Goal: Task Accomplishment & Management: Use online tool/utility

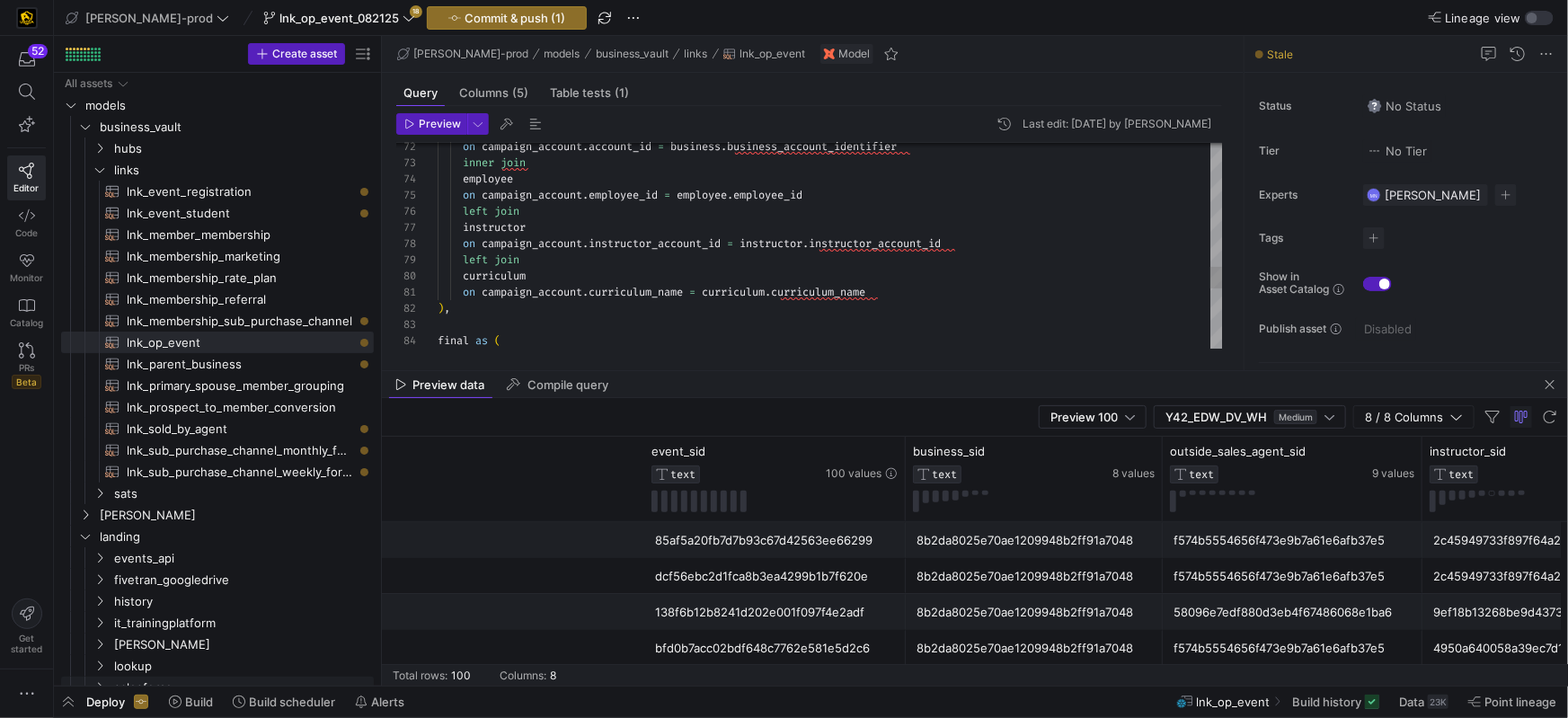
scroll to position [0, 699]
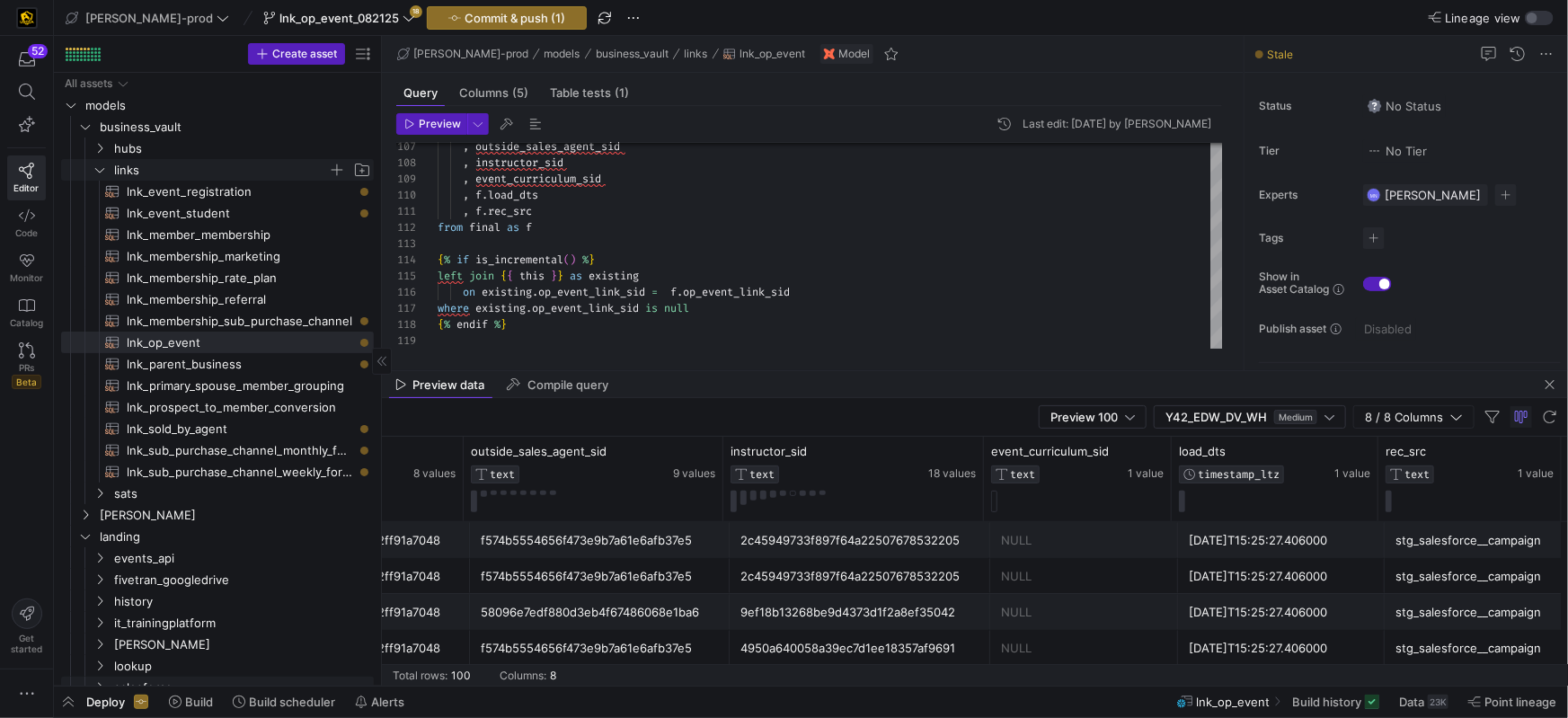
click at [96, 173] on icon "Press SPACE to select this row." at bounding box center [100, 170] width 13 height 11
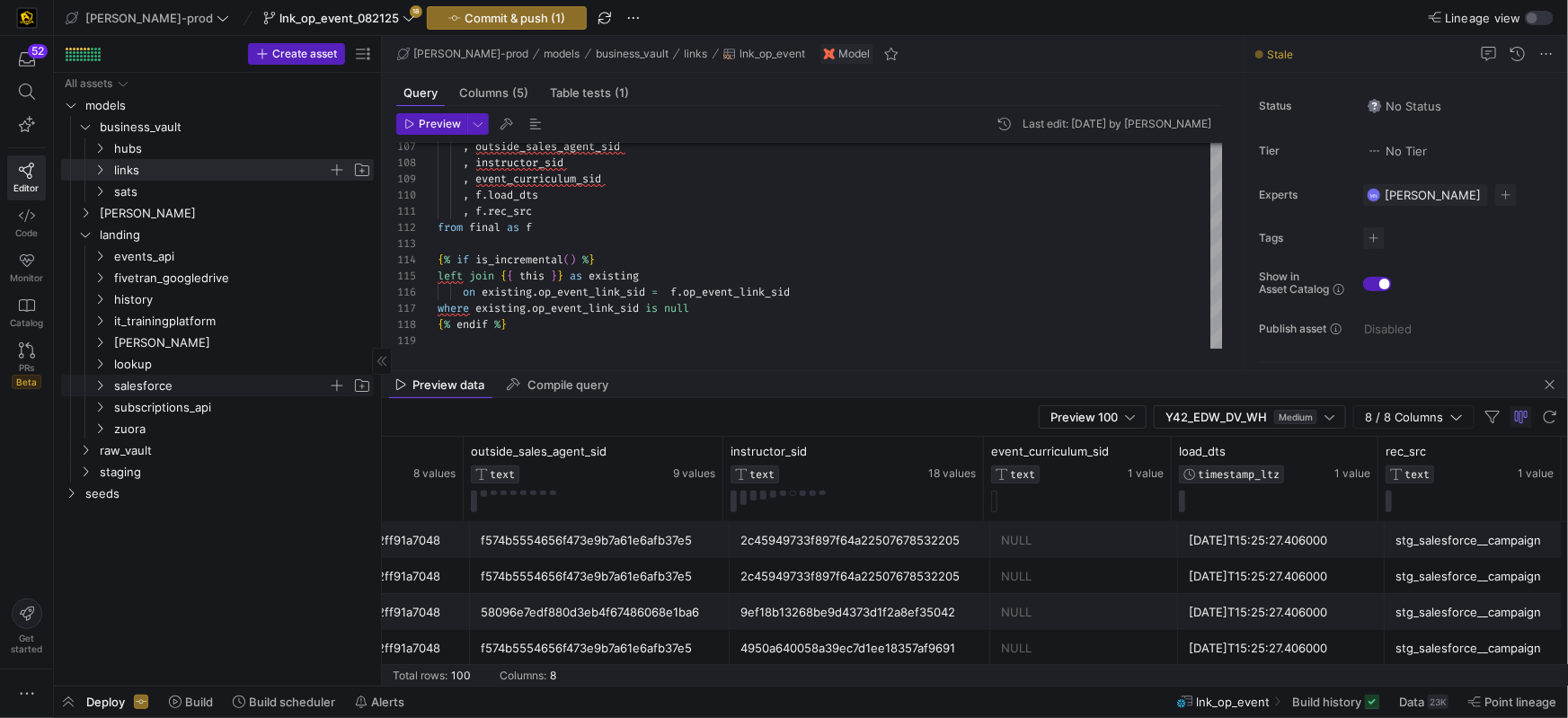
click at [104, 386] on icon "Press SPACE to select this row." at bounding box center [100, 385] width 13 height 11
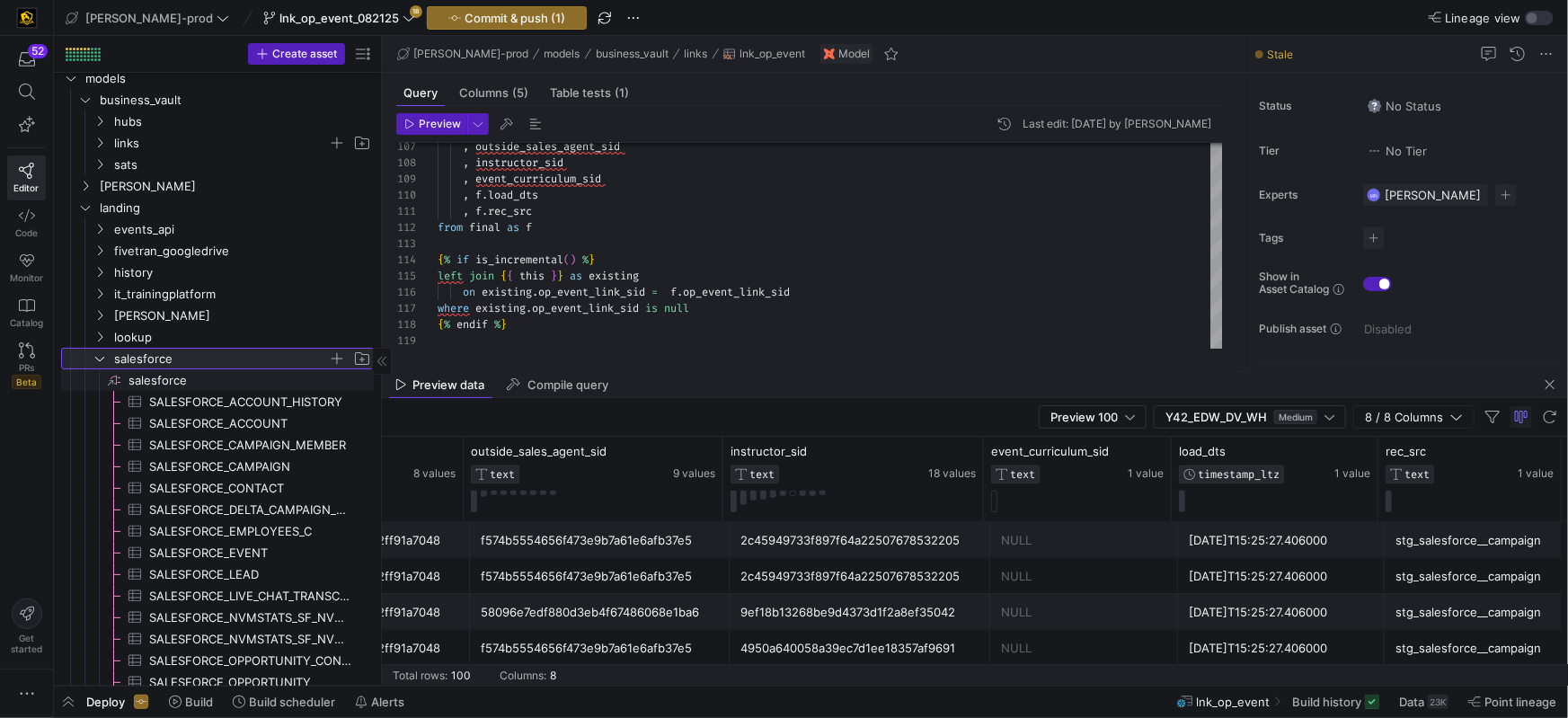
scroll to position [0, 0]
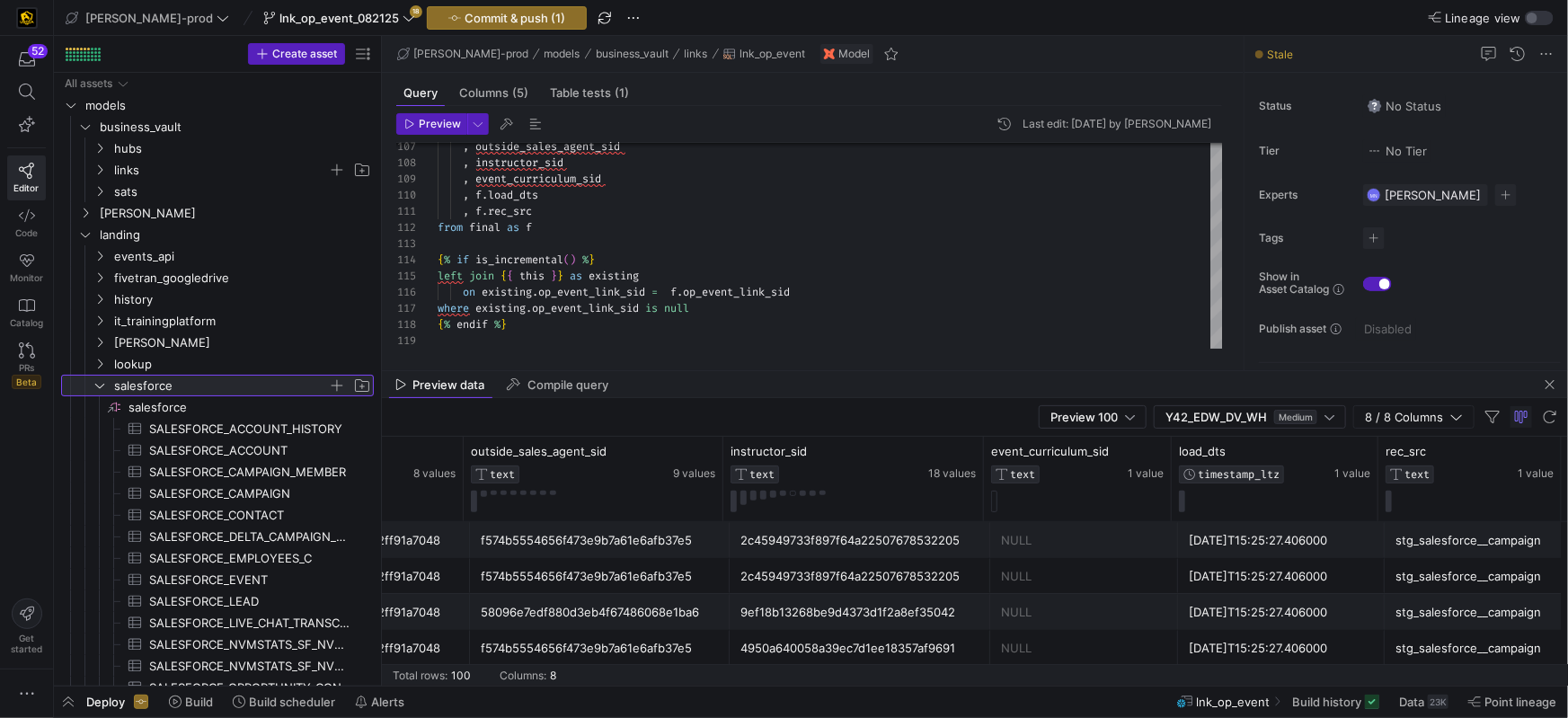
click at [108, 387] on span "salesforce" at bounding box center [232, 385] width 283 height 20
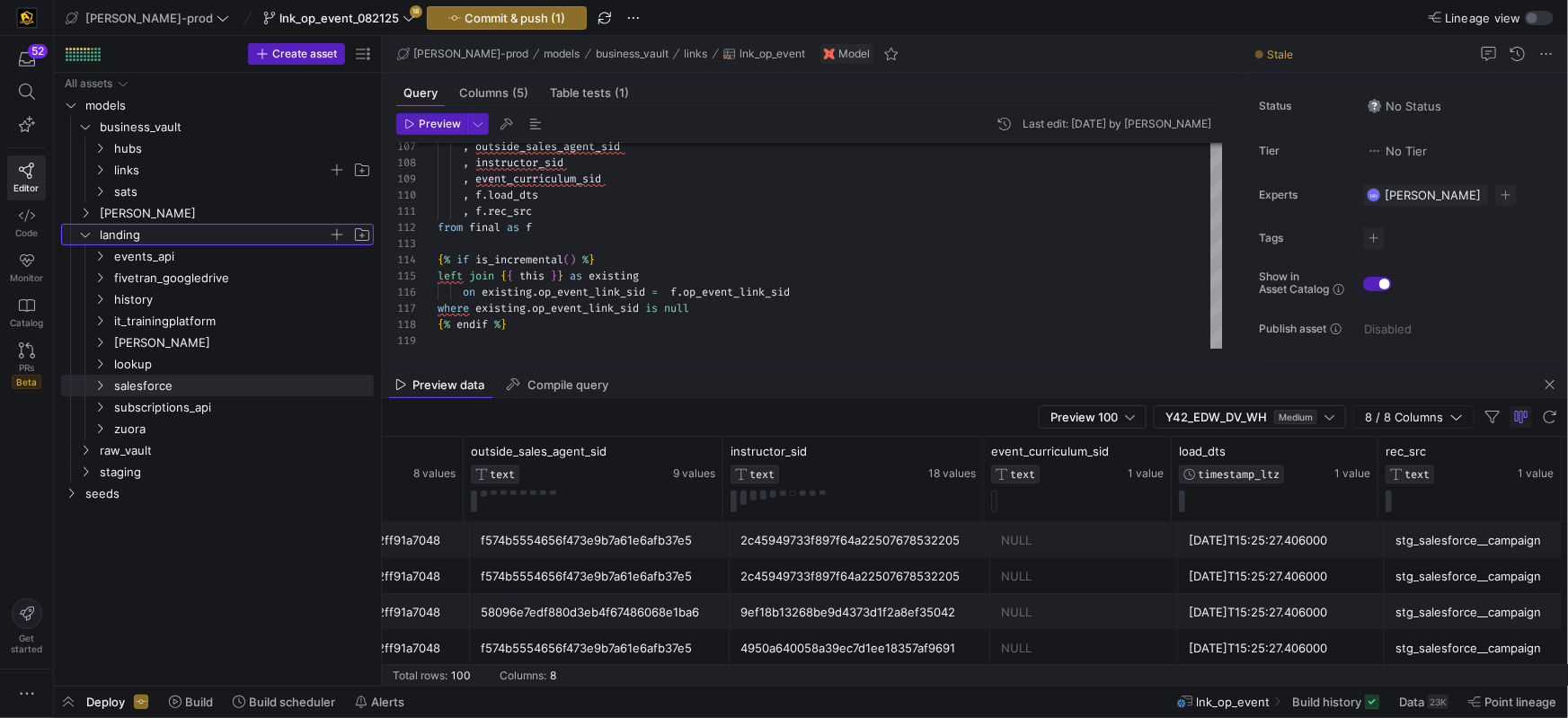
click at [86, 230] on icon "Press SPACE to select this row." at bounding box center [86, 235] width 13 height 11
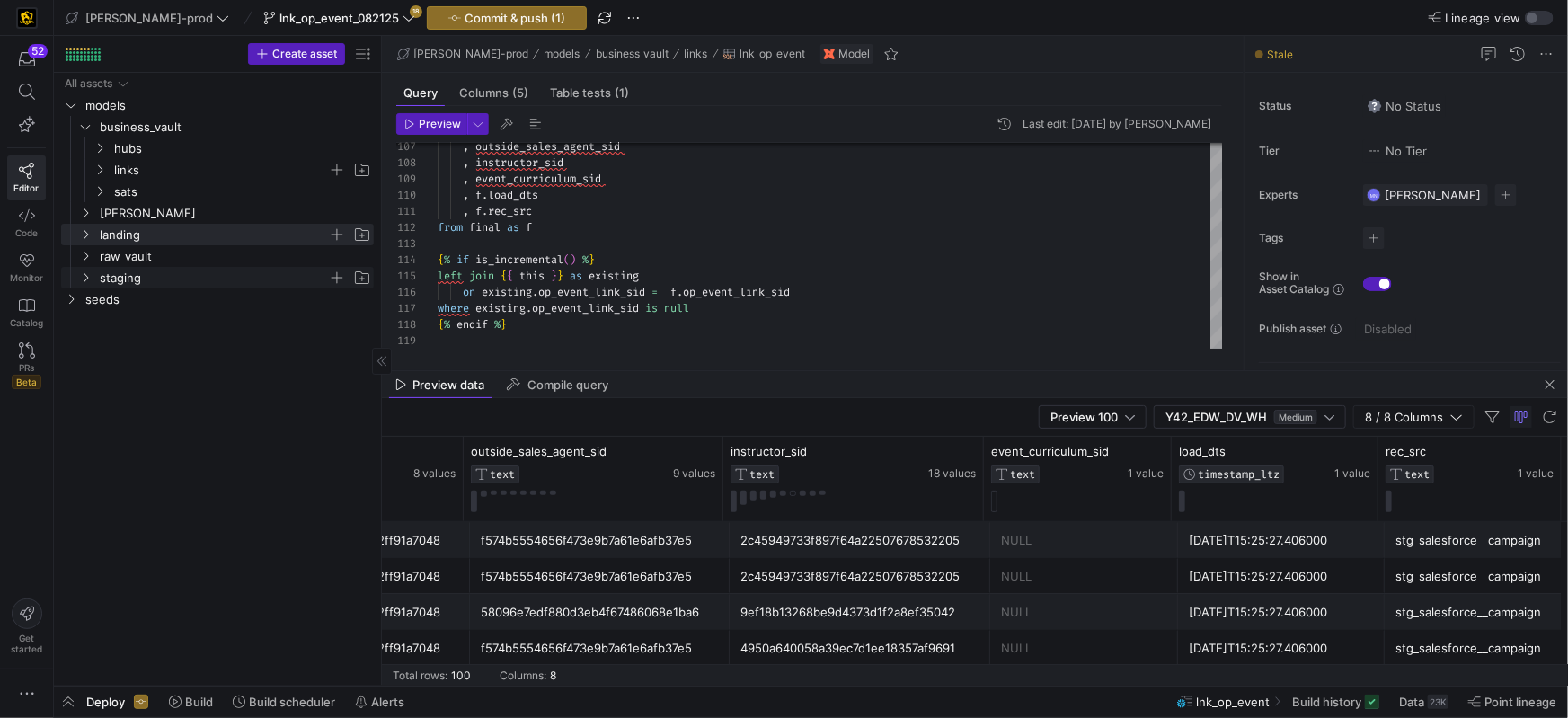
click at [92, 277] on span "staging" at bounding box center [224, 278] width 296 height 20
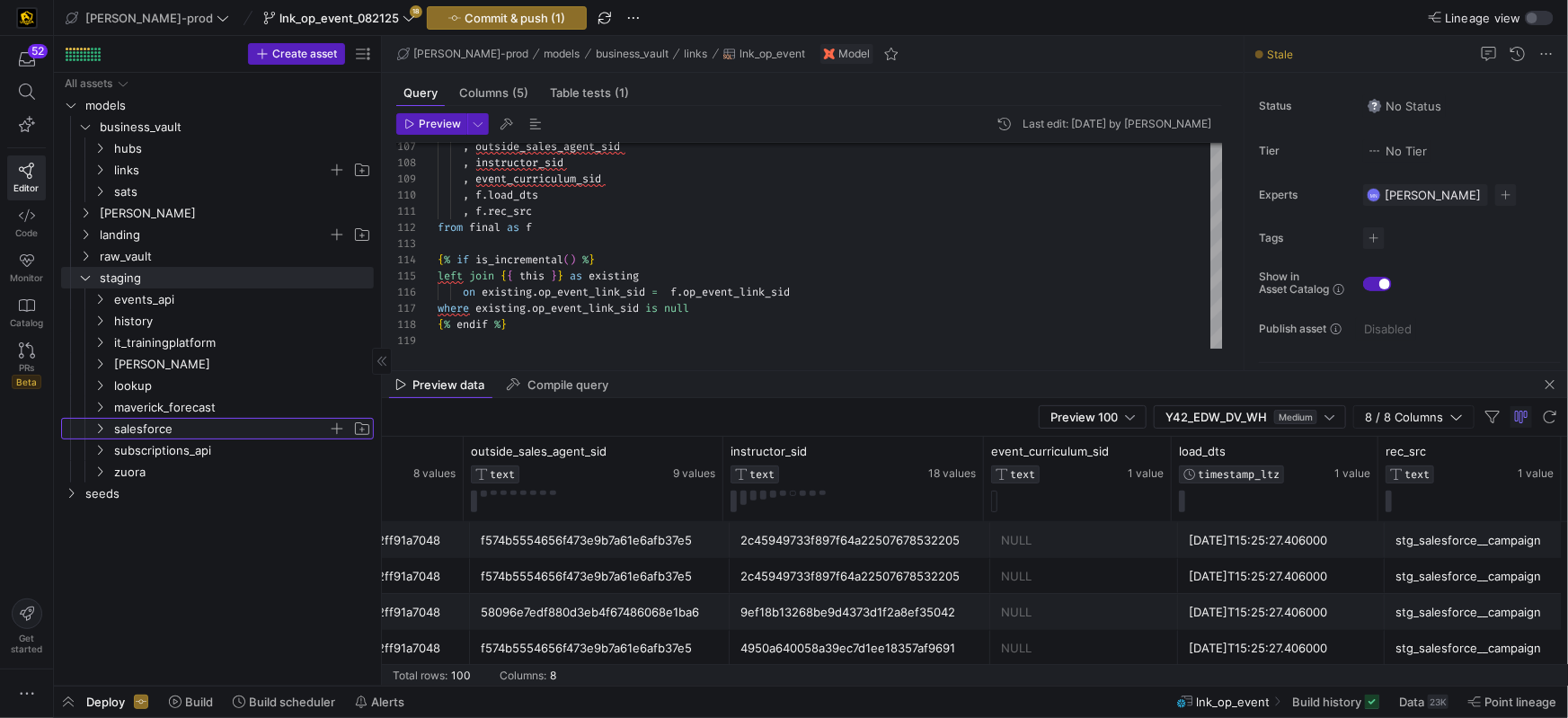
click at [101, 426] on icon "Press SPACE to select this row." at bounding box center [100, 428] width 5 height 10
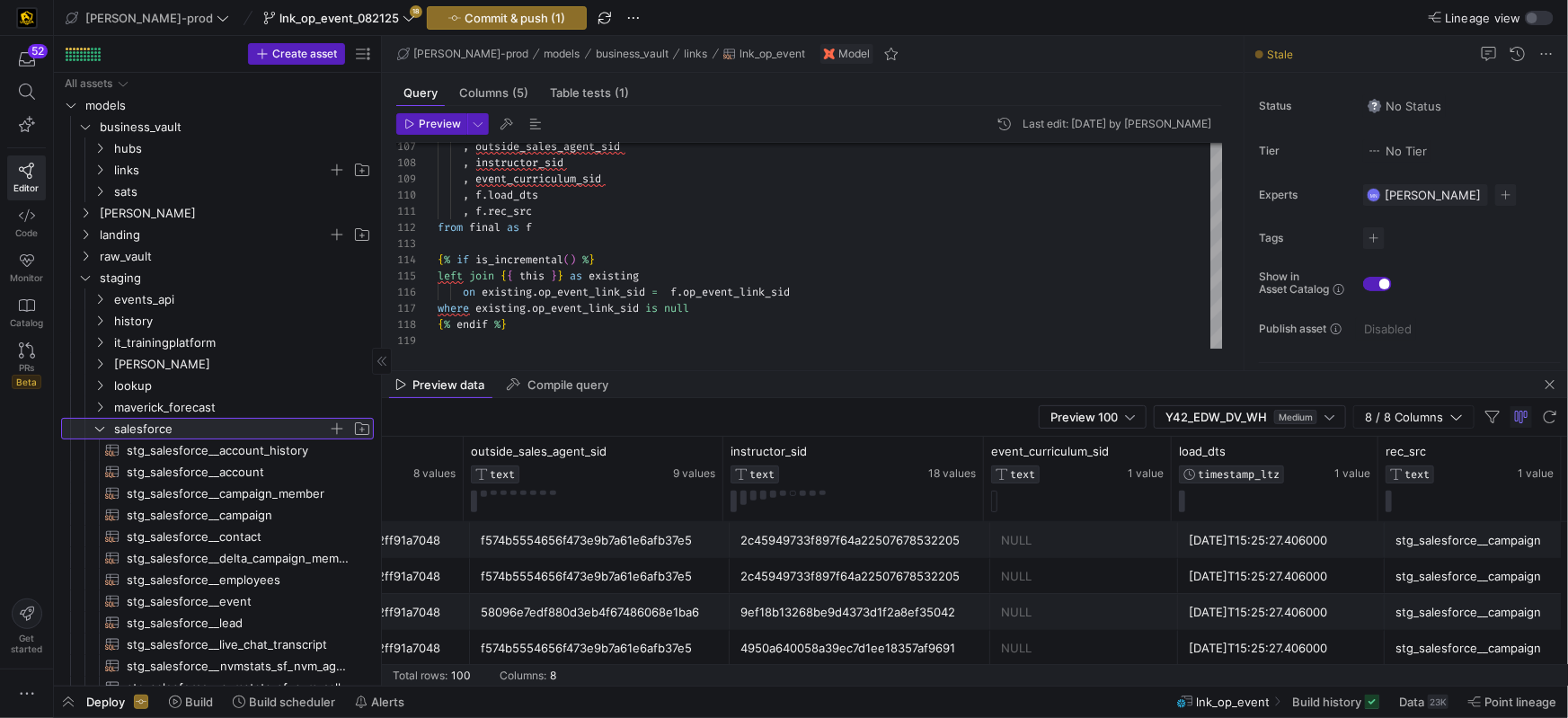
scroll to position [43, 0]
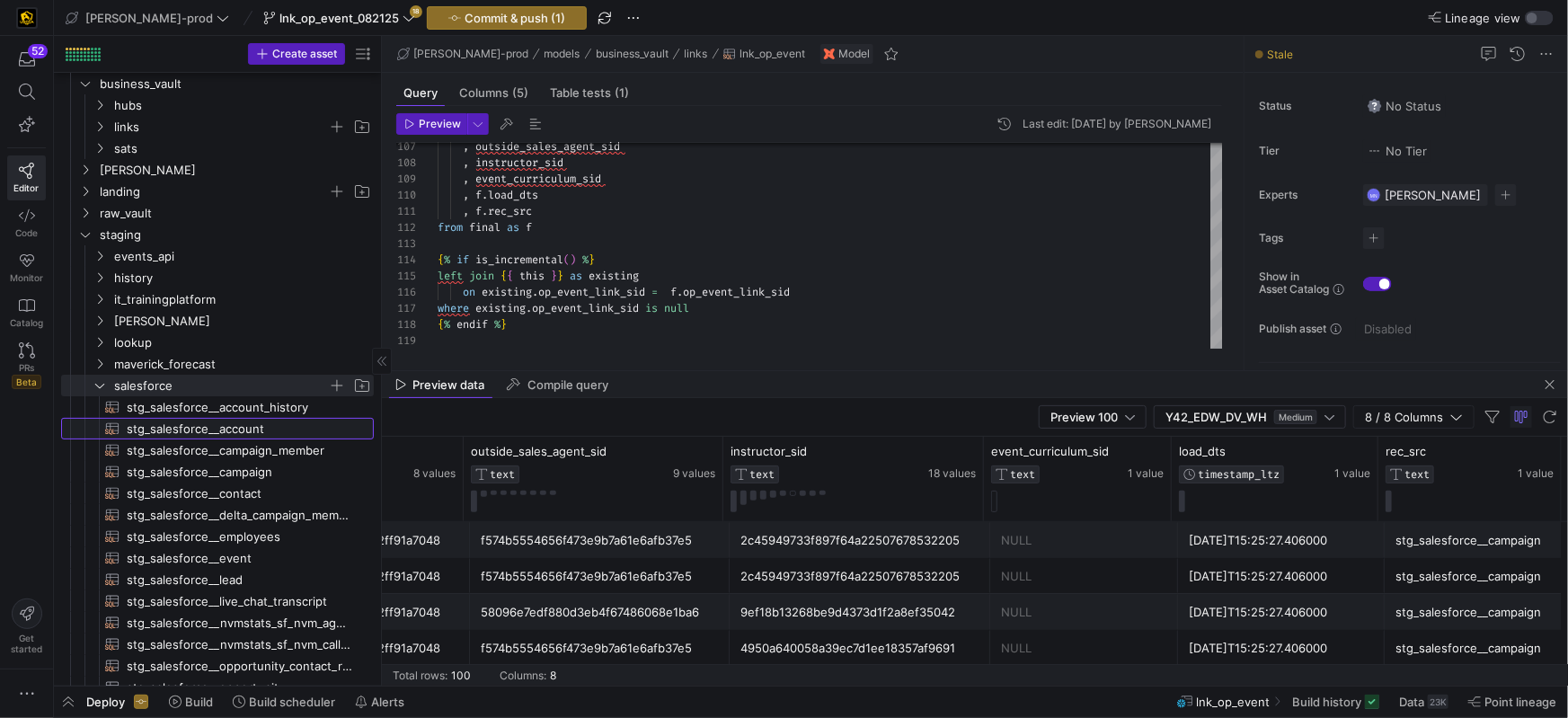
click at [203, 422] on span "stg_salesforce__account​​​​​​​​​​" at bounding box center [240, 428] width 227 height 21
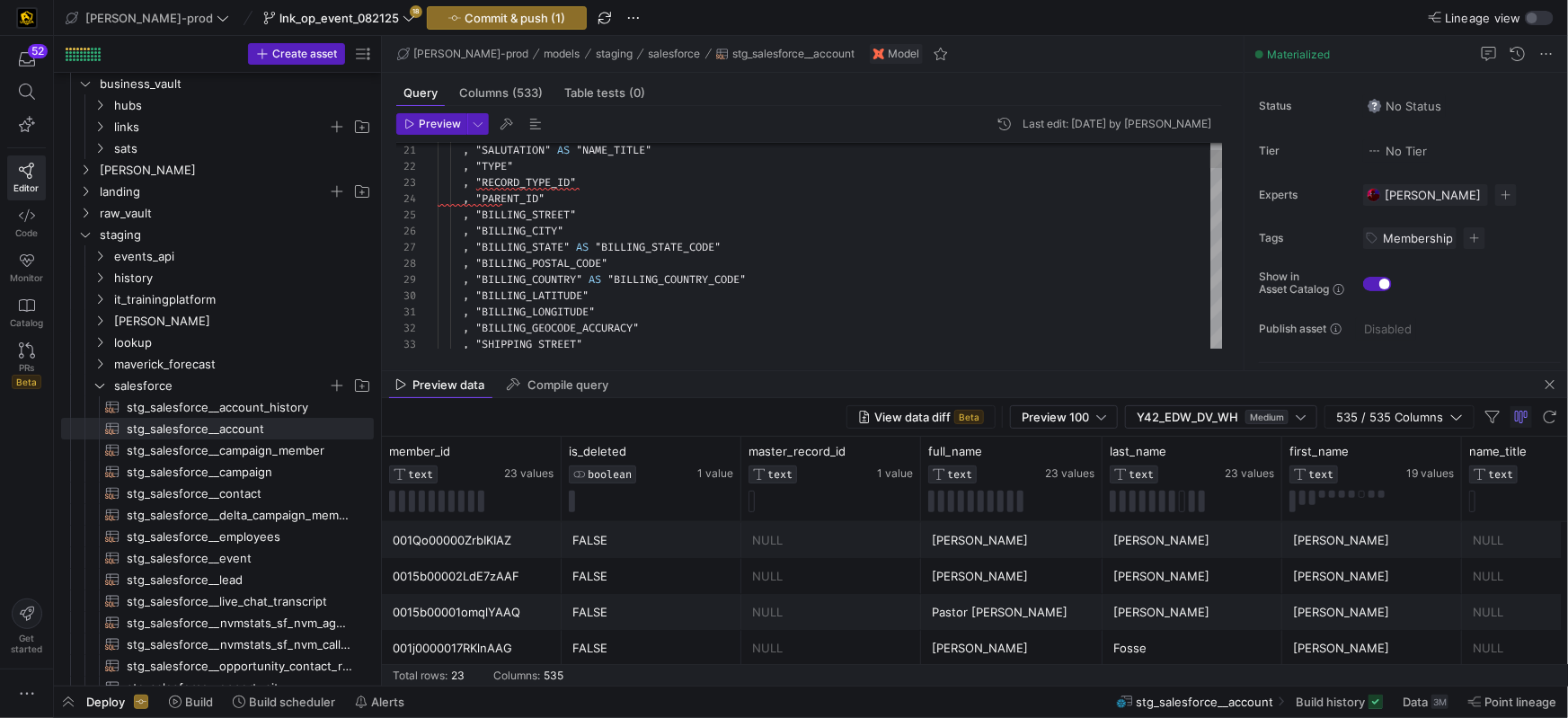
type textarea ", "SALUTATION" AS "NAME_TITLE" , "TYPE" , "RECORD_TYPE_ID" , "PARENT_ID" , "BIL…"
click at [804, 230] on div ", "BILLING_CITY"" at bounding box center [830, 231] width 786 height 16
type textarea "u"
type textarea ", "PHONE" AS "PHONE_NUMBER" , "FAX" , "ACCOUNT_NUMBER" , "WEBSITE" , "PHOTO_URL…"
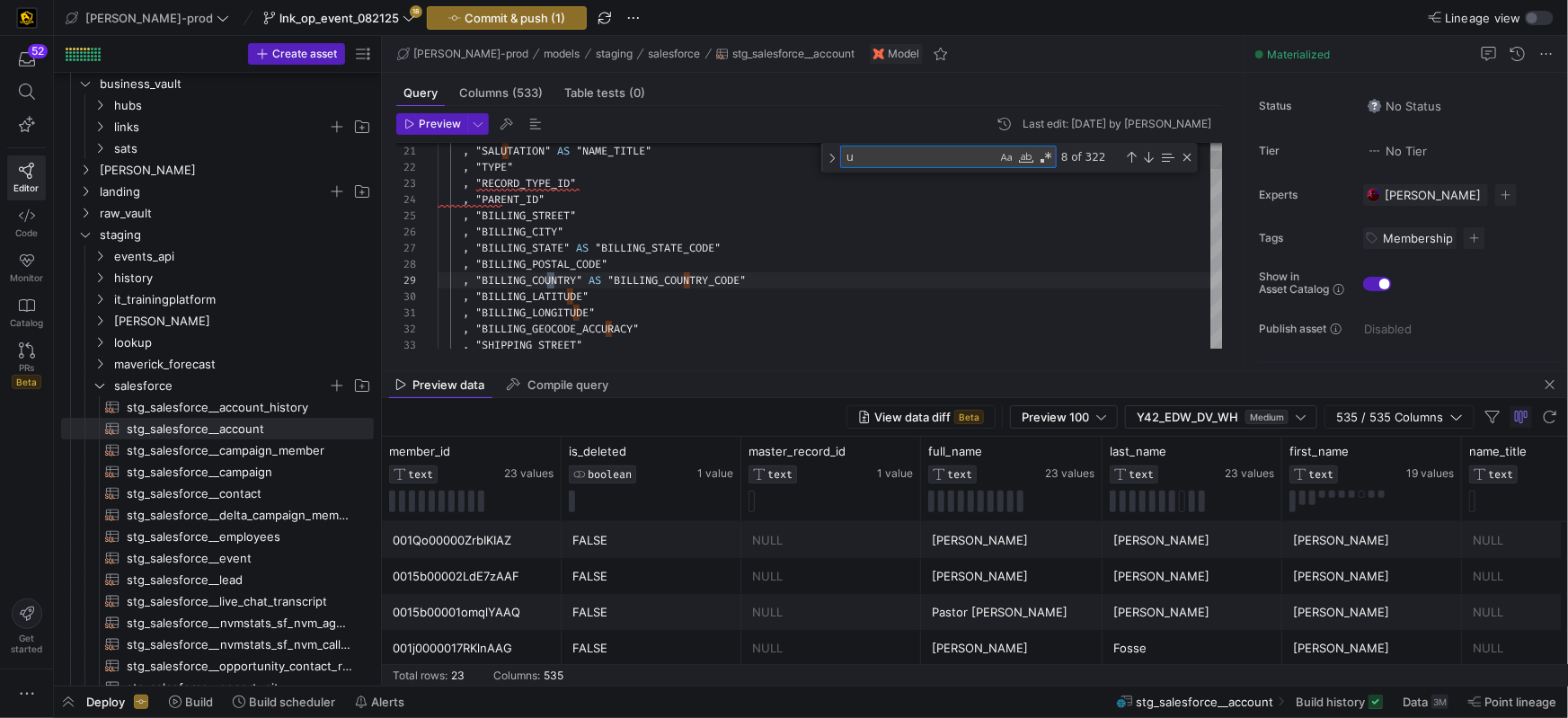
type textarea "us"
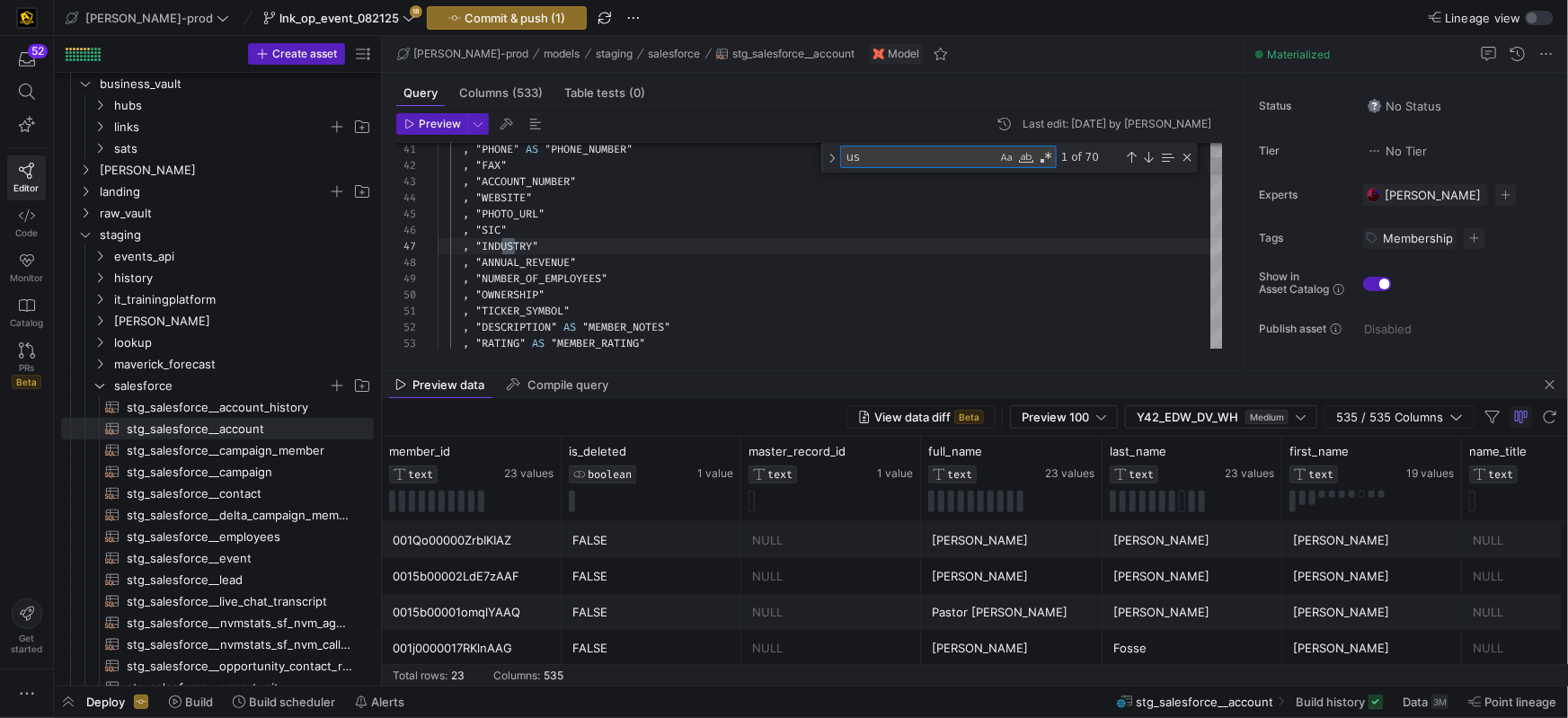
type textarea ", "ATTORNEY_OFFERS_FREE_CONSULTATIONS_C" , "ATTORNEY_PHONE_C" , "ATTORNEY_STATE…"
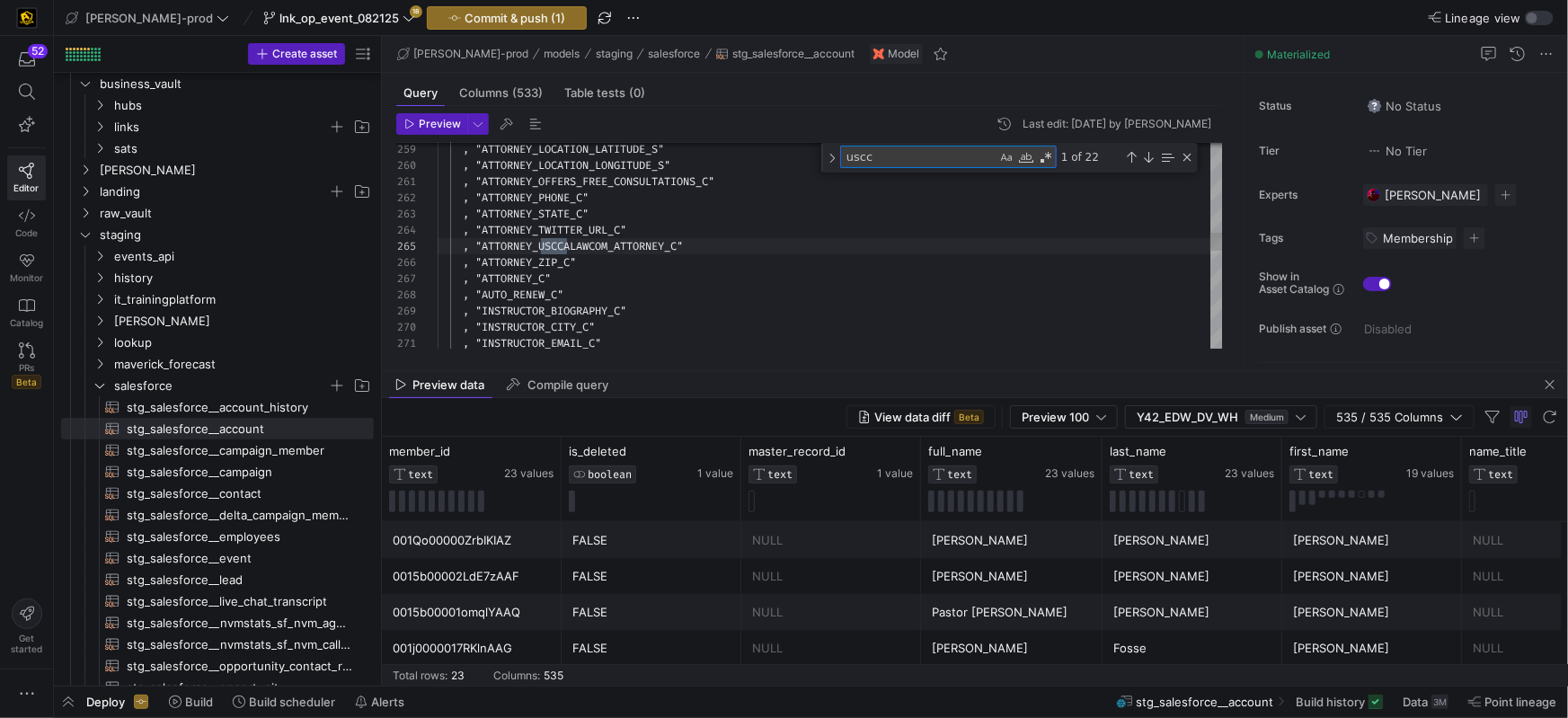
type textarea "uscca"
type textarea ", "MY_ATTORNEY_C" , "NEW_MEMBER_NUMBER_C" , "PREFERRED_NAME_C" AS "PREFERRED_NA…"
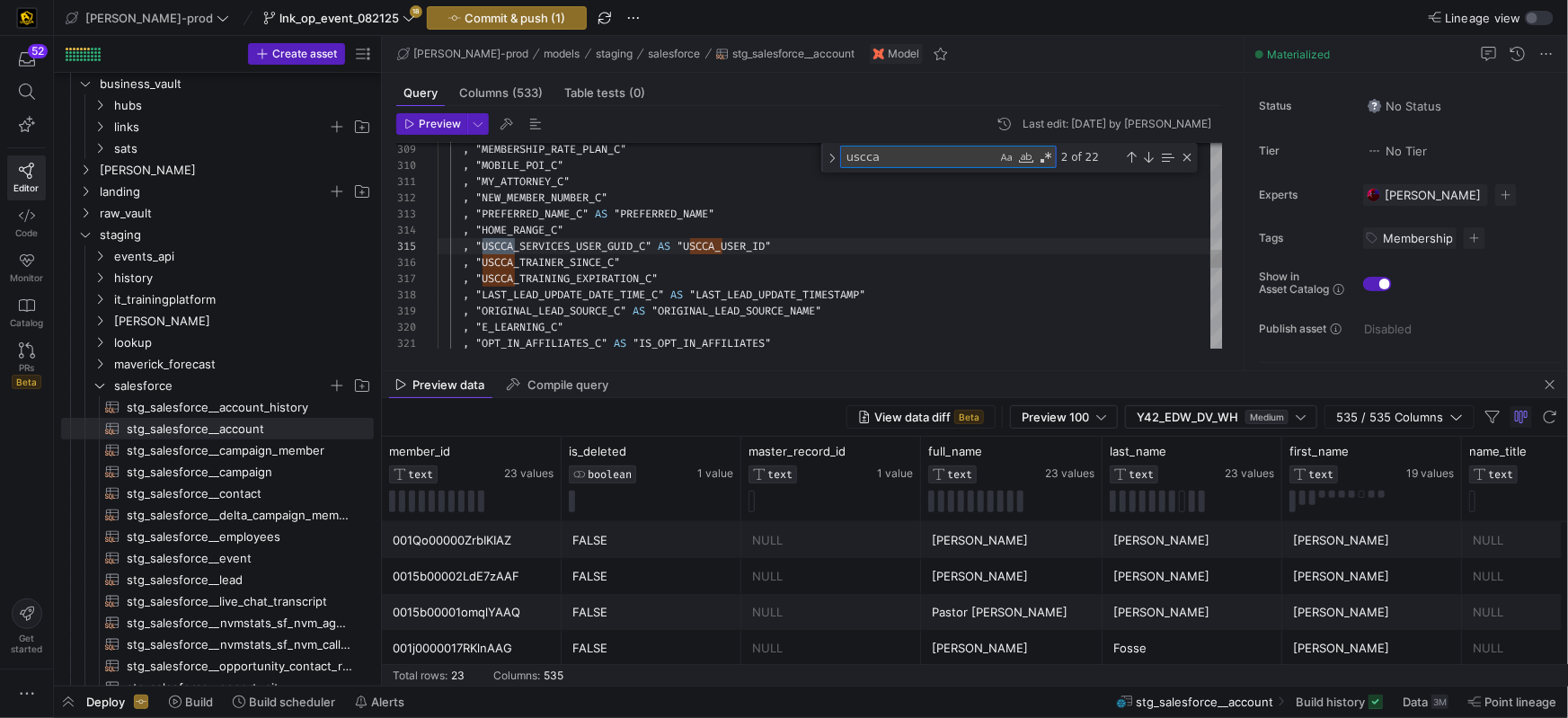
type textarea "uscca"
click at [987, 313] on div ", "ORIGINAL_LEAD_SOURCE_C" AS "ORIGINAL_LEAD_SOURCE_NAME"" at bounding box center [830, 310] width 786 height 16
click at [1194, 159] on div "uscca uscca 2 of 22" at bounding box center [1010, 157] width 376 height 30
click at [95, 234] on span "staging" at bounding box center [224, 235] width 296 height 20
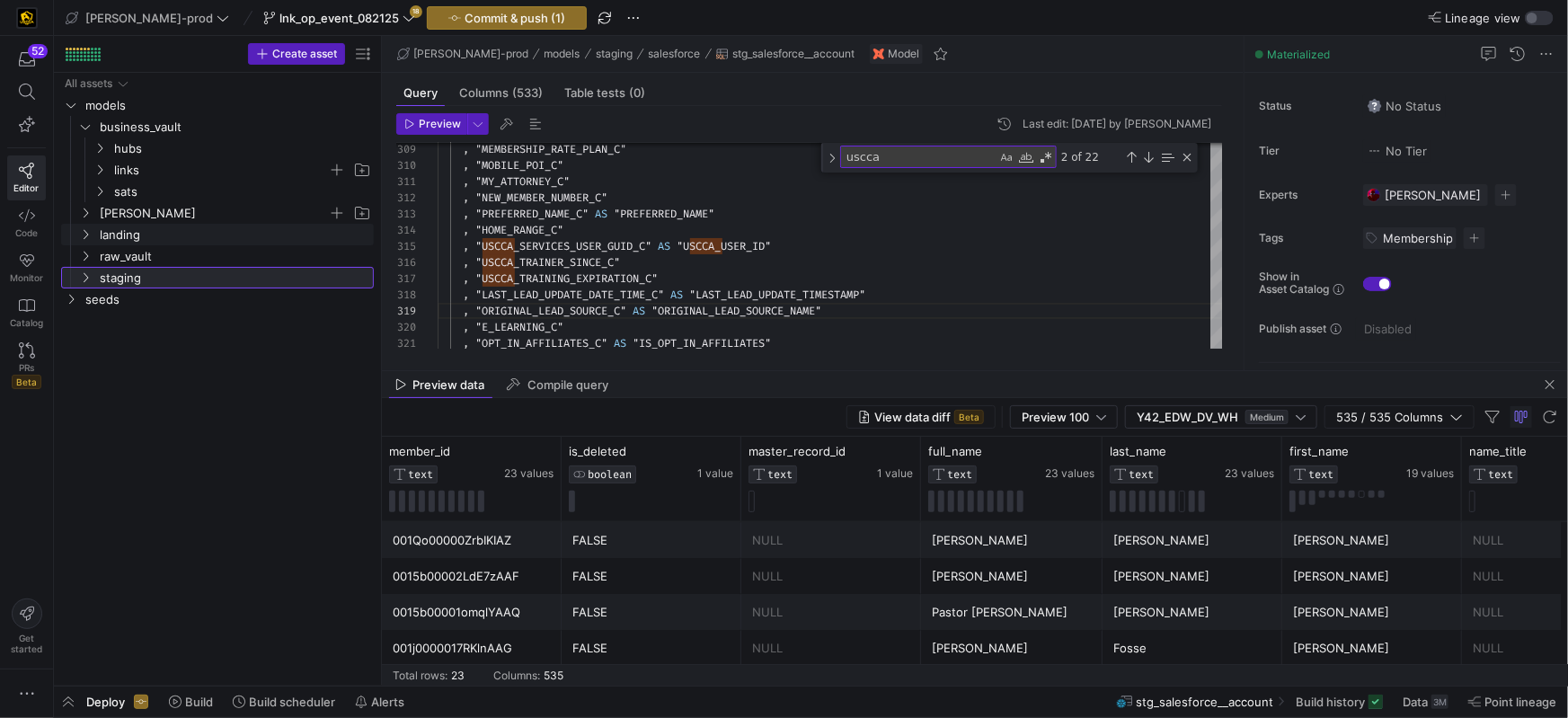
scroll to position [0, 0]
click at [104, 167] on icon "Press SPACE to select this row." at bounding box center [100, 170] width 13 height 11
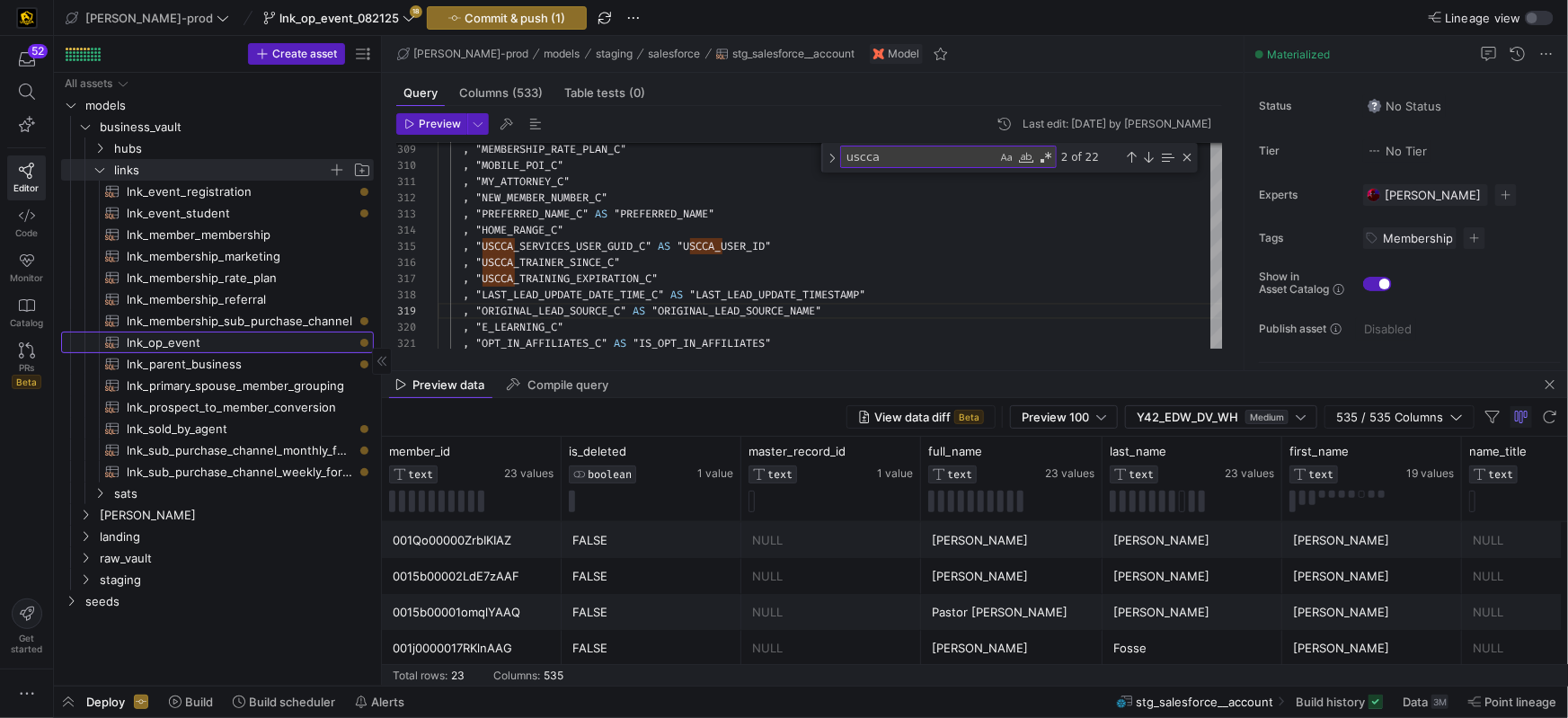
click at [201, 337] on span "lnk_op_event​​​​​​​​​​" at bounding box center [240, 342] width 227 height 21
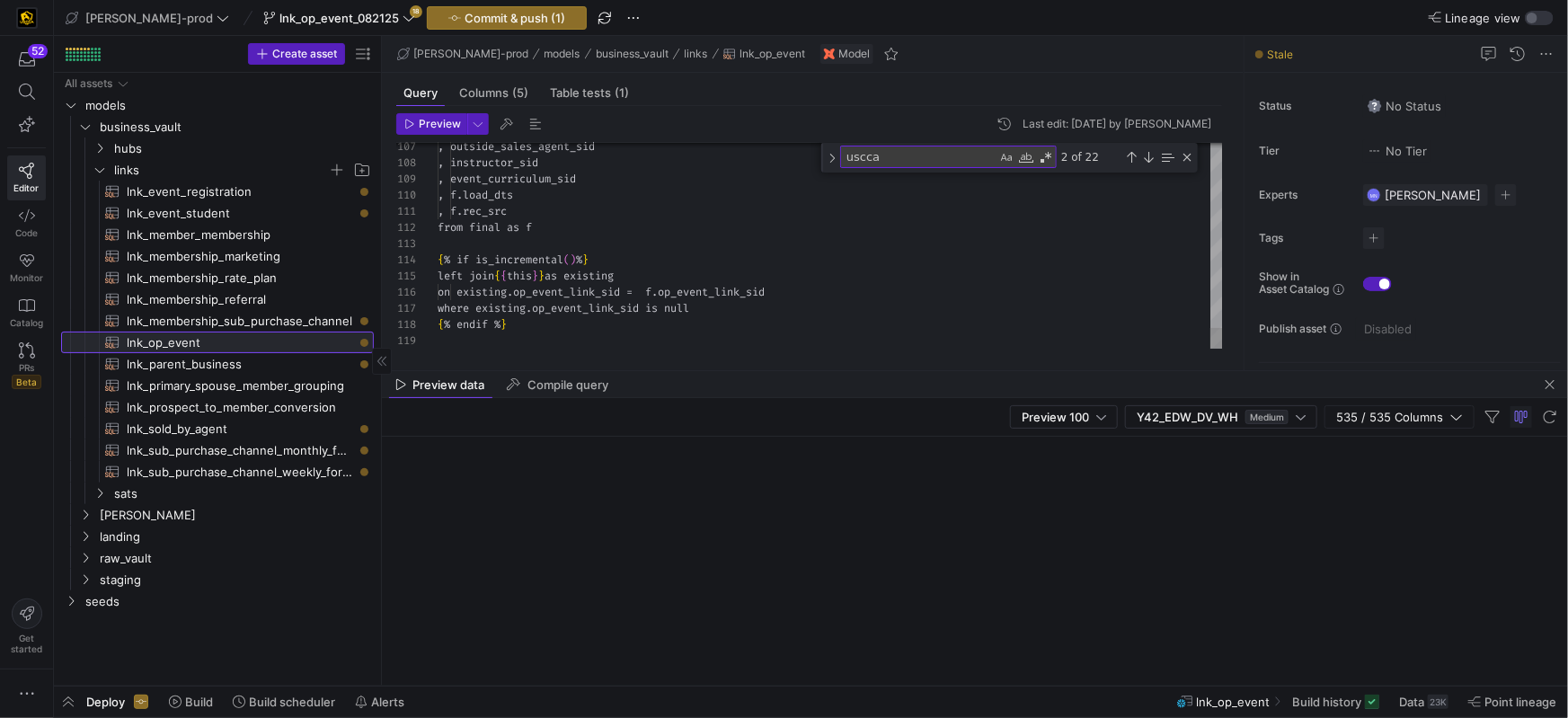
scroll to position [130, 290]
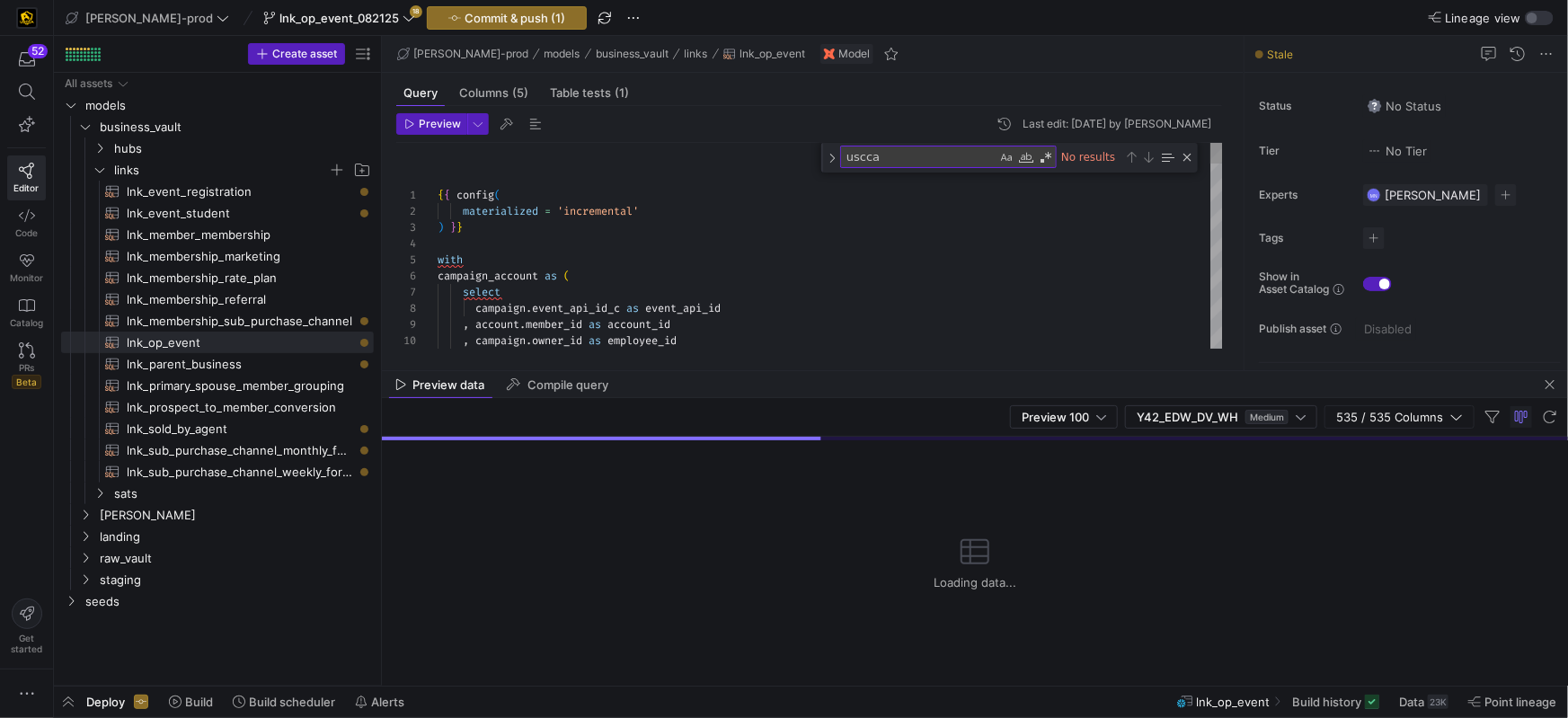
drag, startPoint x: 1189, startPoint y: 158, endPoint x: 1158, endPoint y: 161, distance: 31.1
click at [1189, 158] on div "Close (Escape)" at bounding box center [1187, 157] width 14 height 14
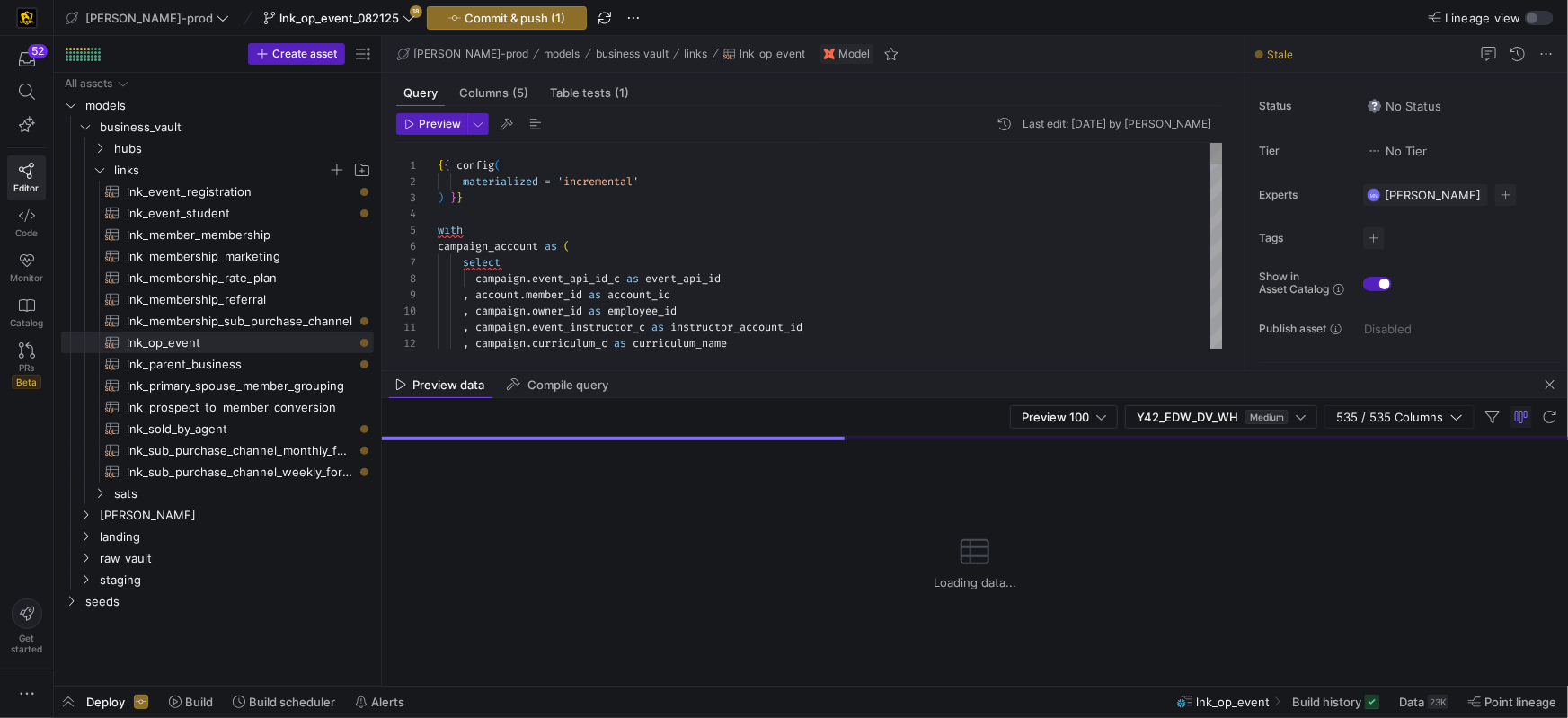
type textarea "{{ config( materialized = 'incremental' ) }} with campaign_account as ( select …"
click at [740, 272] on div "campaign . event_api_id_c as event_api_id" at bounding box center [830, 279] width 786 height 16
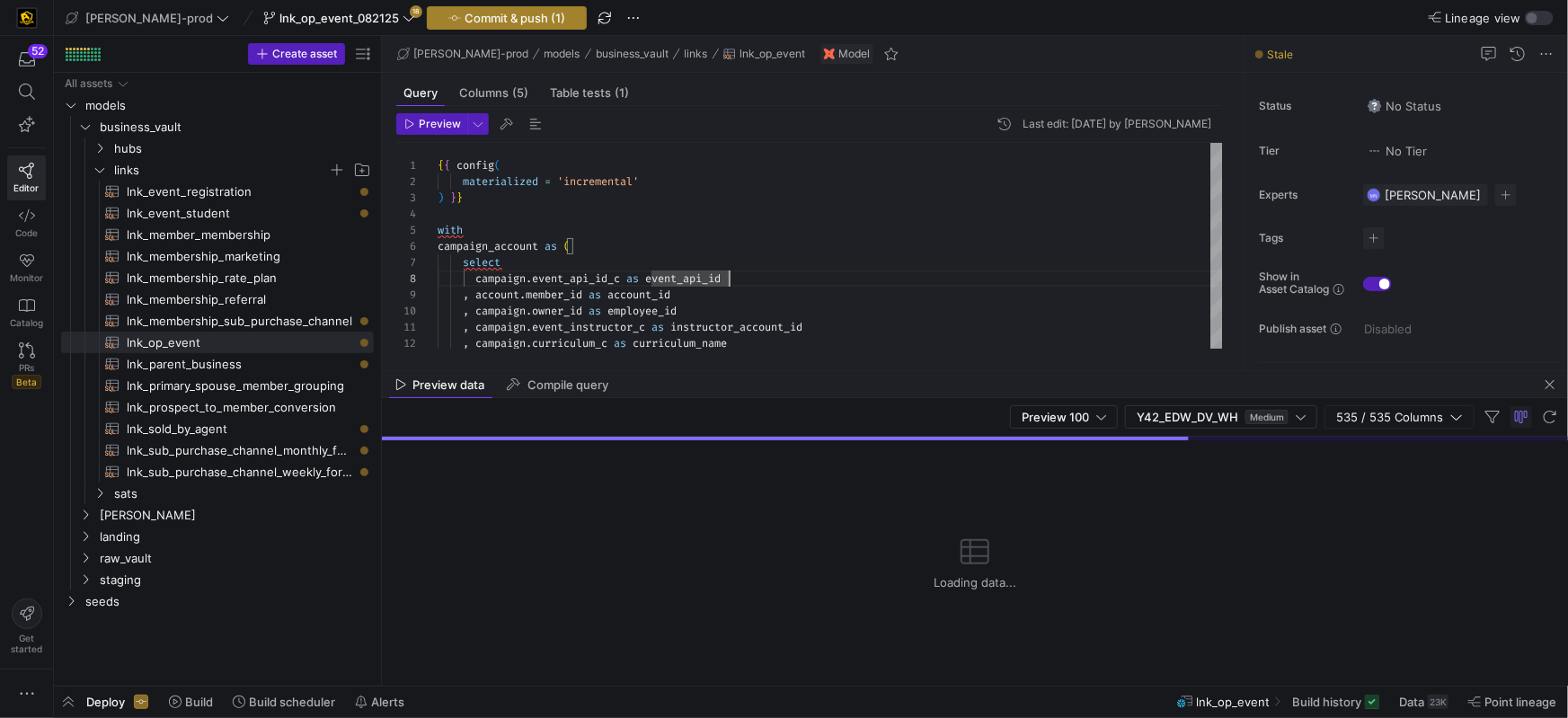
click at [464, 20] on span "Commit & push (1)" at bounding box center [515, 18] width 101 height 14
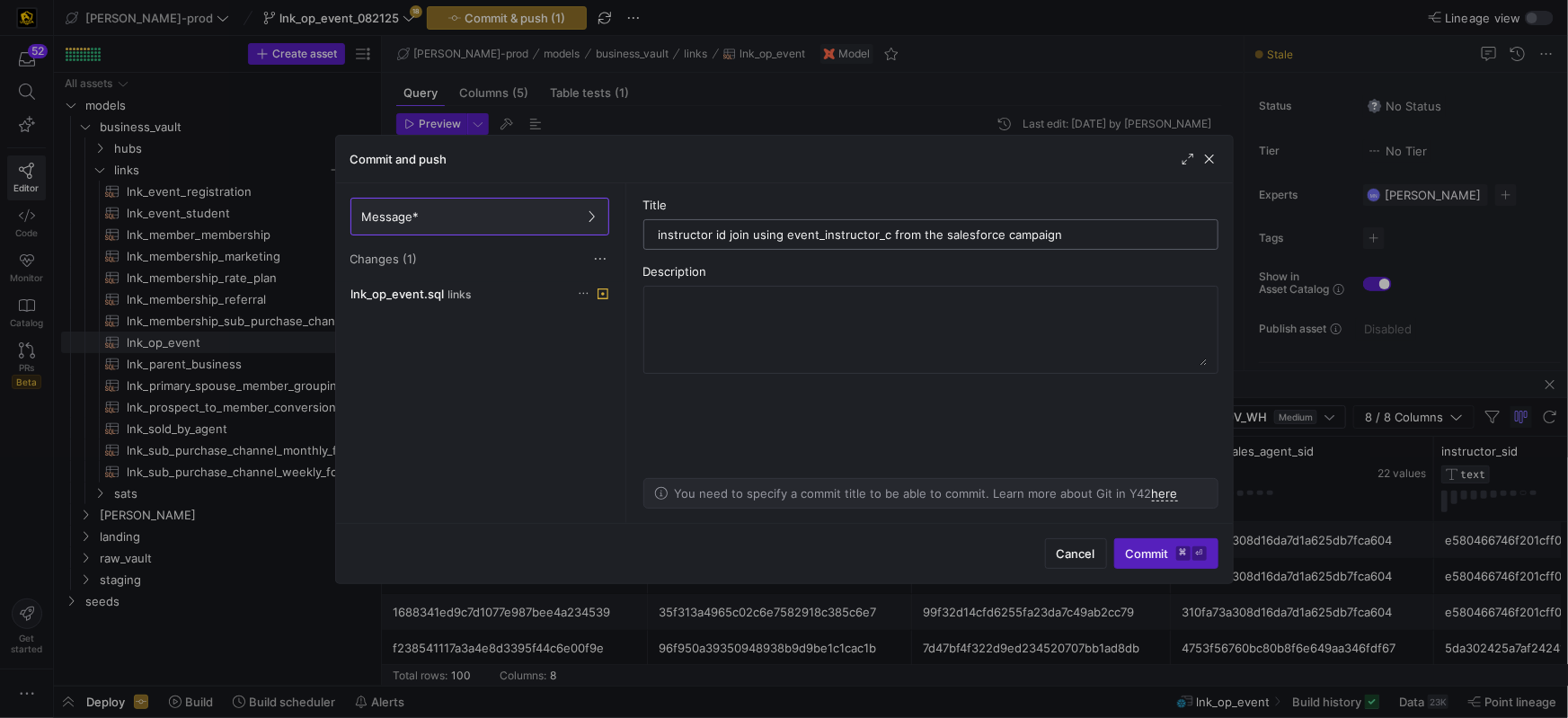
click at [932, 238] on input "instructor id join using event_instructor_c from the salesforce campaign" at bounding box center [931, 235] width 545 height 14
drag, startPoint x: 932, startPoint y: 238, endPoint x: 928, endPoint y: 265, distance: 27.3
click at [931, 238] on input "instructor id join using event_instructor_c from the salesforce campaign" at bounding box center [931, 235] width 545 height 14
type input "instructor id join using event_instructor_c from salesforce campaign"
click at [1147, 553] on span "Commit ⌘ ⏎" at bounding box center [1167, 553] width 81 height 14
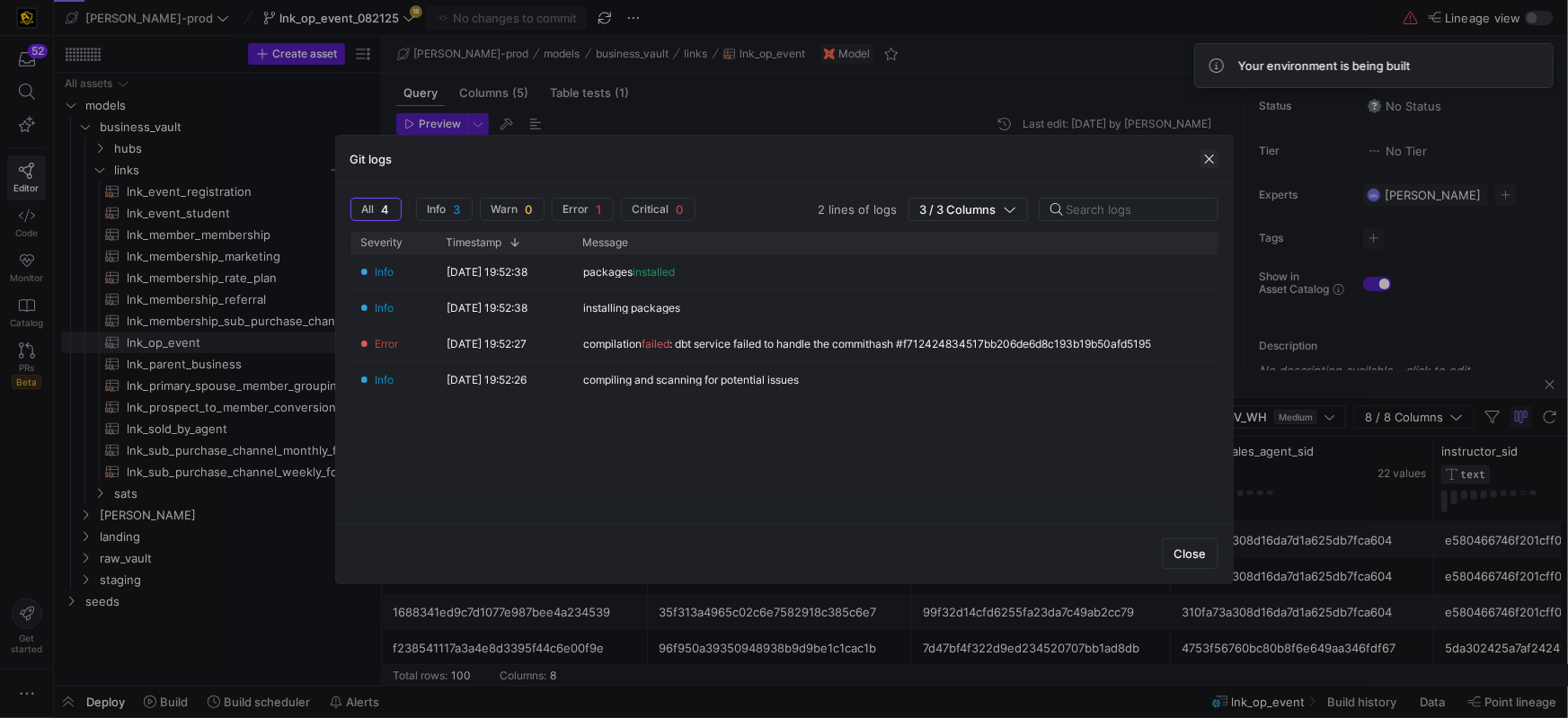
click at [1213, 159] on span "button" at bounding box center [1210, 159] width 18 height 18
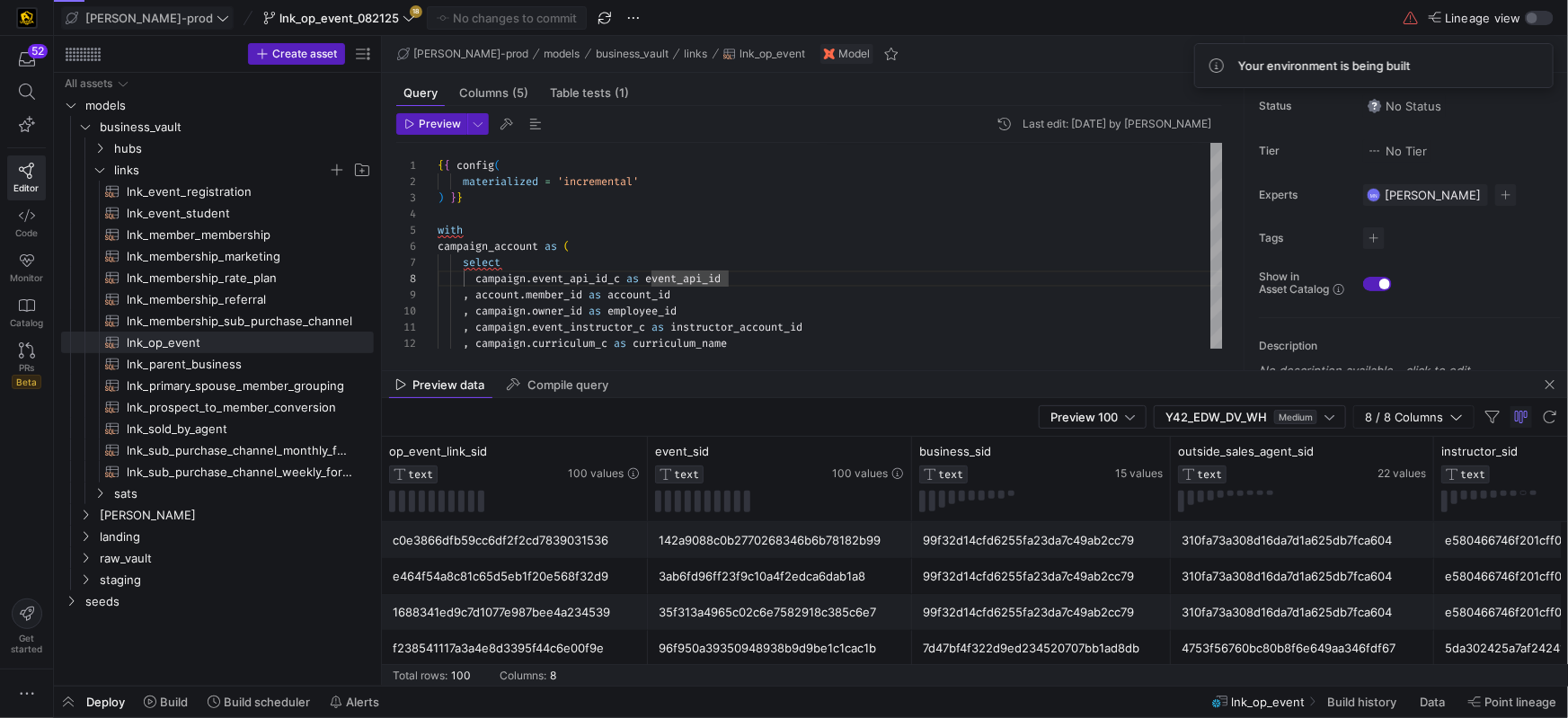
click at [217, 22] on icon at bounding box center [223, 18] width 13 height 13
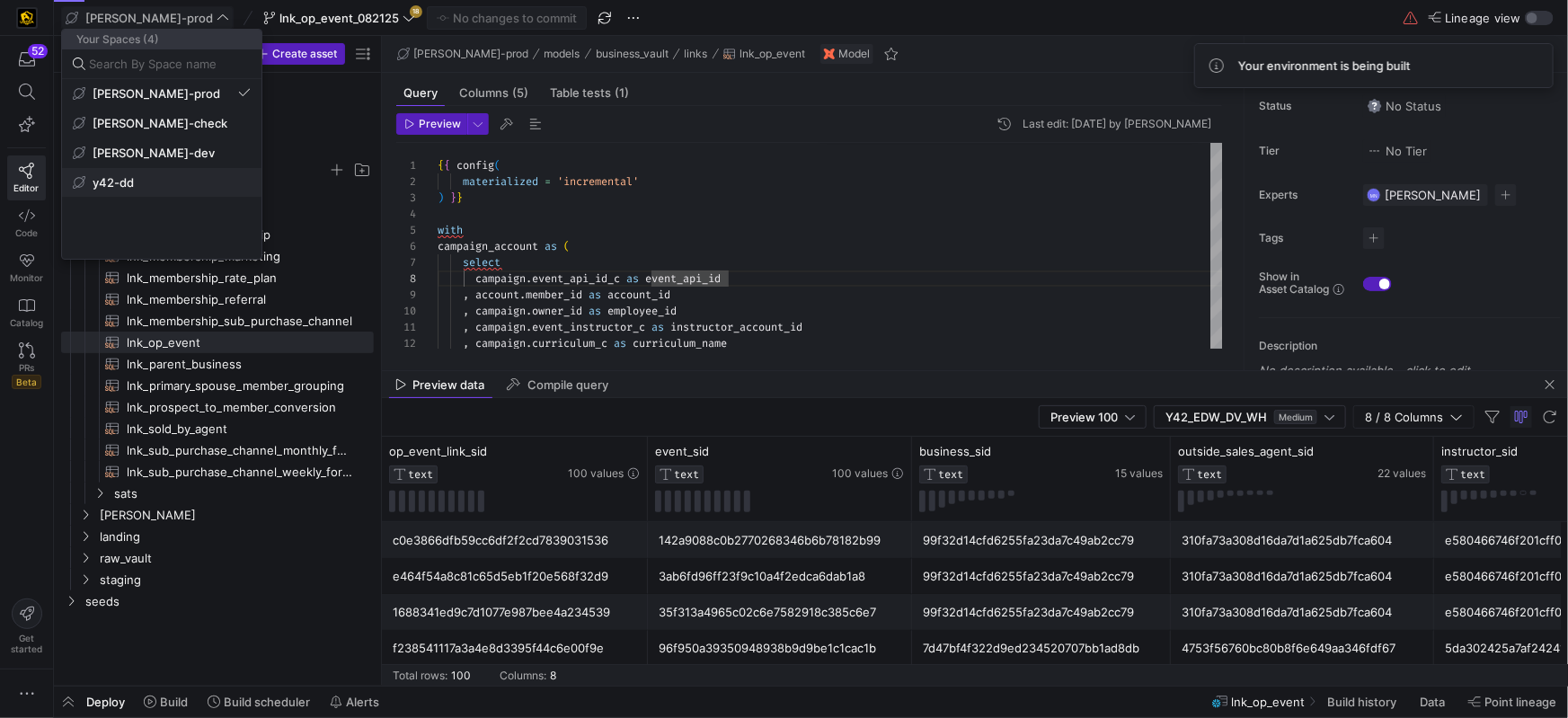
click at [141, 182] on span "y42-dd" at bounding box center [162, 183] width 178 height 14
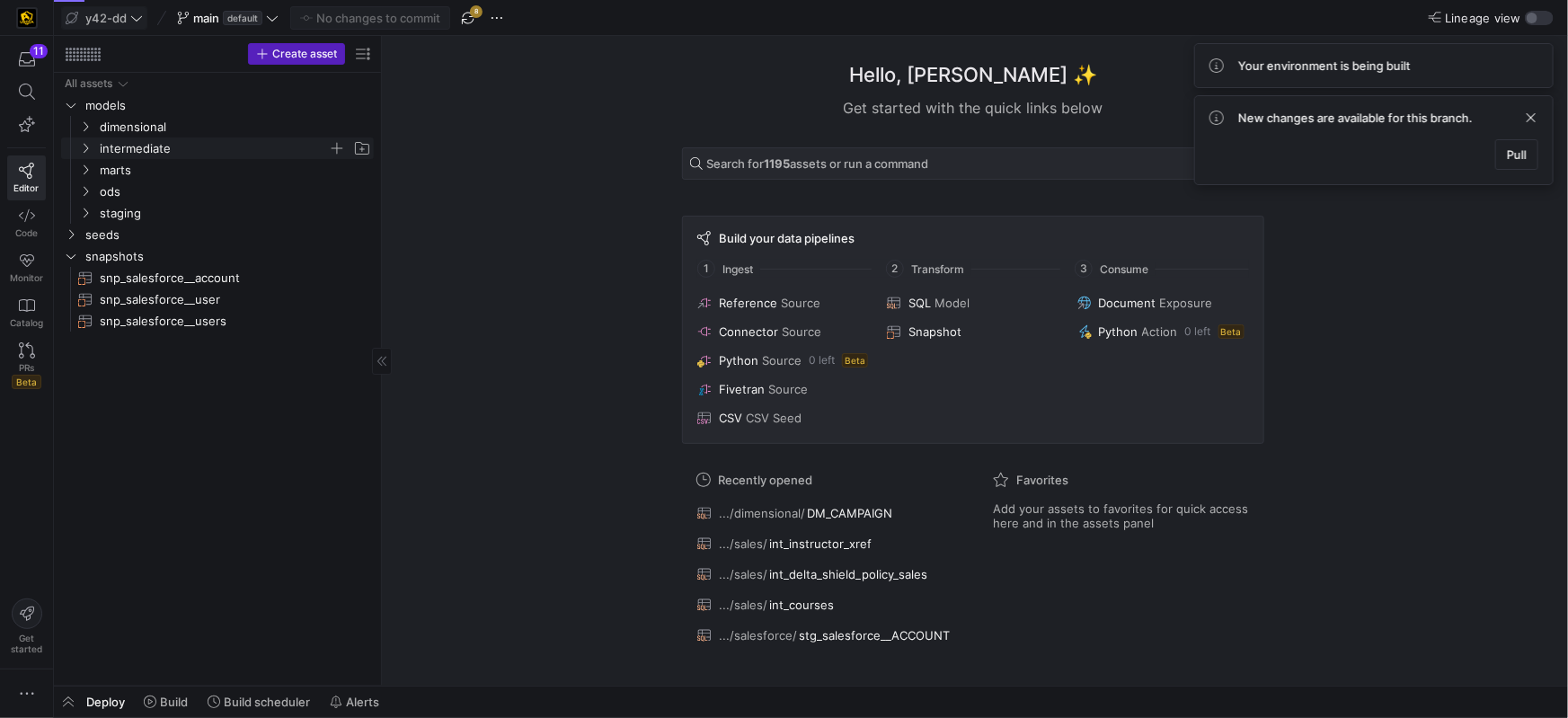
click at [88, 150] on icon "Press SPACE to select this row." at bounding box center [86, 148] width 13 height 11
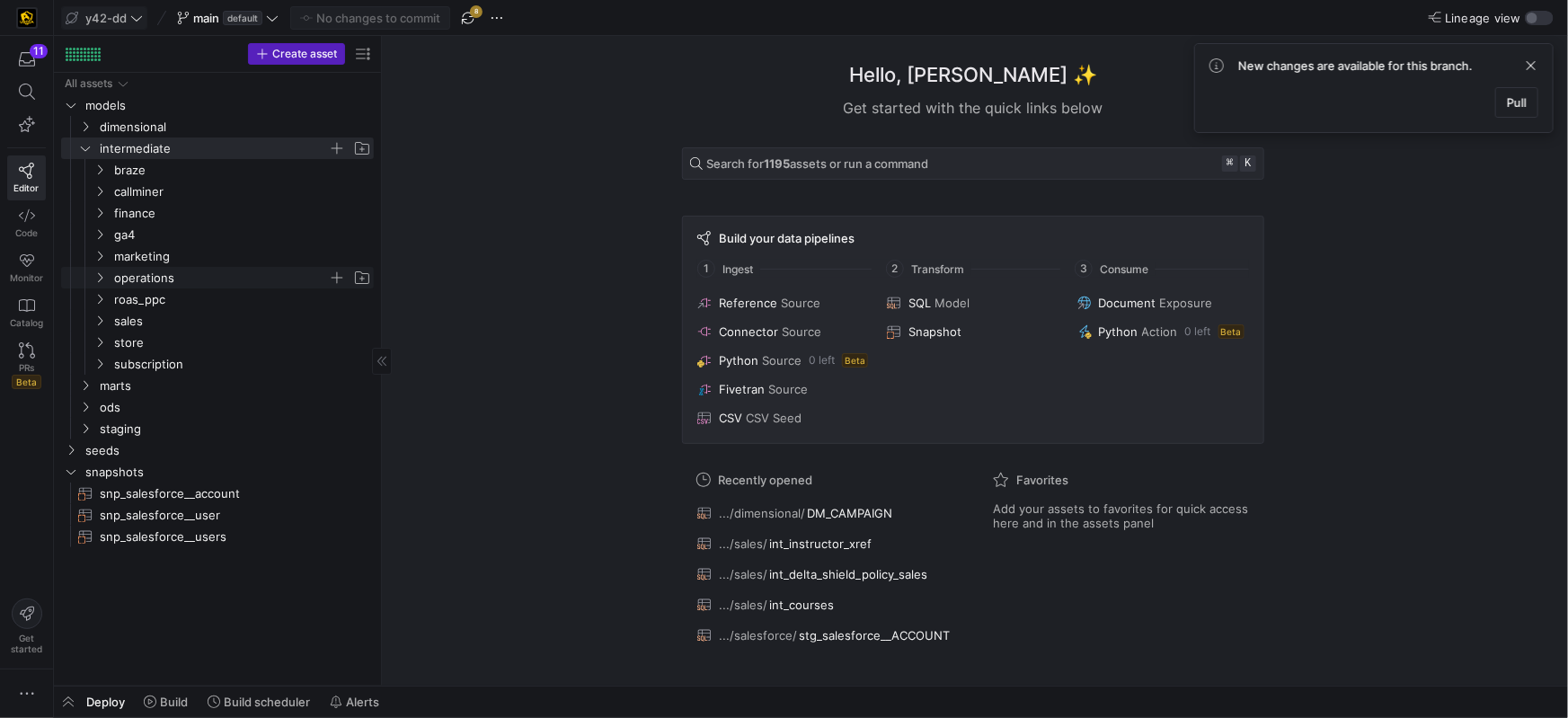
click at [101, 285] on span "operations" at bounding box center [232, 278] width 283 height 20
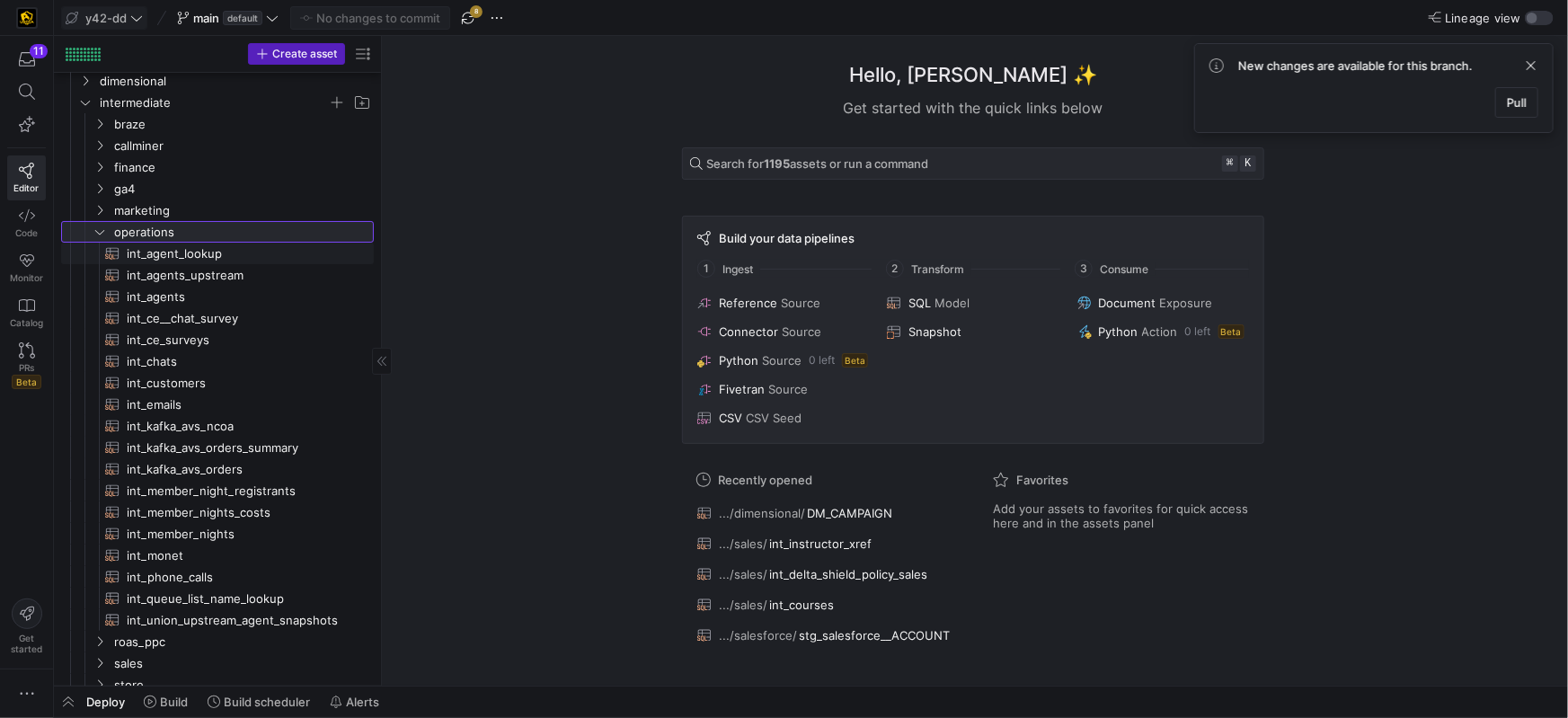
scroll to position [77, 0]
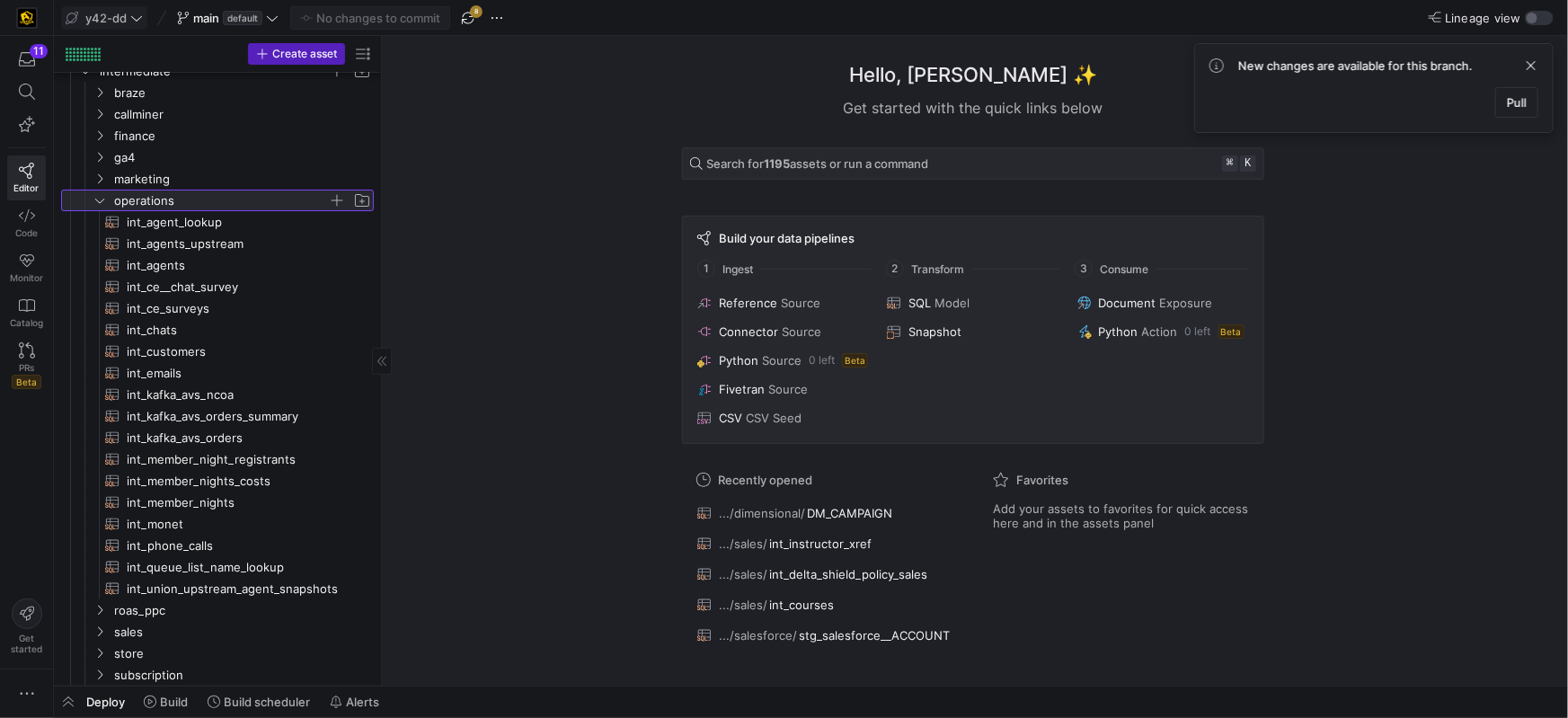
click at [104, 203] on icon at bounding box center [100, 201] width 13 height 11
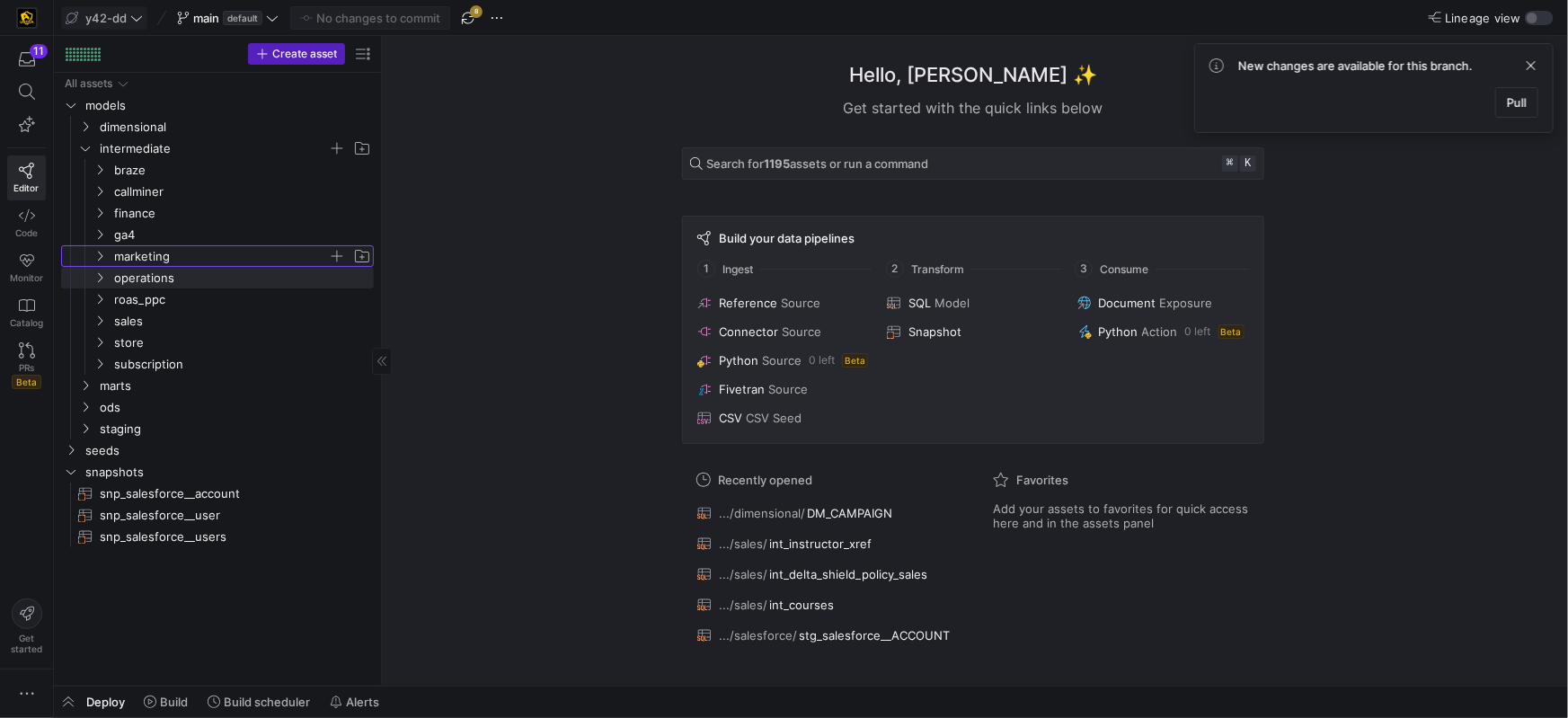
click at [102, 252] on icon "Press SPACE to select this row." at bounding box center [100, 256] width 13 height 11
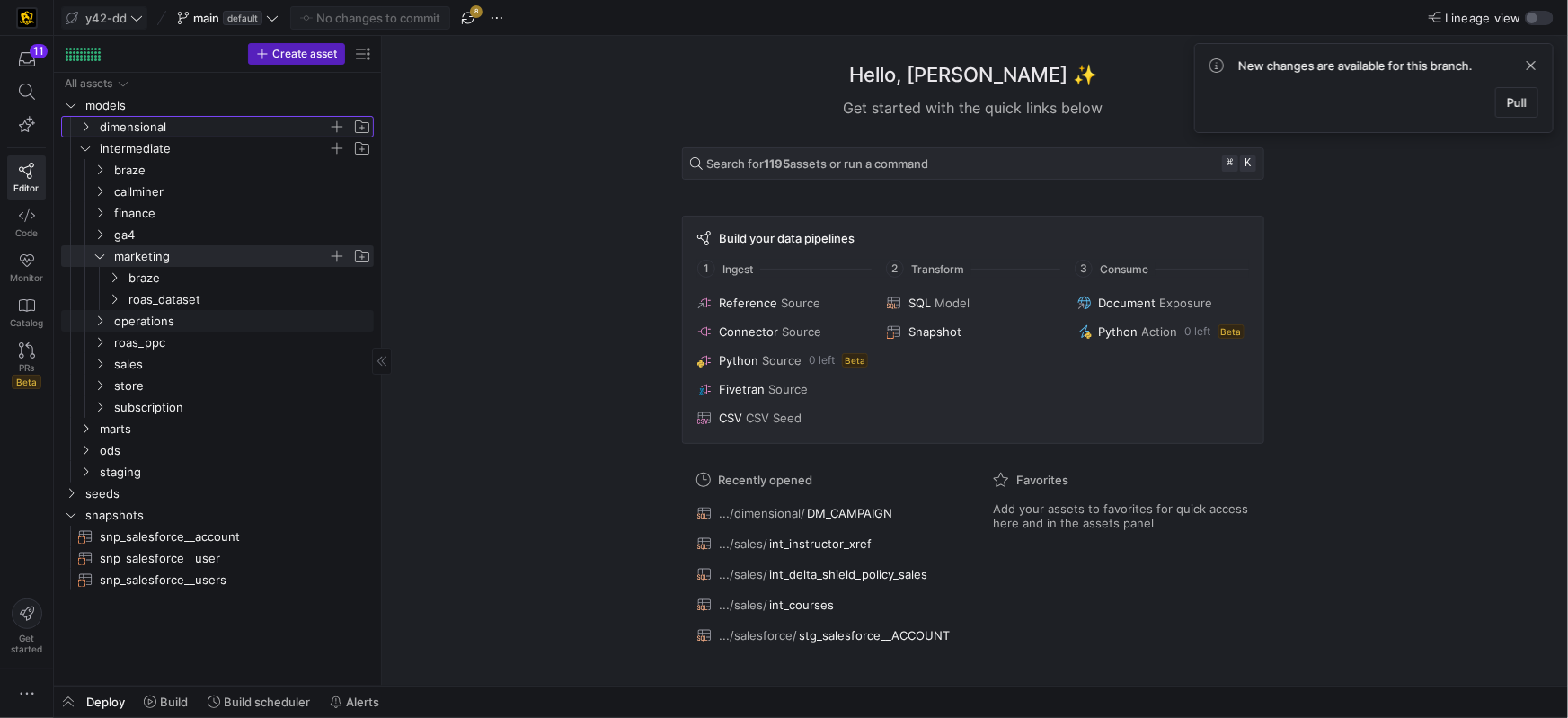
click at [84, 130] on icon "Press SPACE to select this row." at bounding box center [86, 127] width 13 height 11
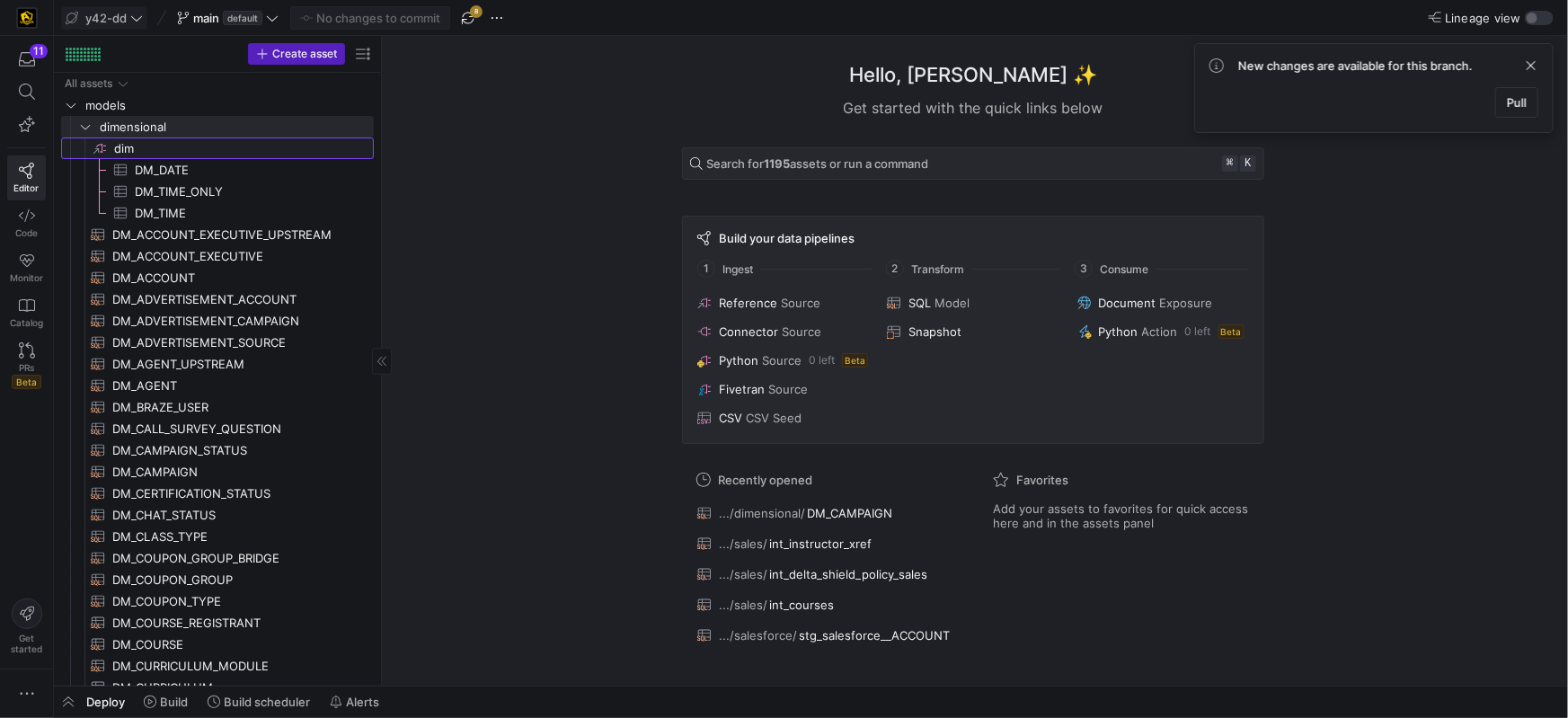
click at [115, 148] on span "dim​​​​​​​​" at bounding box center [243, 148] width 257 height 21
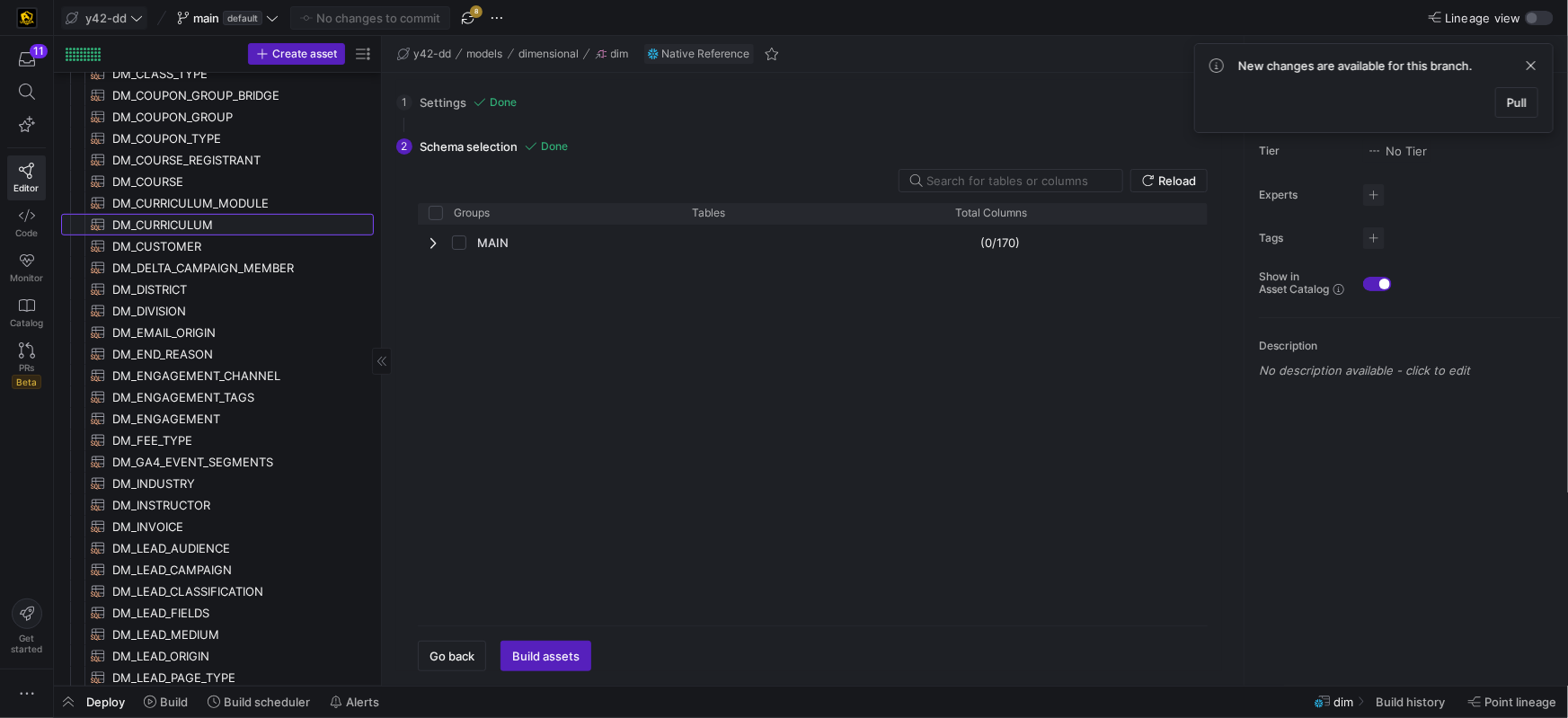
drag, startPoint x: 203, startPoint y: 223, endPoint x: 223, endPoint y: 223, distance: 20.0
click at [203, 223] on span "DM_CURRICULUM​​​​​​​​​​" at bounding box center [233, 225] width 241 height 21
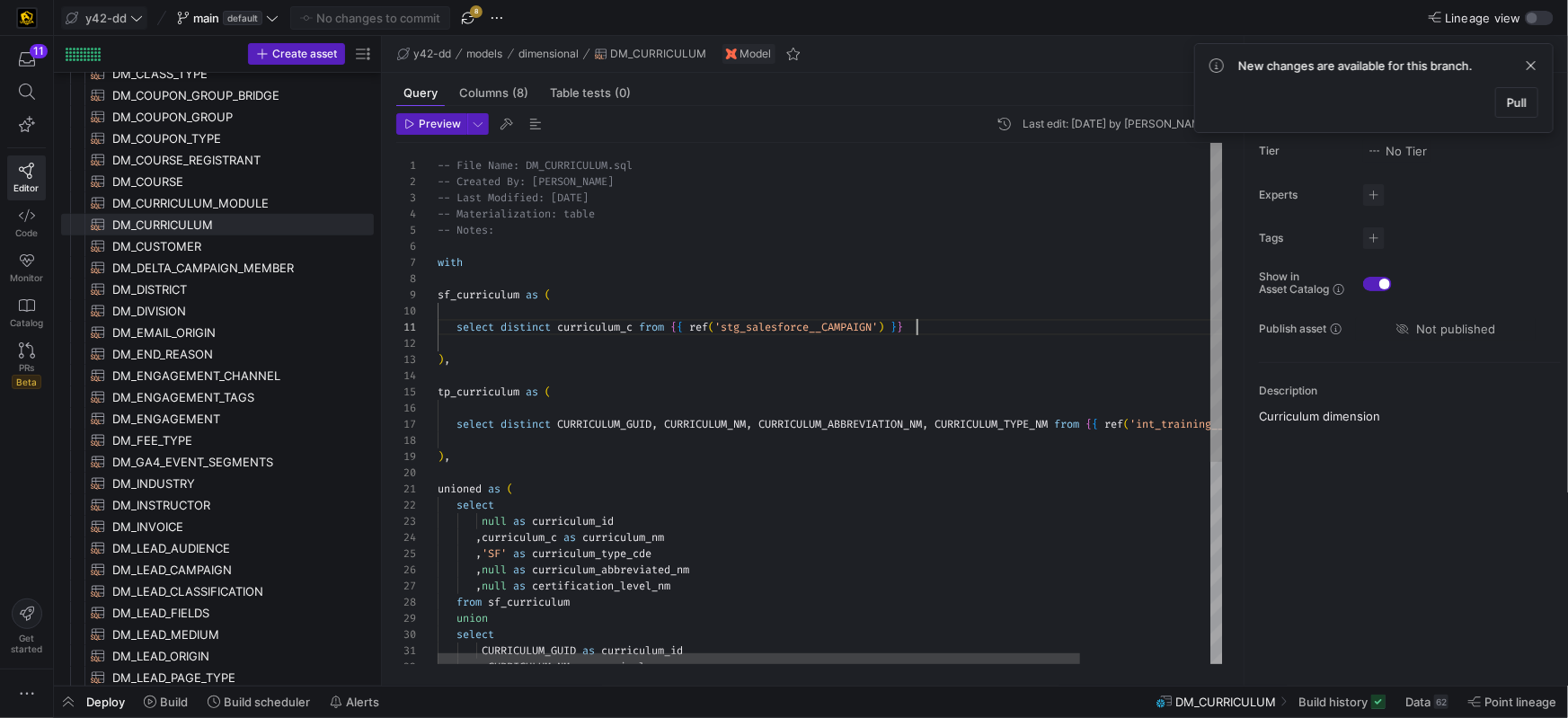
scroll to position [0, 479]
click at [1243, 331] on div "-- File Name: DM_CURRICULUM.sql -- Created By: Bret Harvestine -- Last Modified…" at bounding box center [909, 568] width 943 height 850
click at [1023, 423] on span "CURRICULUM_TYPE_NM" at bounding box center [991, 424] width 113 height 14
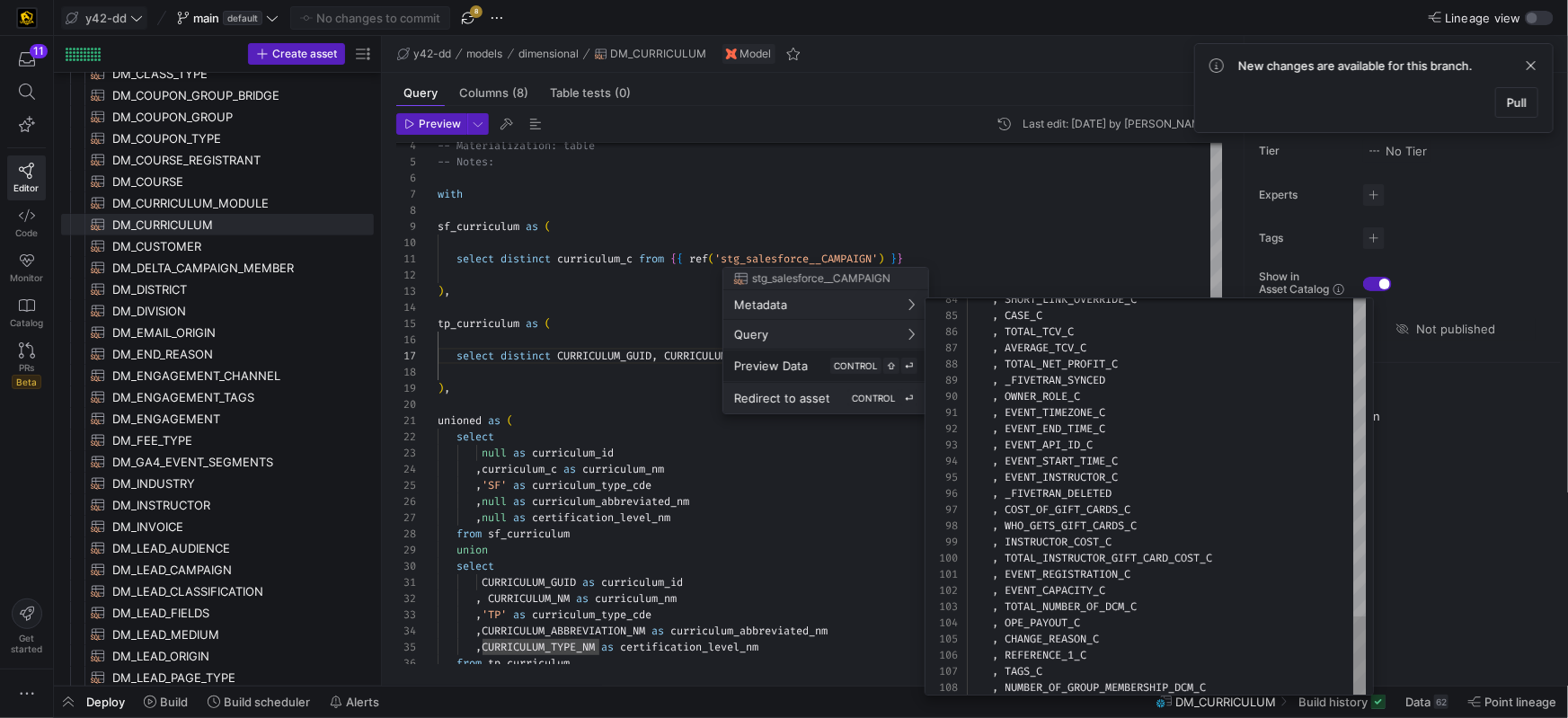
scroll to position [16, 0]
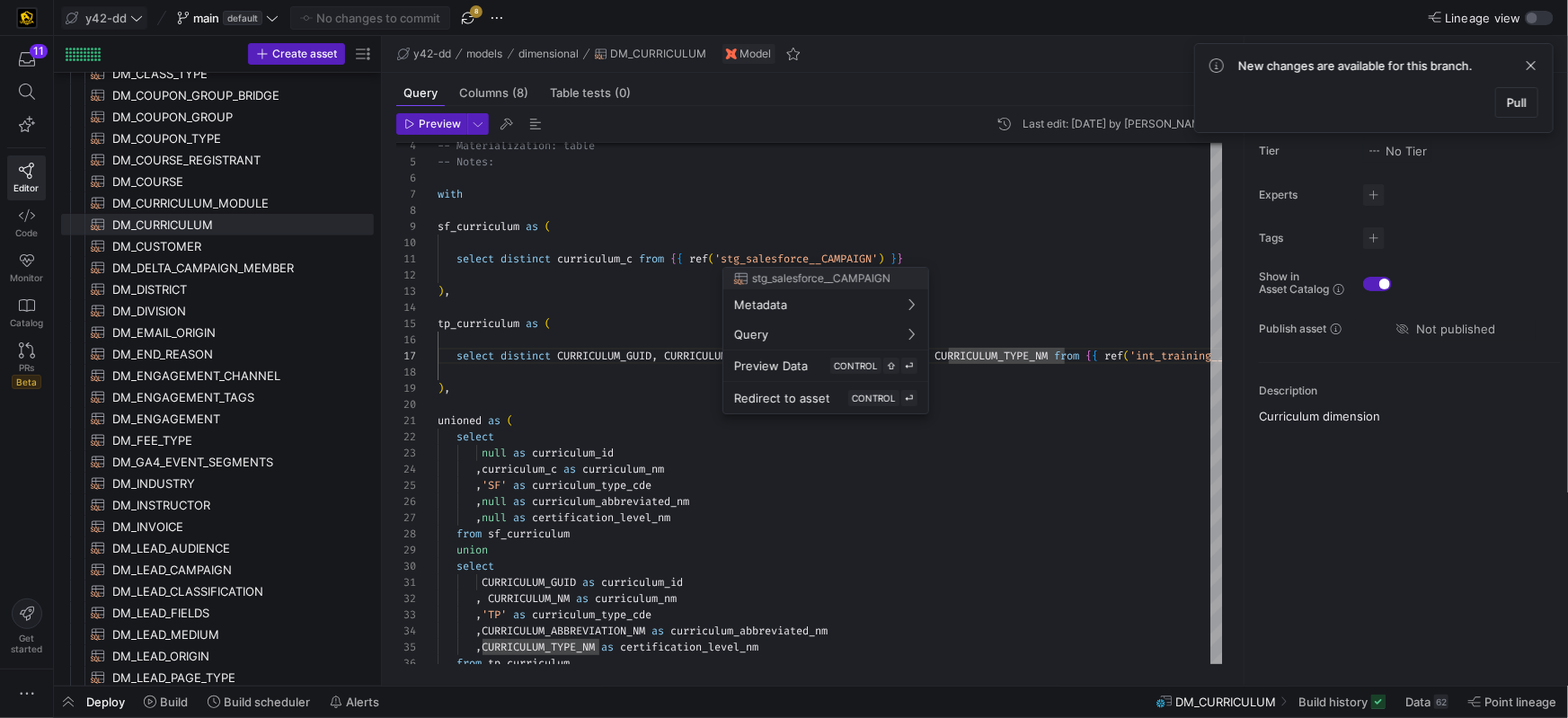
drag, startPoint x: 672, startPoint y: 194, endPoint x: 637, endPoint y: 187, distance: 35.7
click at [671, 194] on div at bounding box center [784, 359] width 1568 height 718
click at [323, 146] on span "DM_COUPON_TYPE​​​​​​​​​​" at bounding box center [233, 139] width 241 height 21
type textarea "-- File Name: DM_COUPON_TYPE.sql -- Created By: Bret Harvestine -- Last Modifie…"
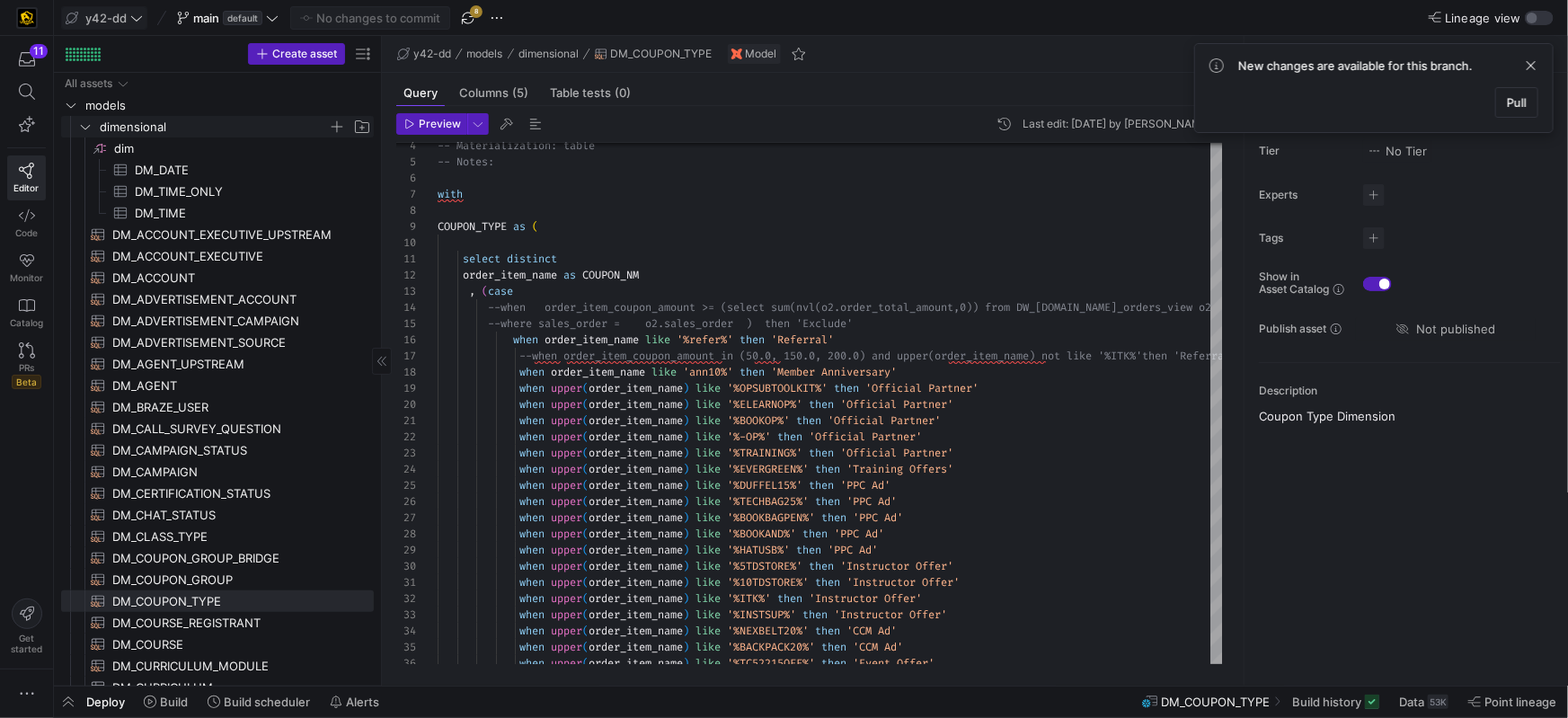
click at [87, 130] on icon "Press SPACE to select this row." at bounding box center [86, 127] width 13 height 11
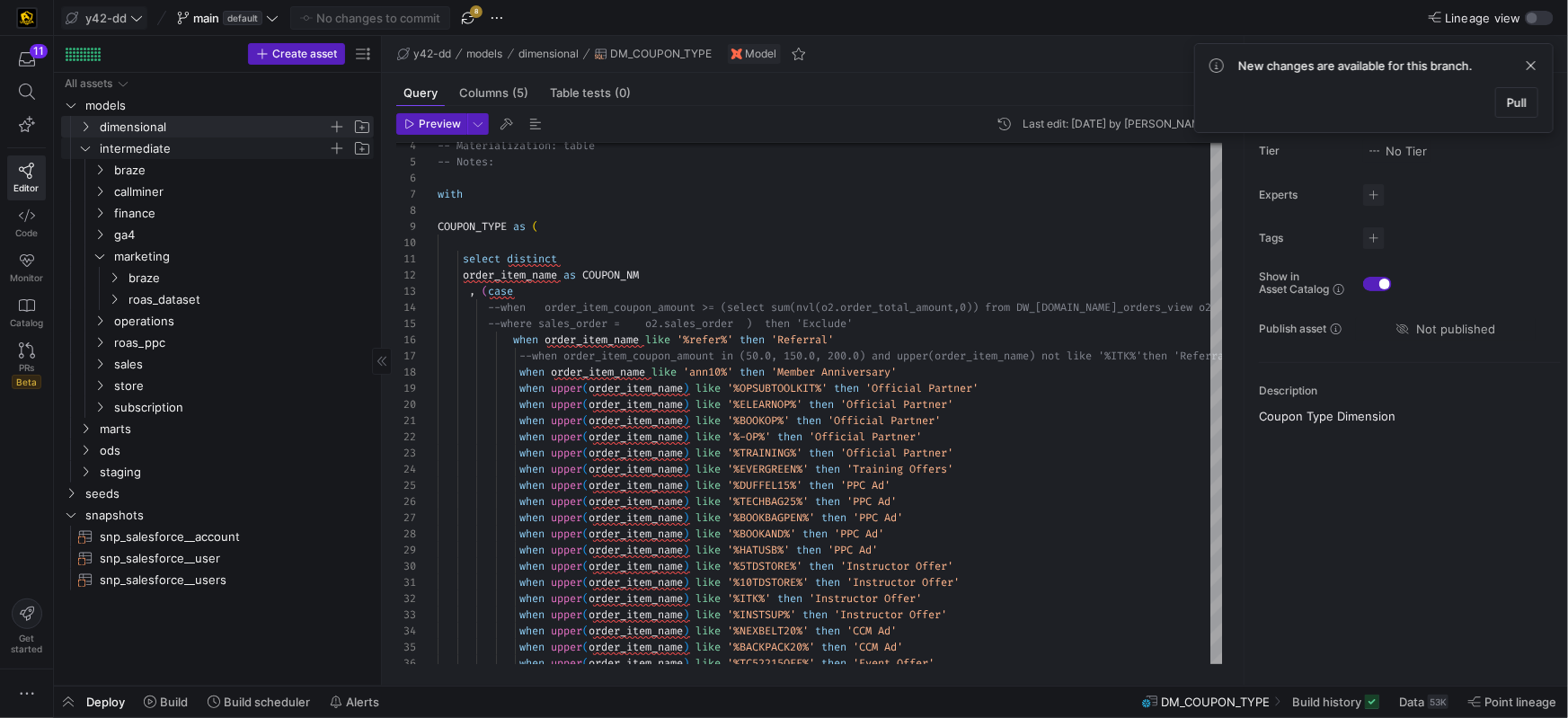
click at [86, 147] on icon "Press SPACE to select this row." at bounding box center [86, 148] width 13 height 11
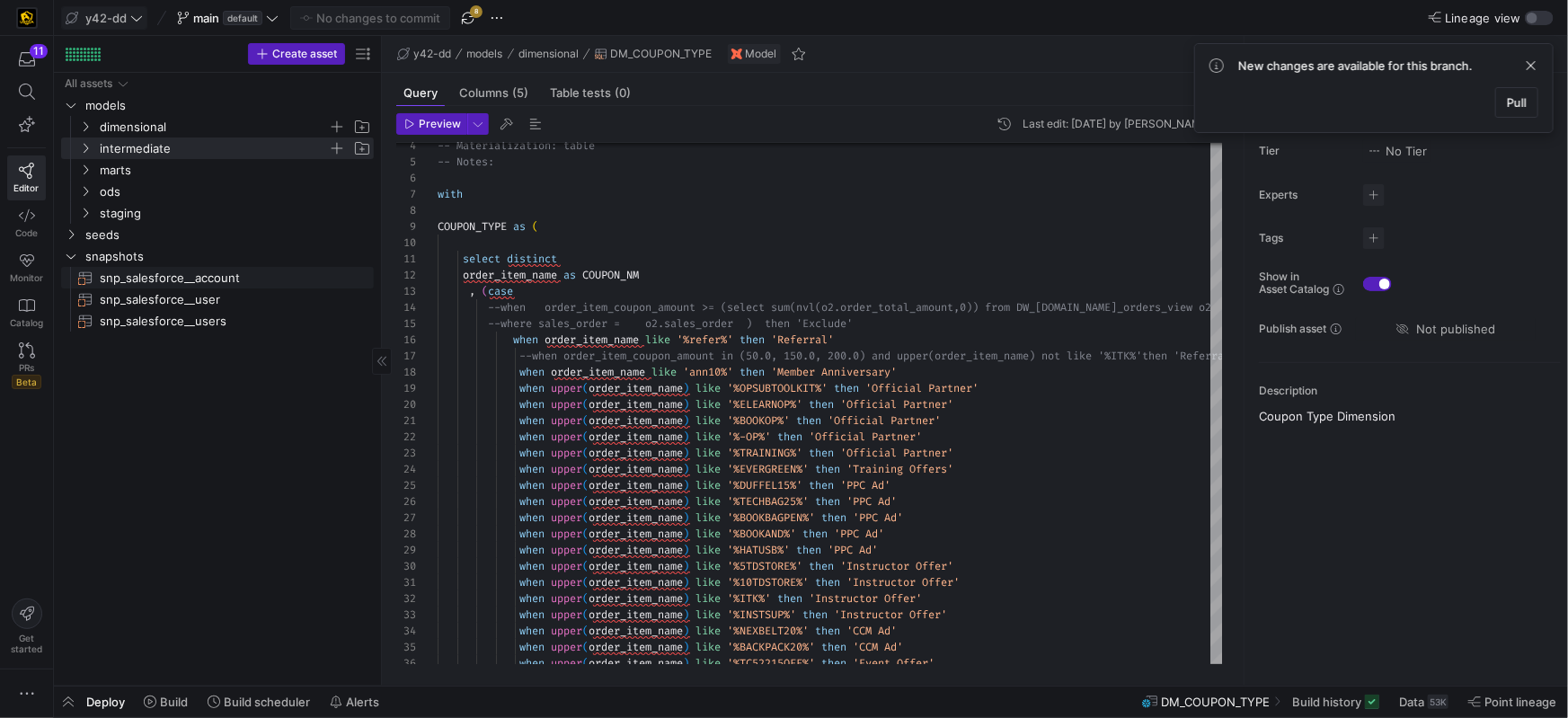
click at [203, 278] on span "snp_salesforce__account​​​​​​​" at bounding box center [227, 278] width 254 height 21
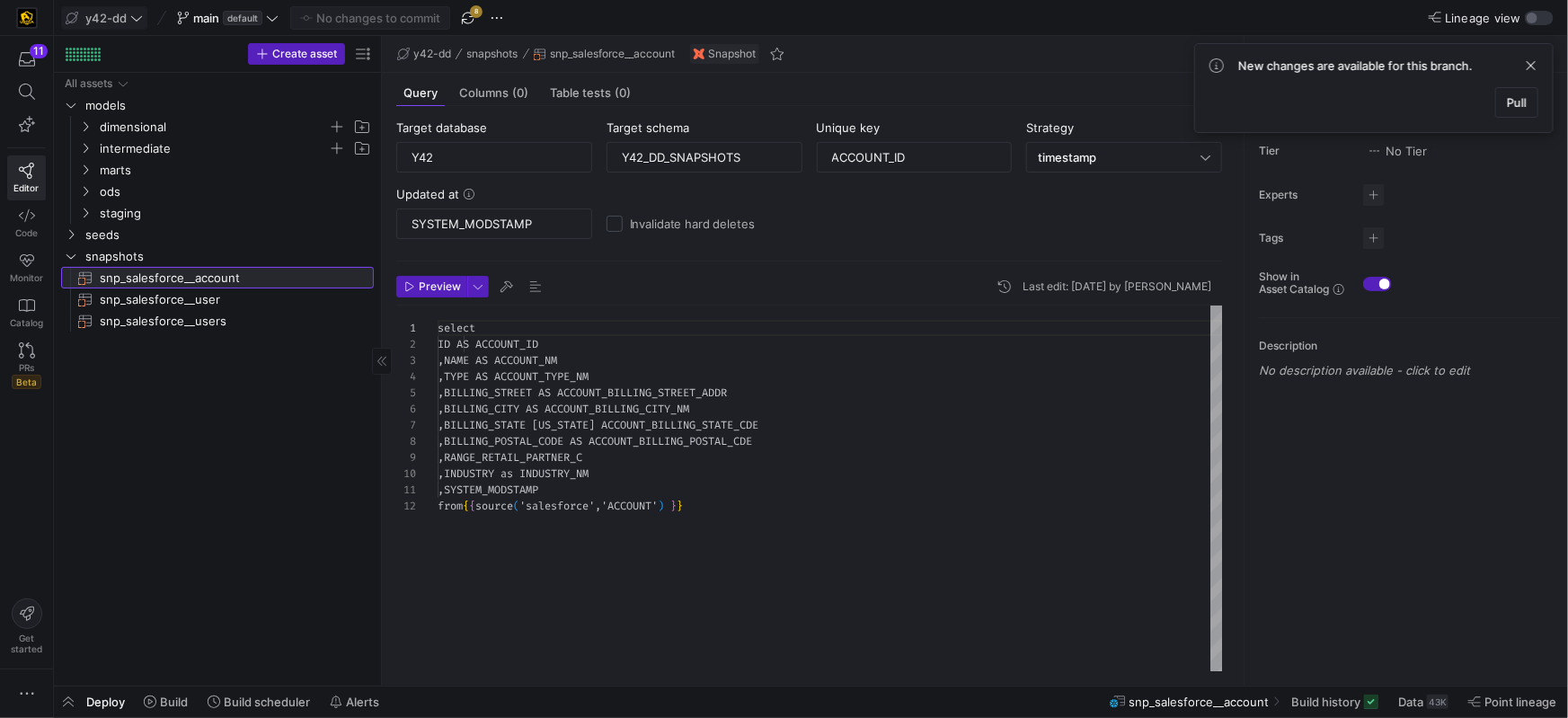
scroll to position [162, 0]
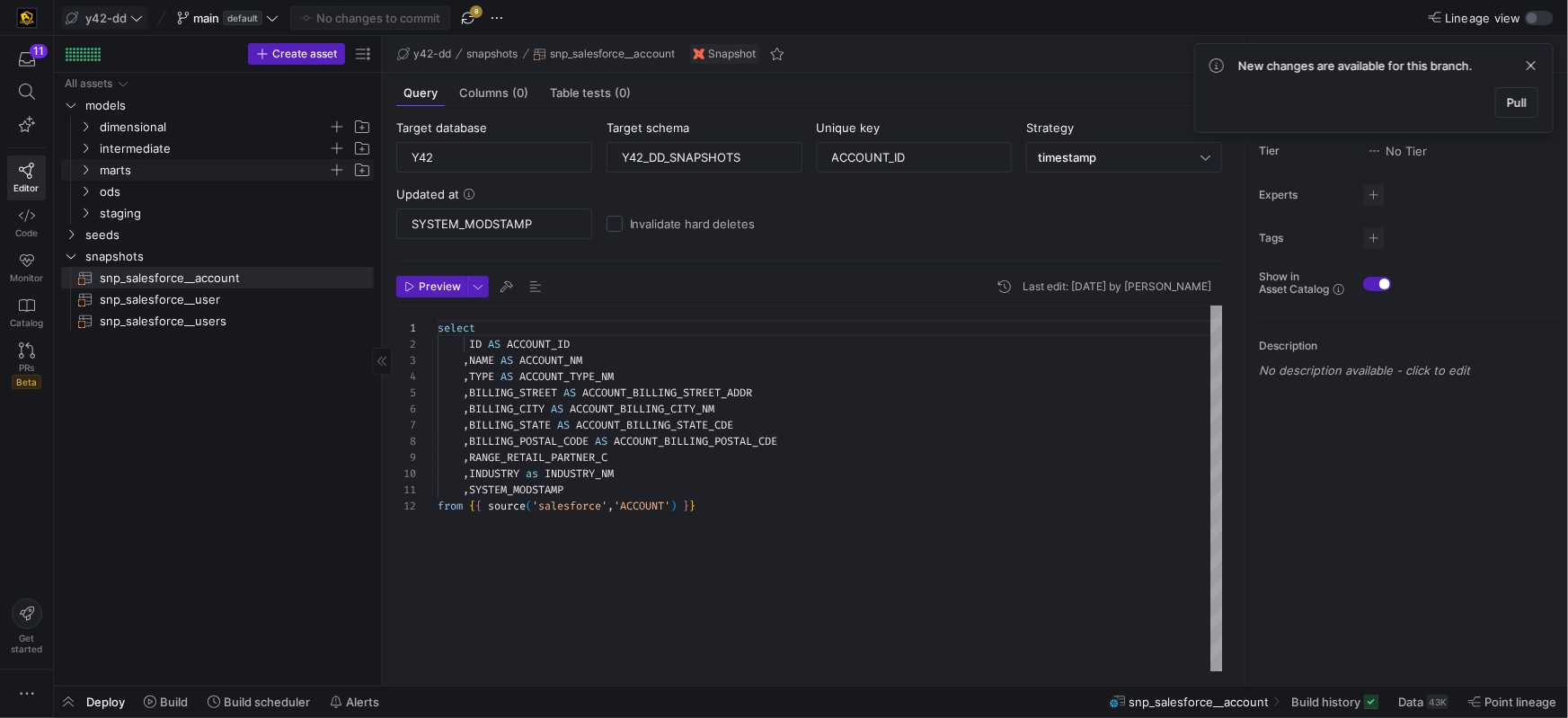
click at [87, 174] on icon "Press SPACE to select this row." at bounding box center [86, 170] width 13 height 11
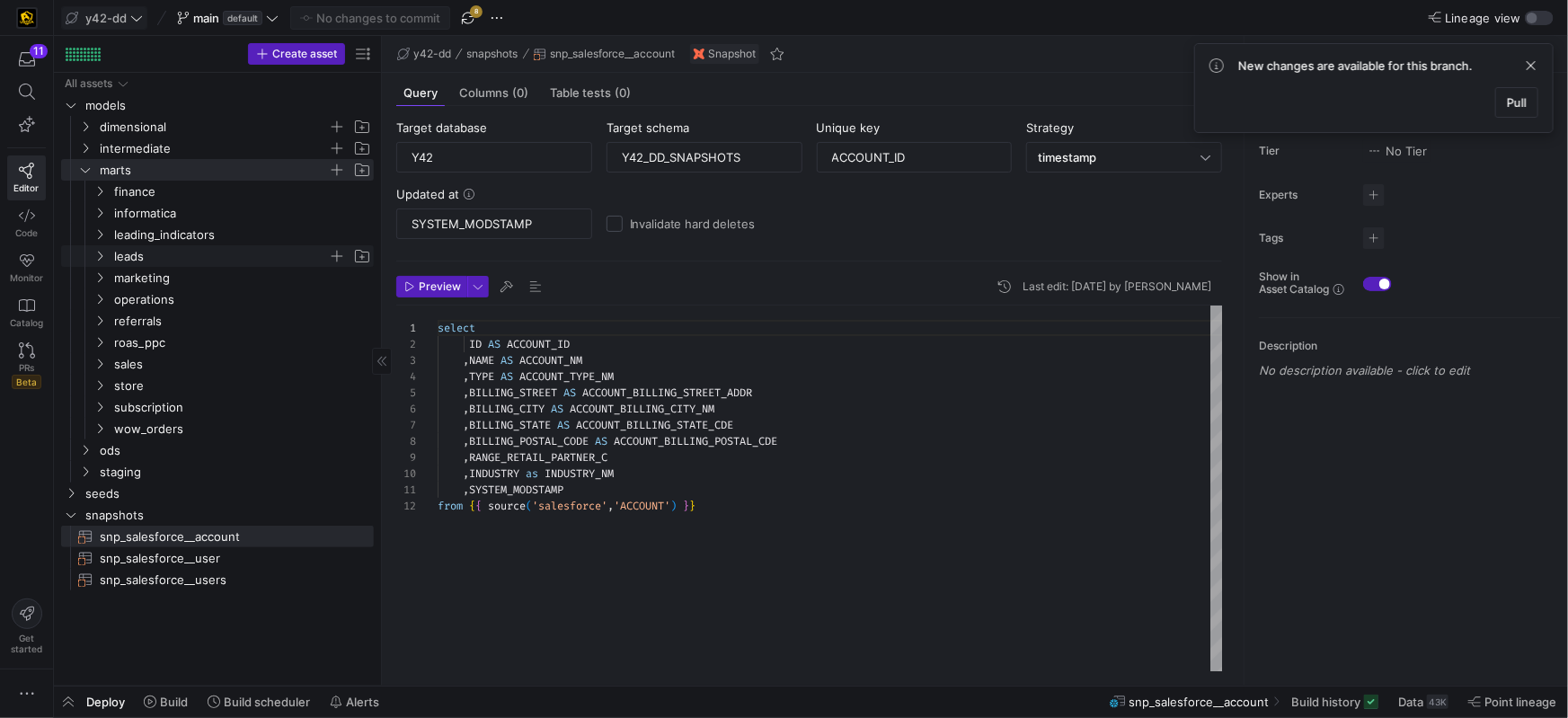
click at [104, 258] on icon "Press SPACE to select this row." at bounding box center [100, 256] width 13 height 11
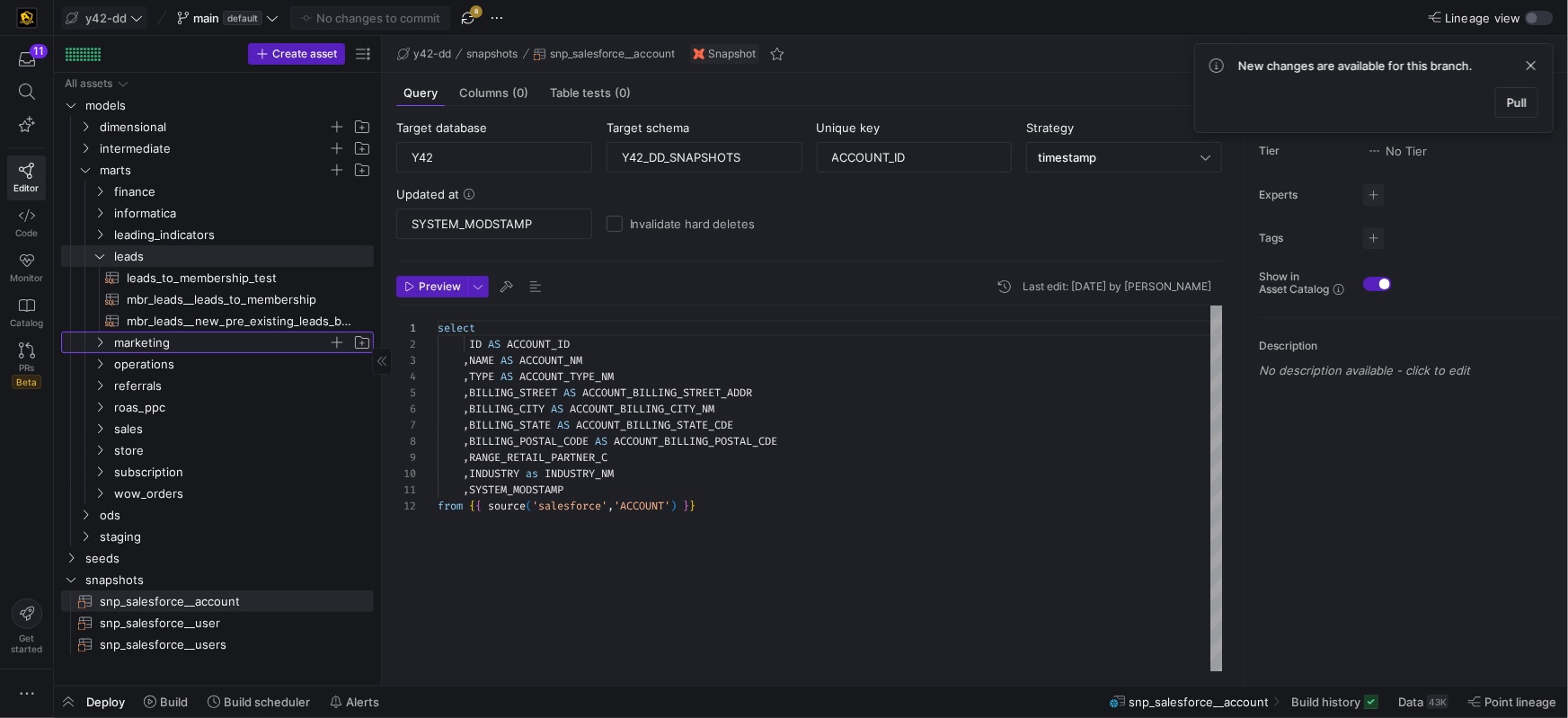
click at [99, 339] on icon "Press SPACE to select this row." at bounding box center [100, 342] width 13 height 11
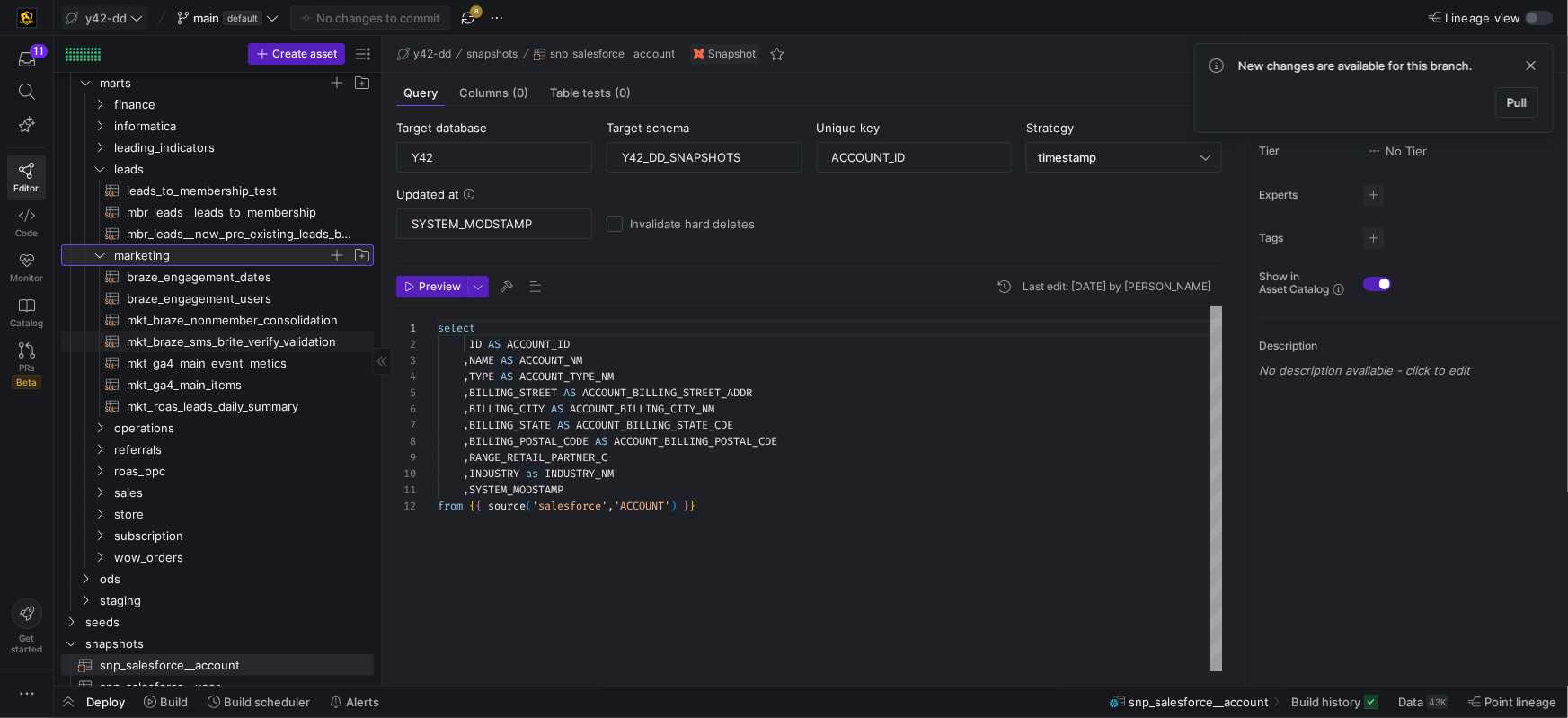
scroll to position [120, 0]
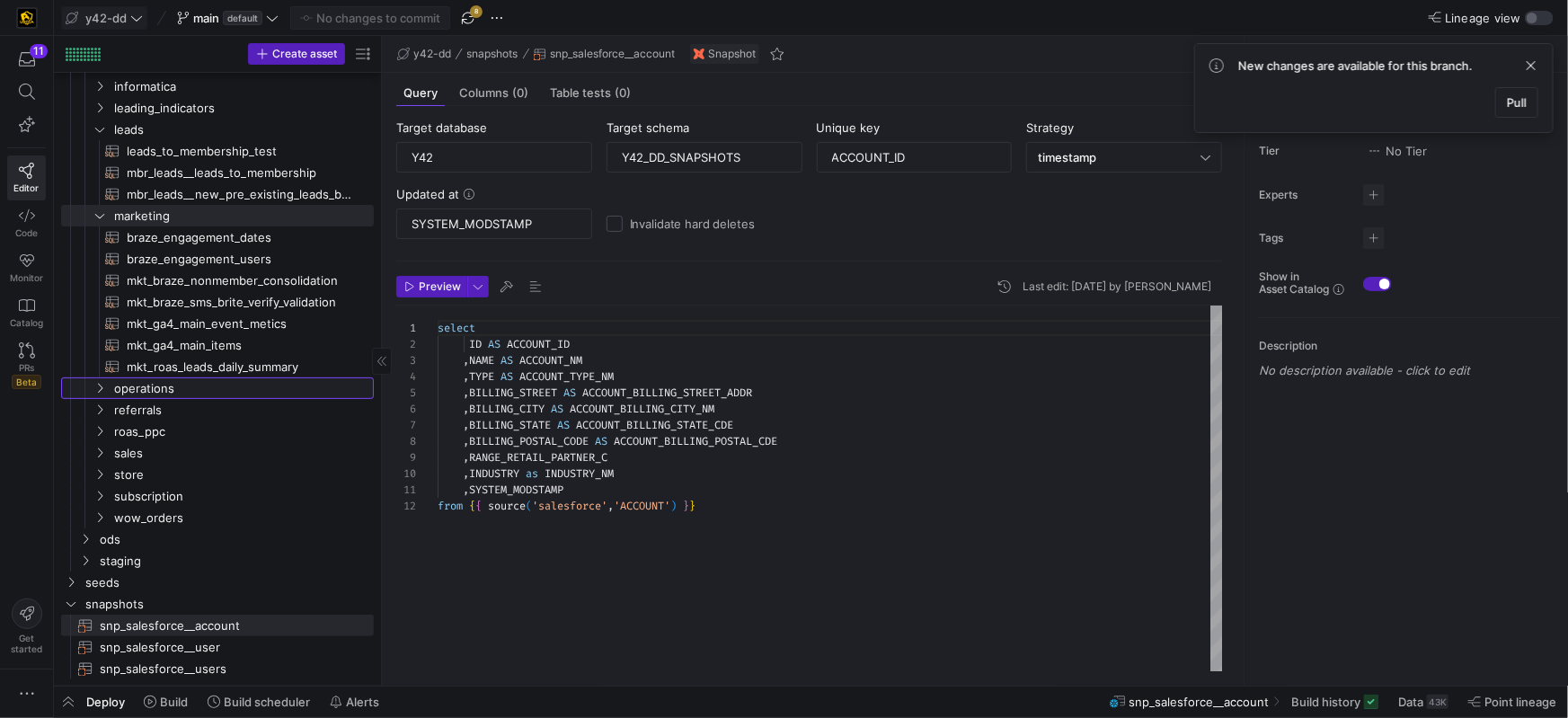
drag, startPoint x: 100, startPoint y: 389, endPoint x: 219, endPoint y: 362, distance: 122.0
click at [100, 389] on icon "Press SPACE to select this row." at bounding box center [100, 388] width 5 height 10
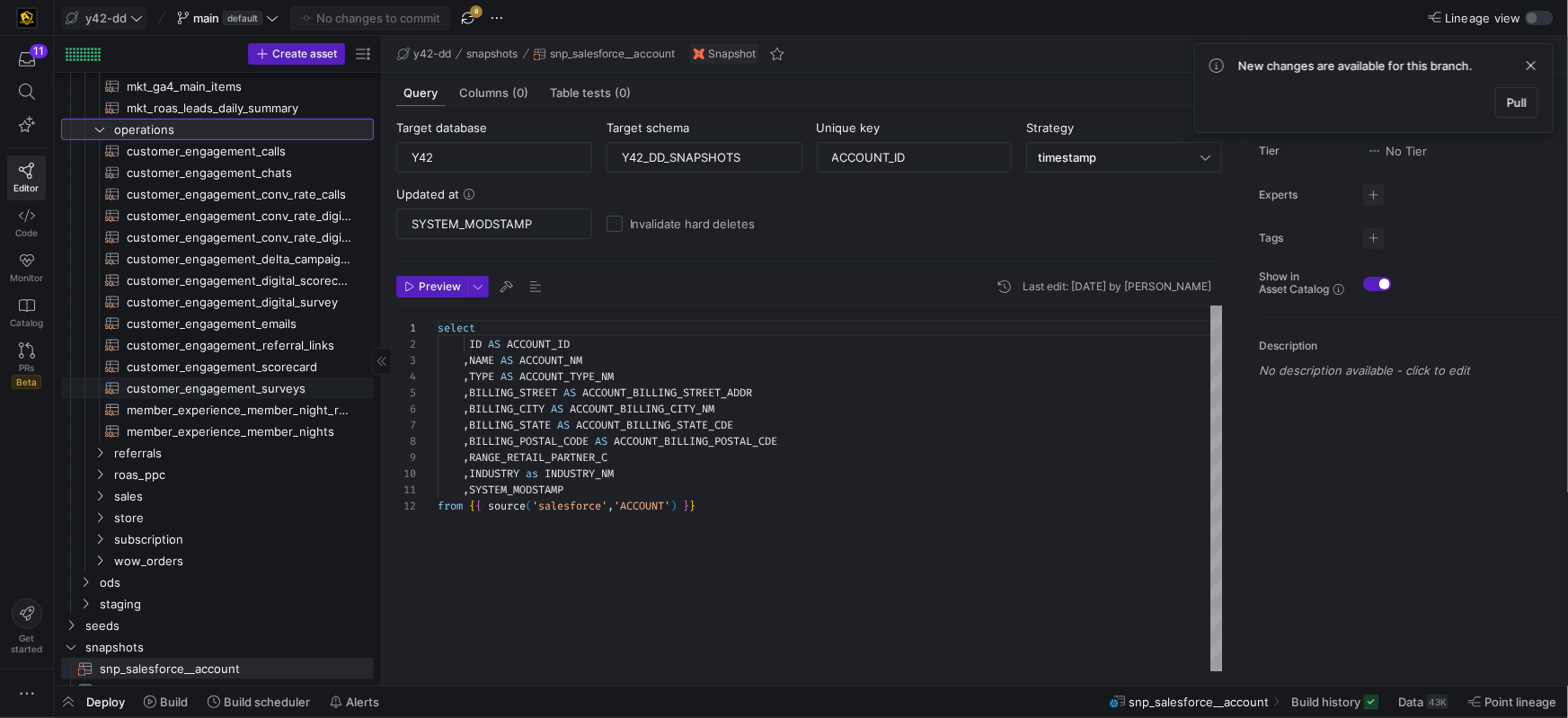
scroll to position [421, 0]
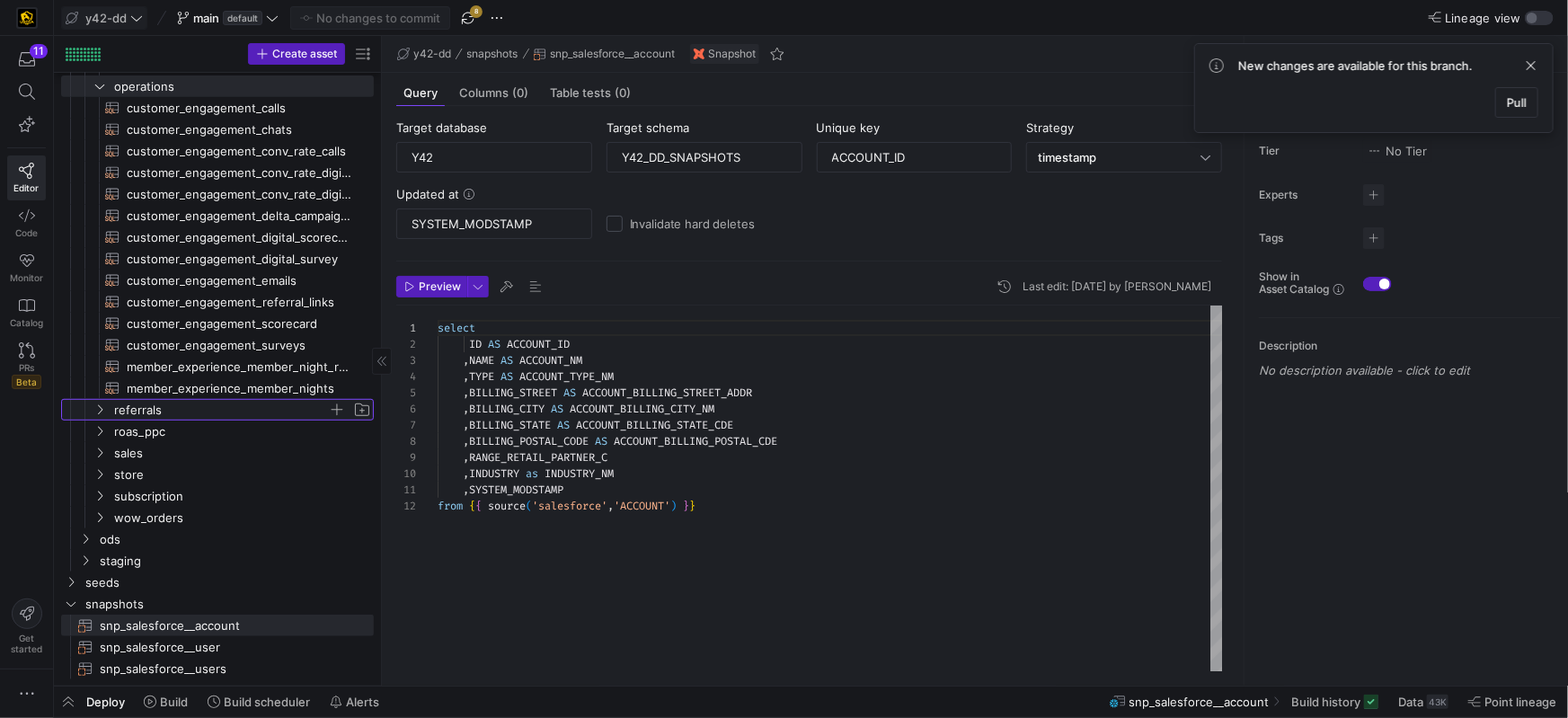
click at [102, 414] on y42-icon "Press SPACE to select this row." at bounding box center [100, 409] width 14 height 14
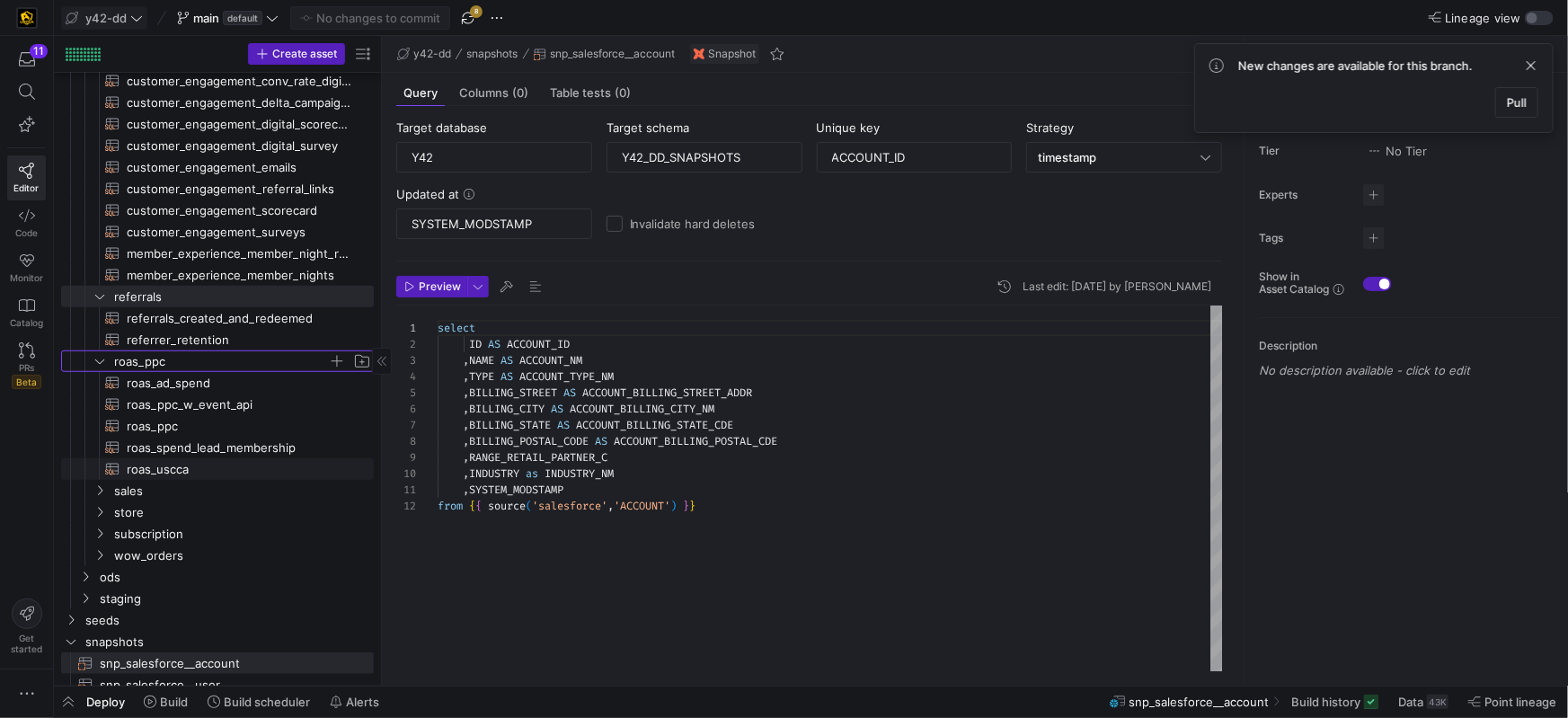
scroll to position [572, 0]
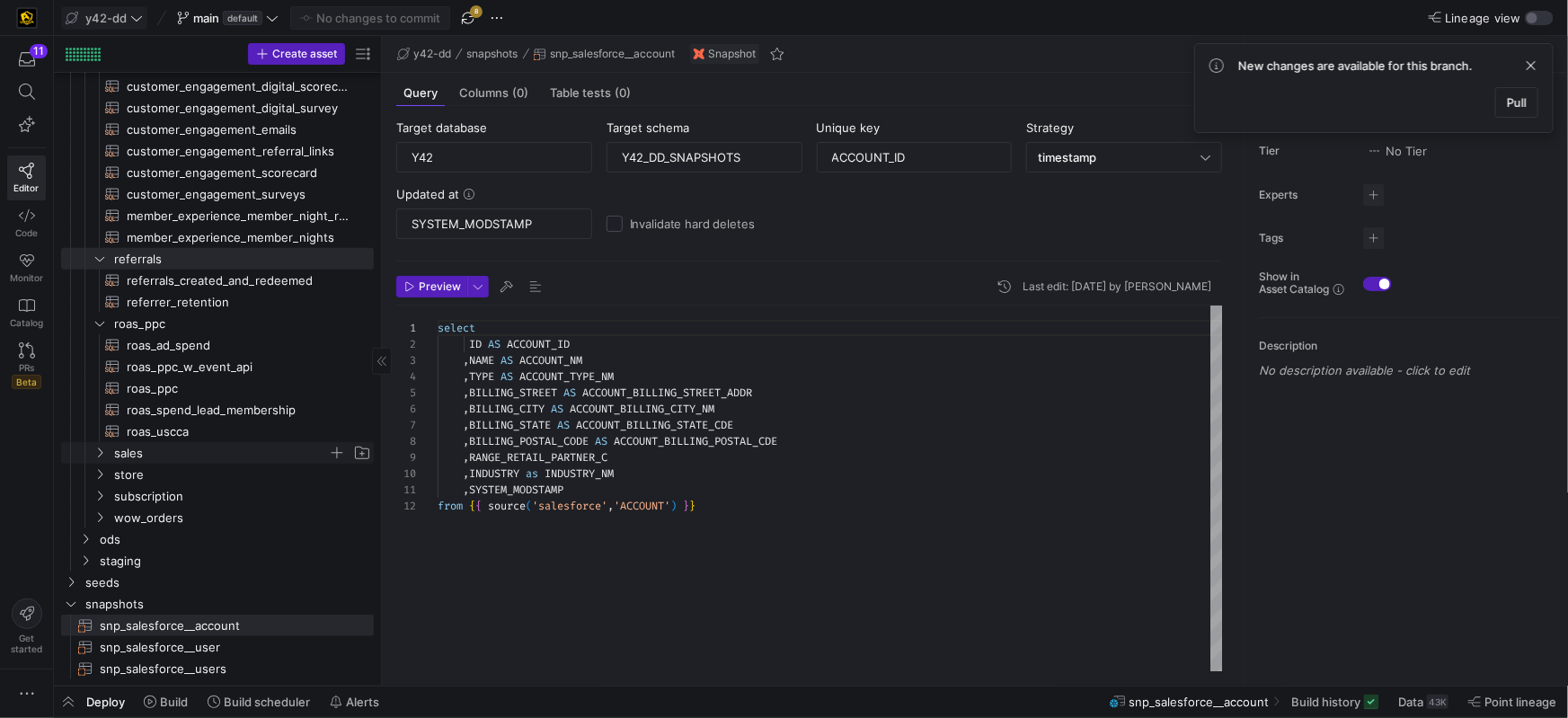
click at [101, 454] on icon "Press SPACE to select this row." at bounding box center [100, 453] width 13 height 11
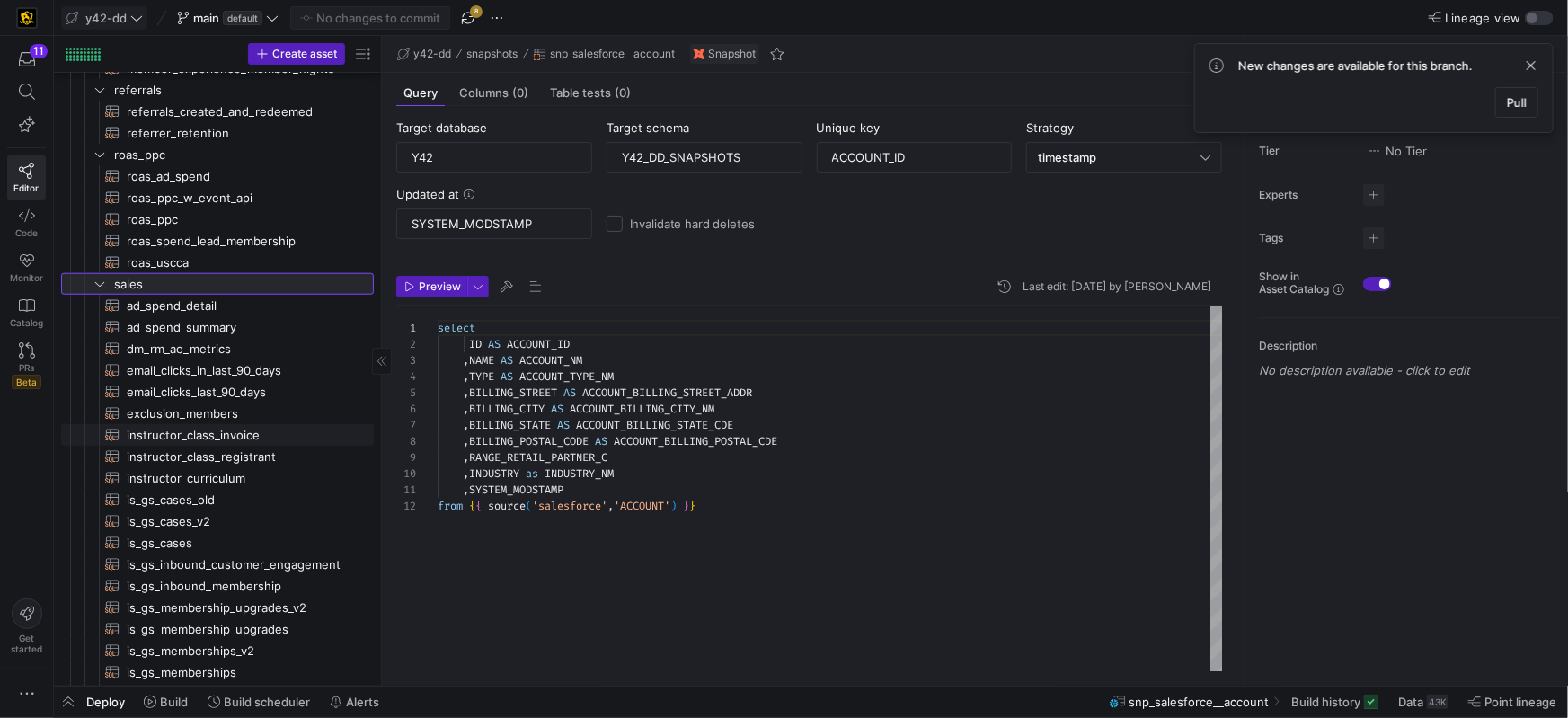
scroll to position [749, 0]
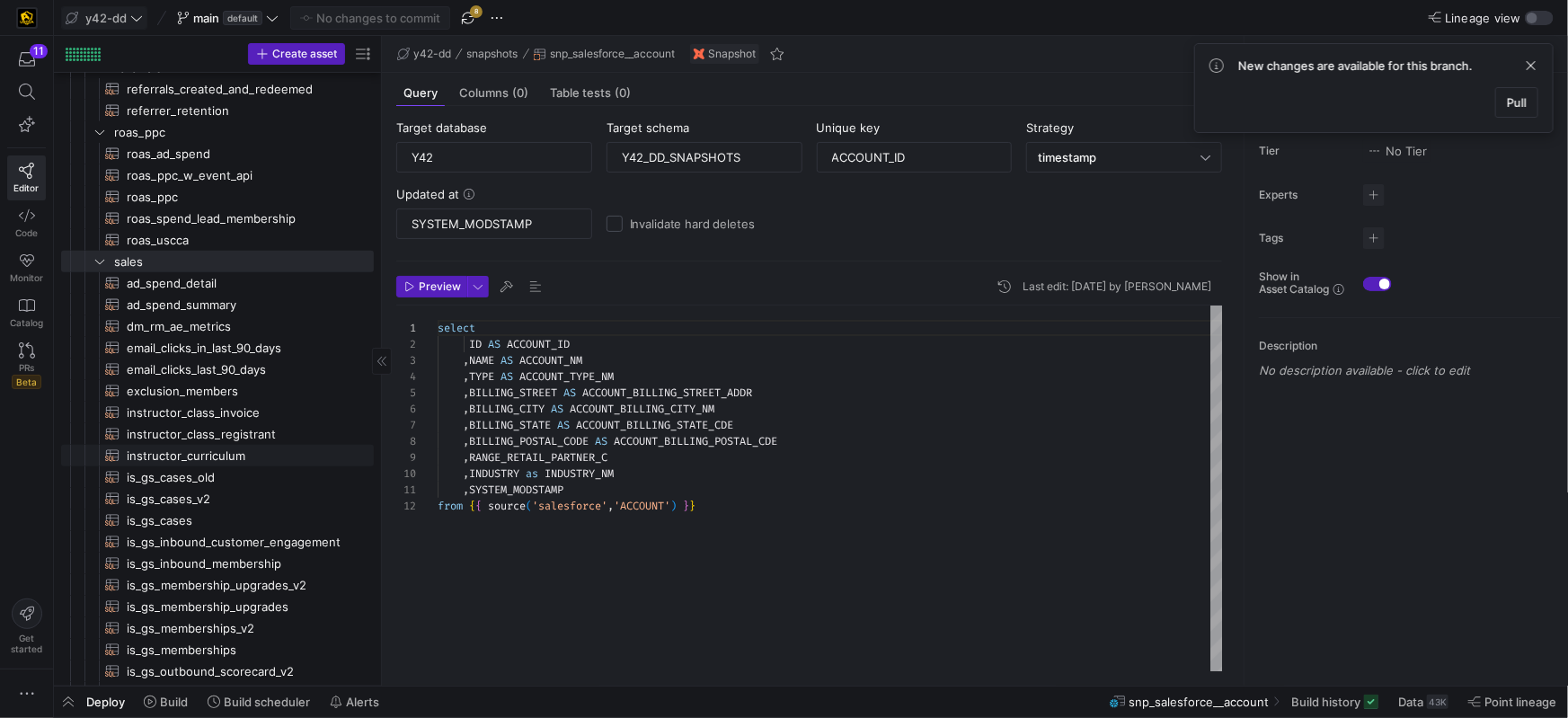
click at [224, 453] on span "instructor_curriculum​​​​​​​​​​" at bounding box center [240, 455] width 227 height 21
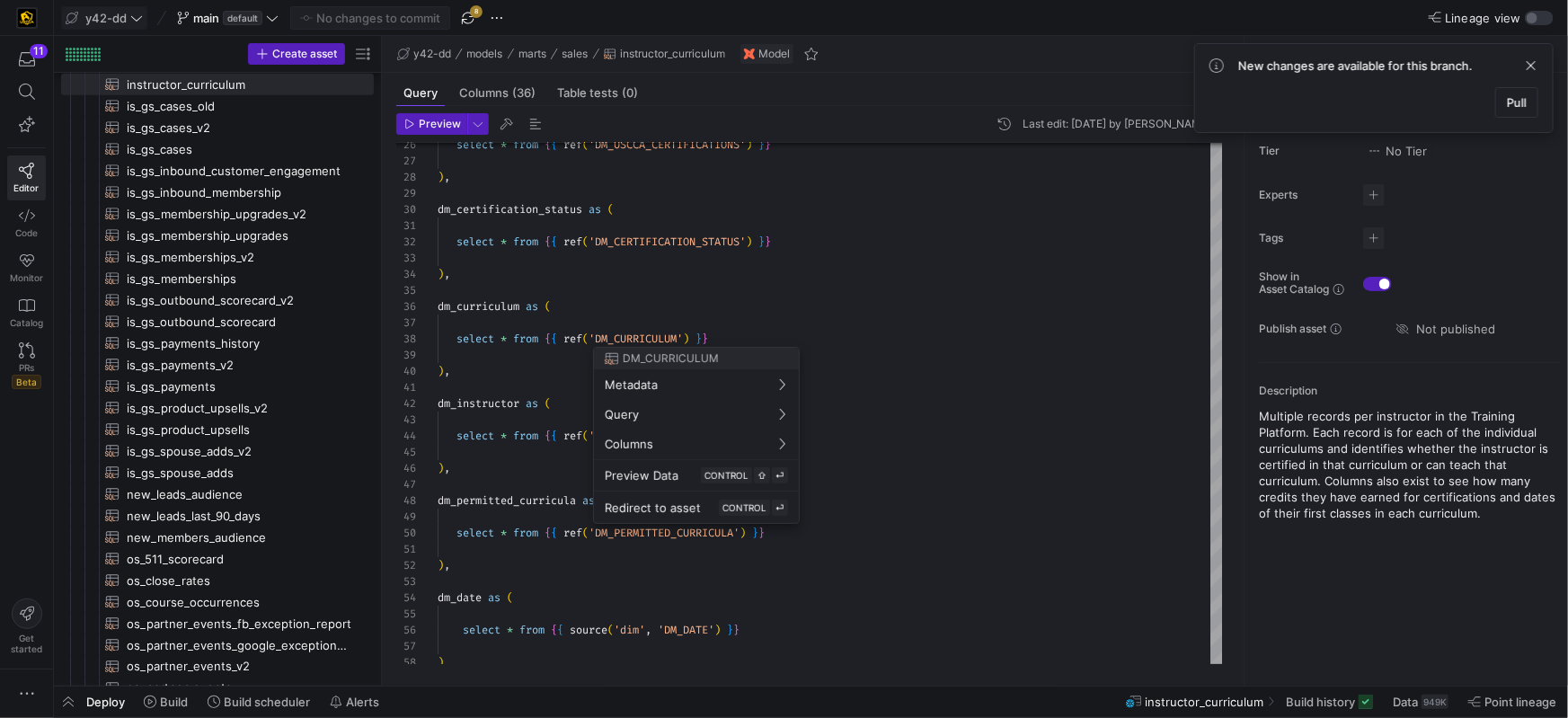
click at [641, 339] on div at bounding box center [784, 359] width 1568 height 718
type textarea "select * from {{ ref('DM_CERTIFICATION_STATUS') }} ), dm_curriculum as ( select…"
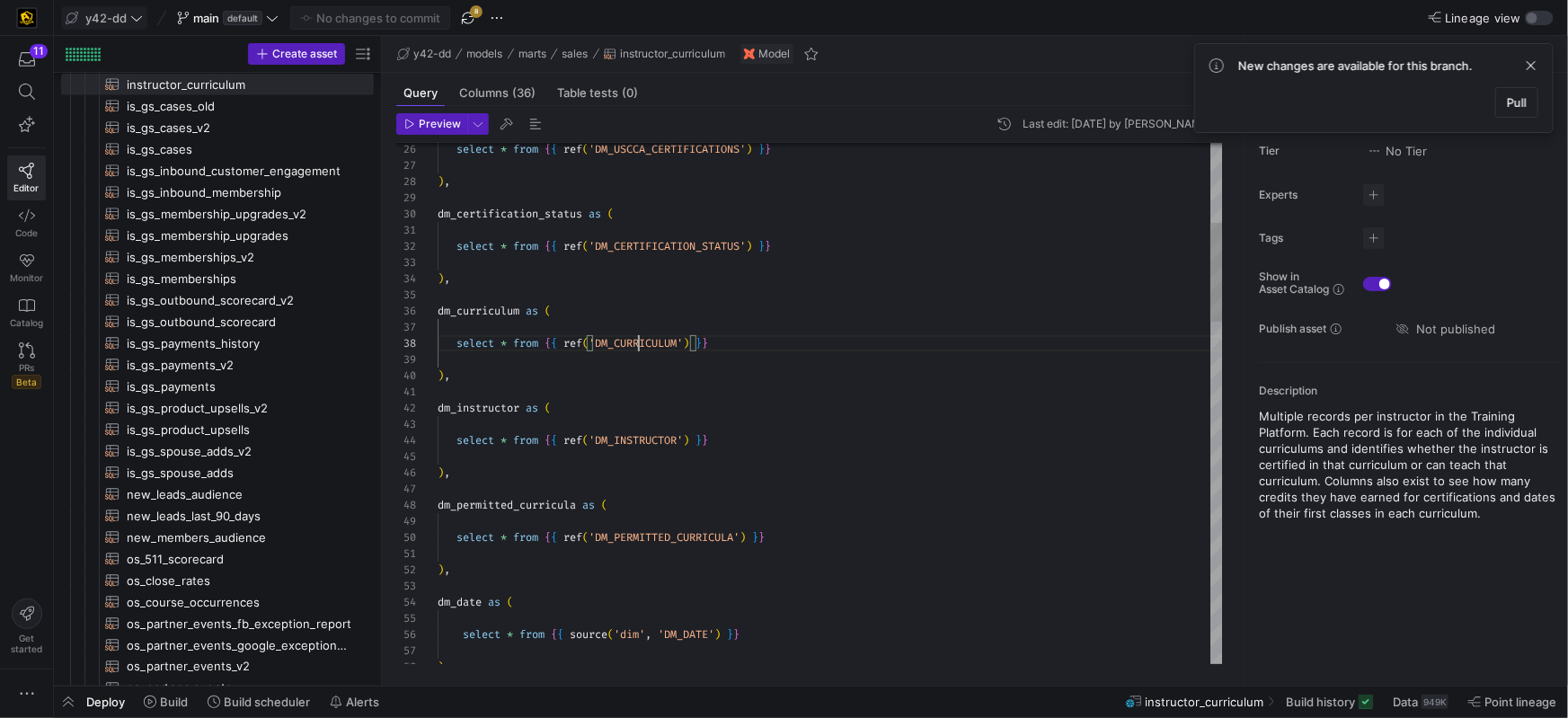
click at [641, 339] on span "'DM_CURRICULUM'" at bounding box center [635, 343] width 95 height 14
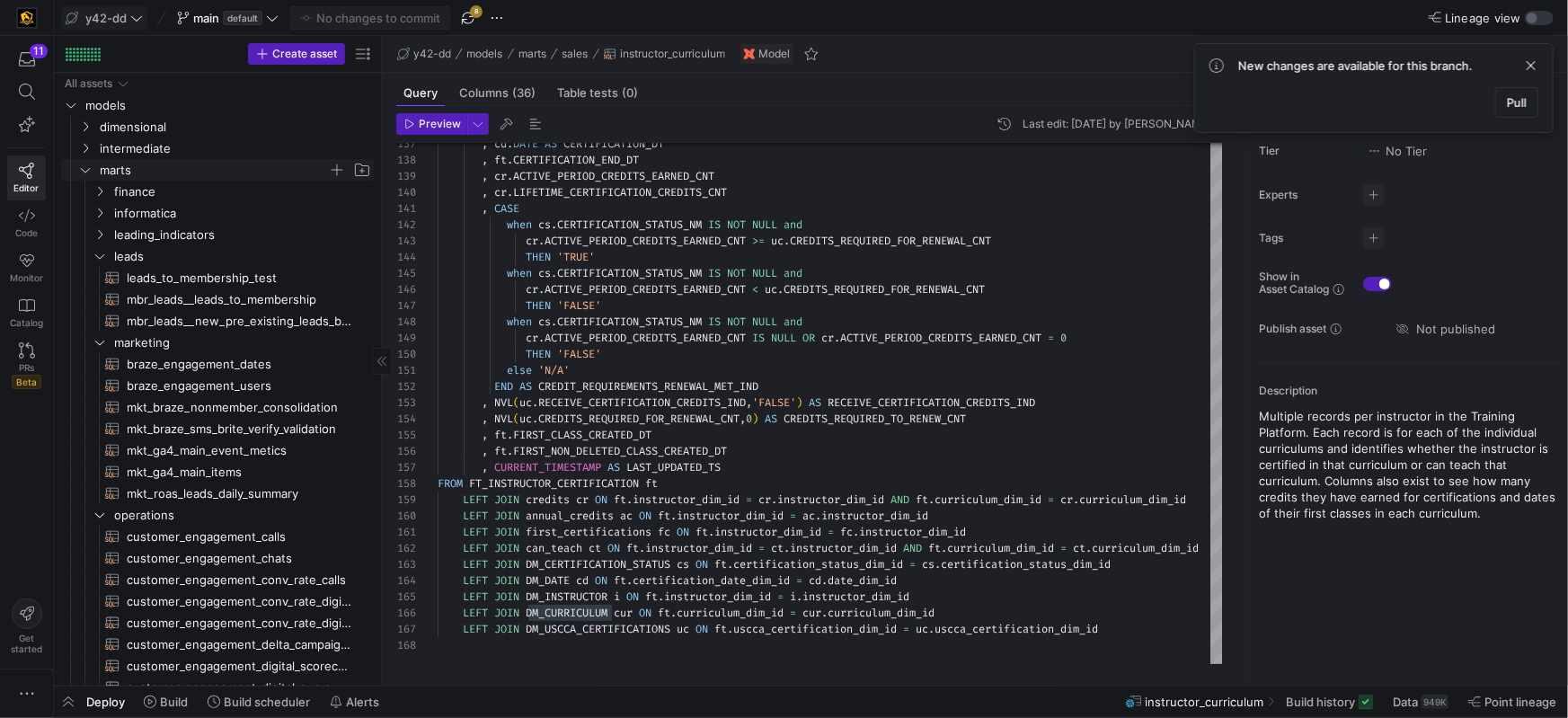
click at [91, 174] on y42-icon "Press SPACE to select this row." at bounding box center [86, 170] width 14 height 14
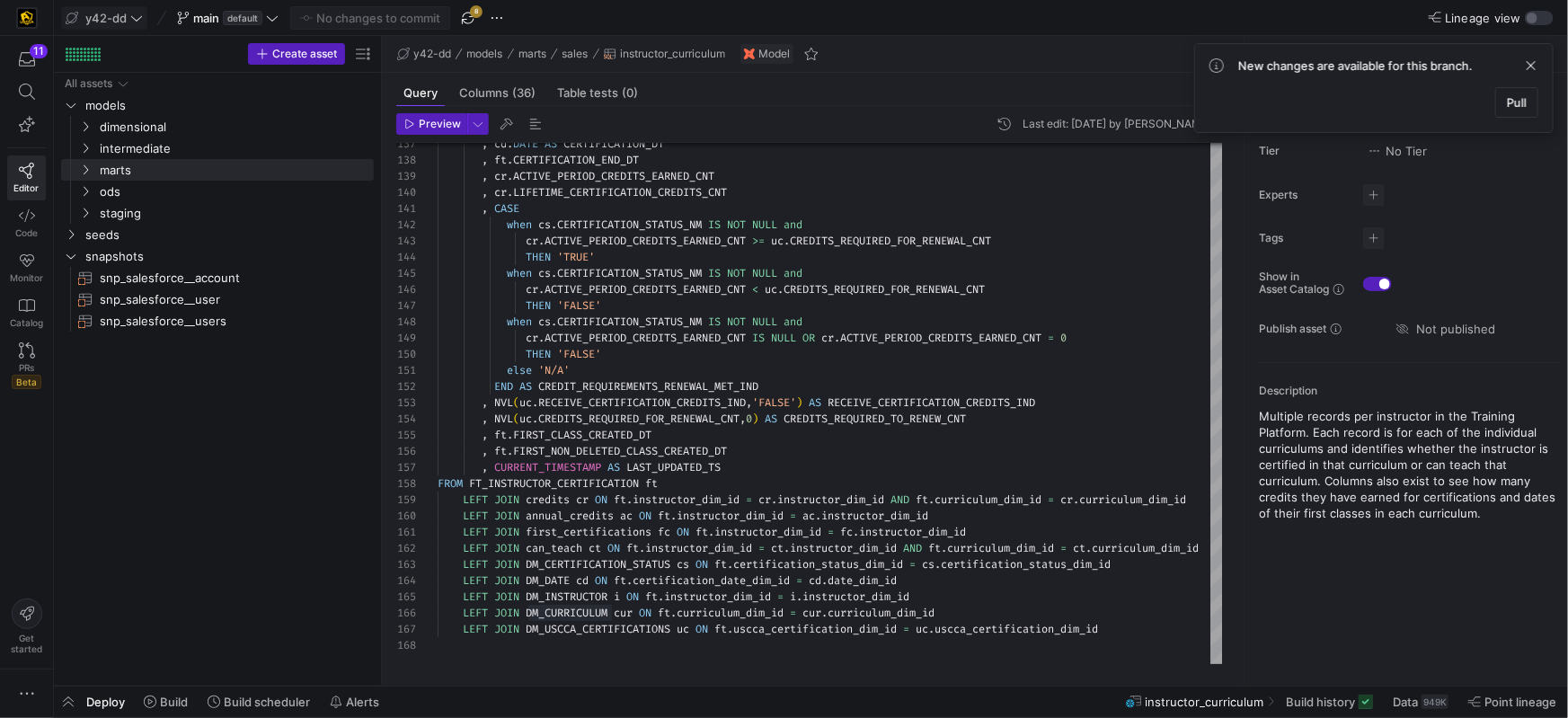
click at [137, 19] on icon at bounding box center [137, 18] width 13 height 13
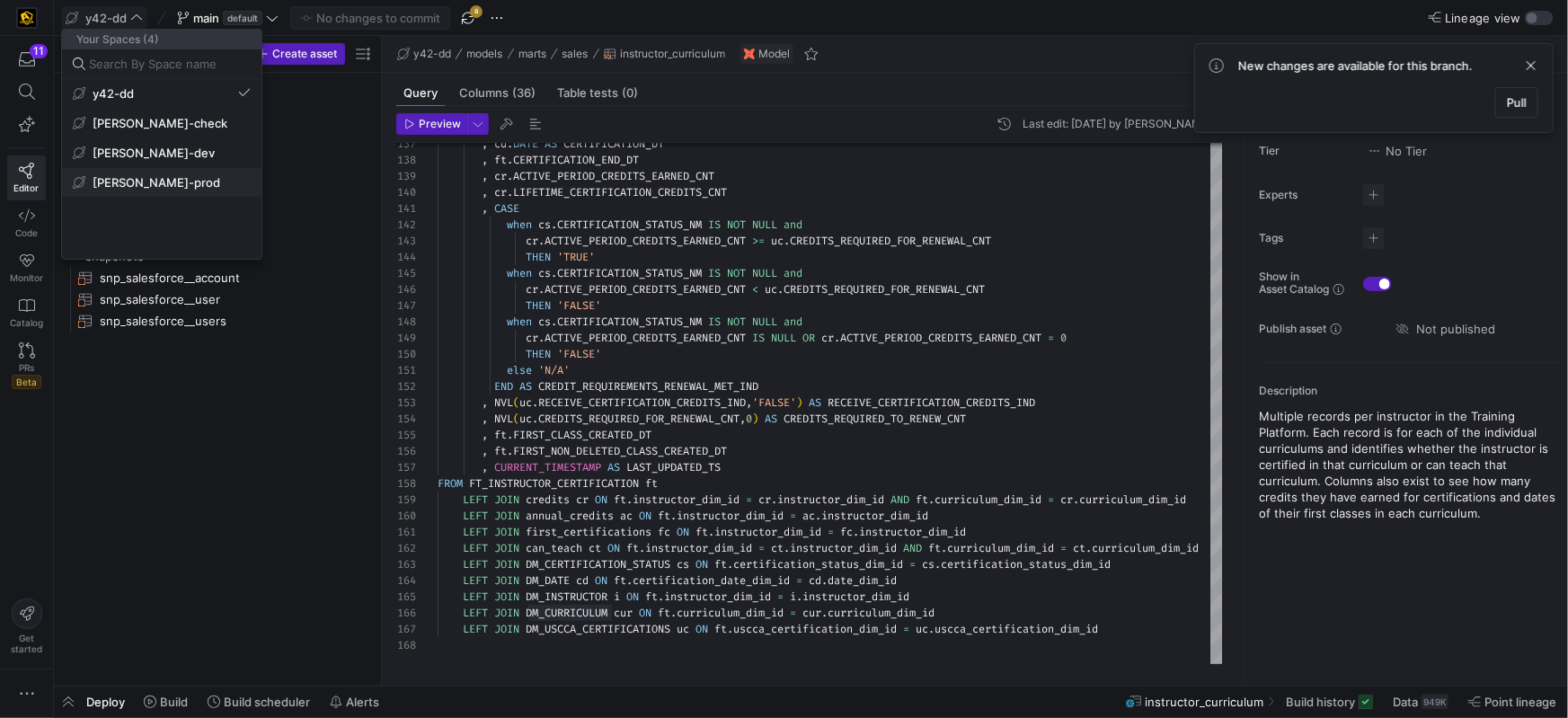
click at [154, 176] on span "[PERSON_NAME]-prod" at bounding box center [157, 183] width 128 height 14
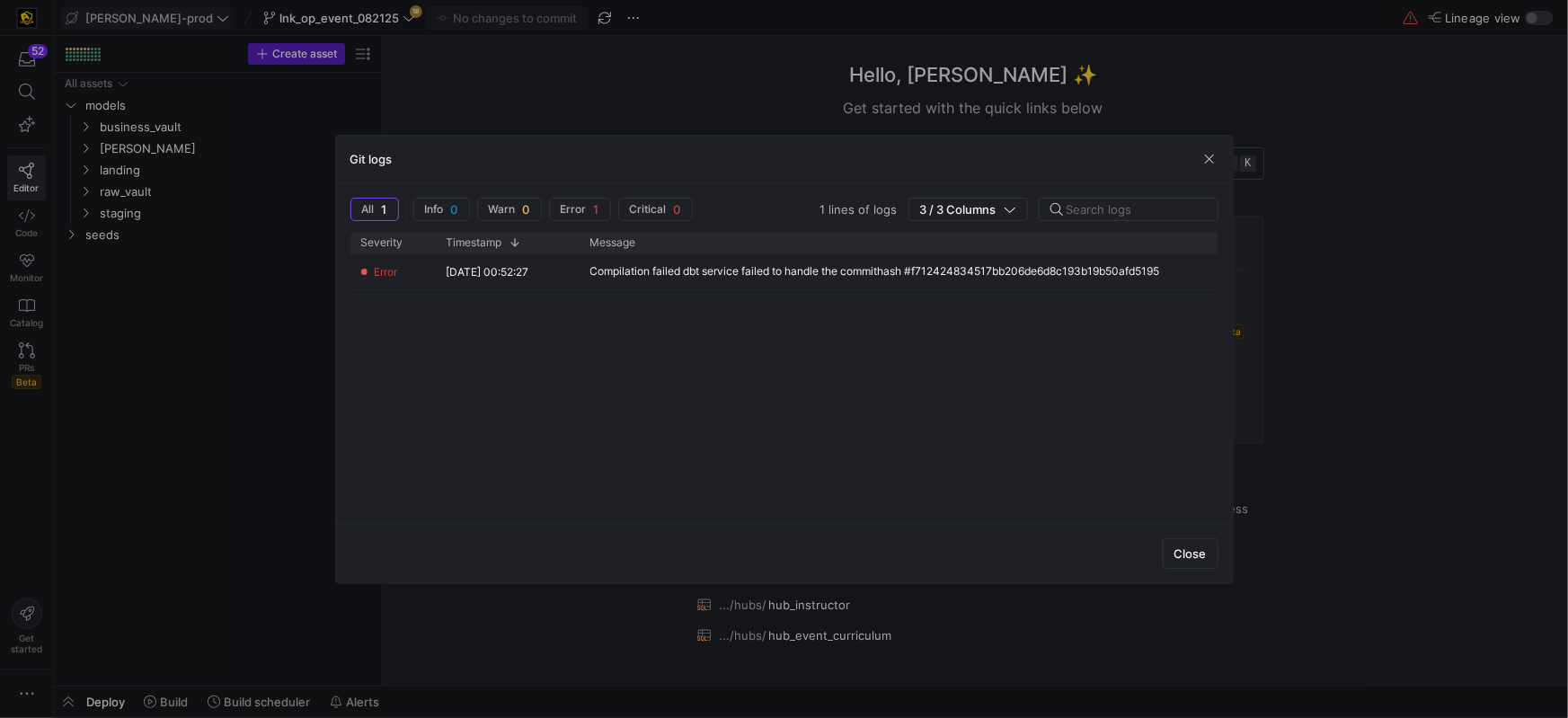
click at [1208, 162] on span "button" at bounding box center [1210, 159] width 18 height 18
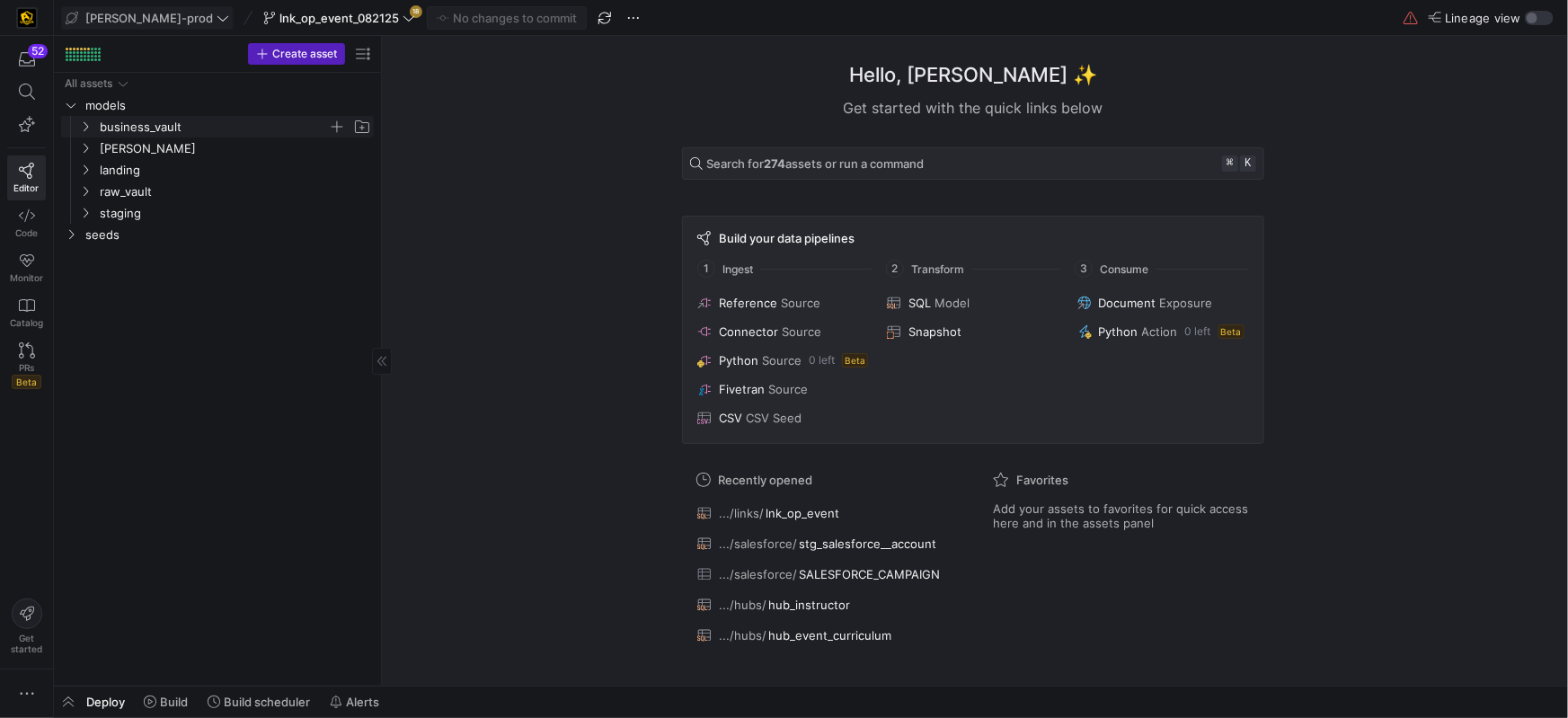
click at [89, 127] on icon "Press SPACE to select this row." at bounding box center [86, 127] width 13 height 11
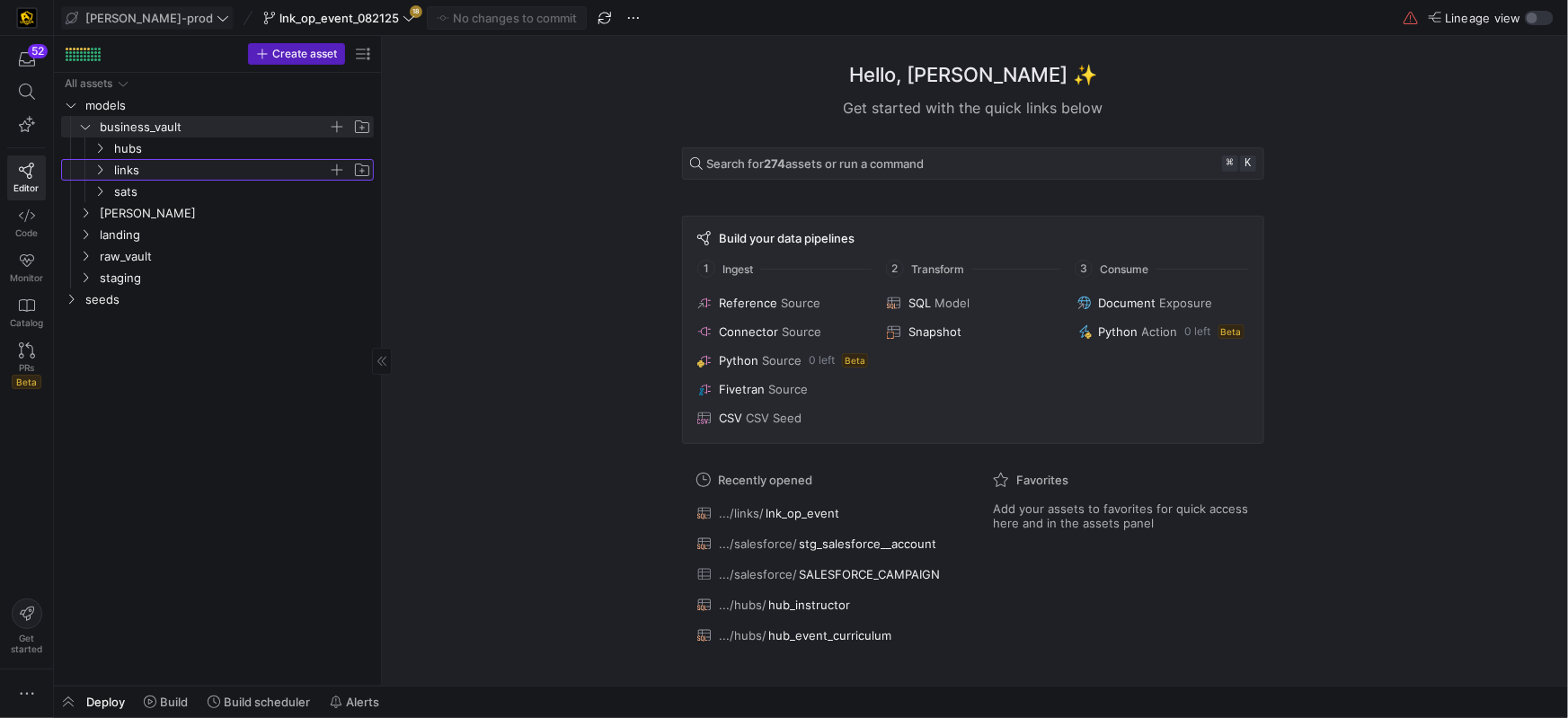
click at [99, 173] on icon "Press SPACE to select this row." at bounding box center [100, 170] width 5 height 10
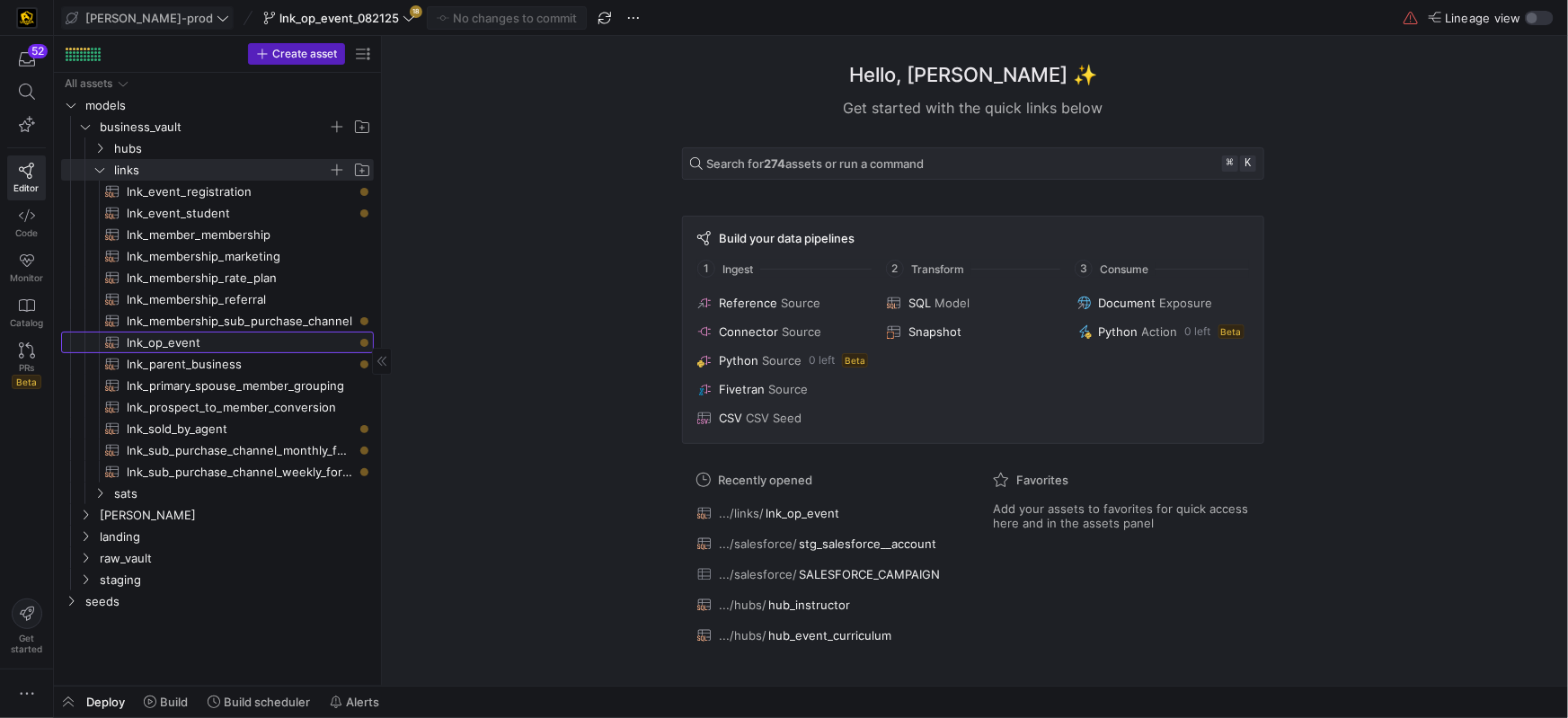
drag, startPoint x: 194, startPoint y: 346, endPoint x: 212, endPoint y: 345, distance: 18.0
click at [194, 346] on span "lnk_op_event​​​​​​​​​​" at bounding box center [240, 342] width 227 height 21
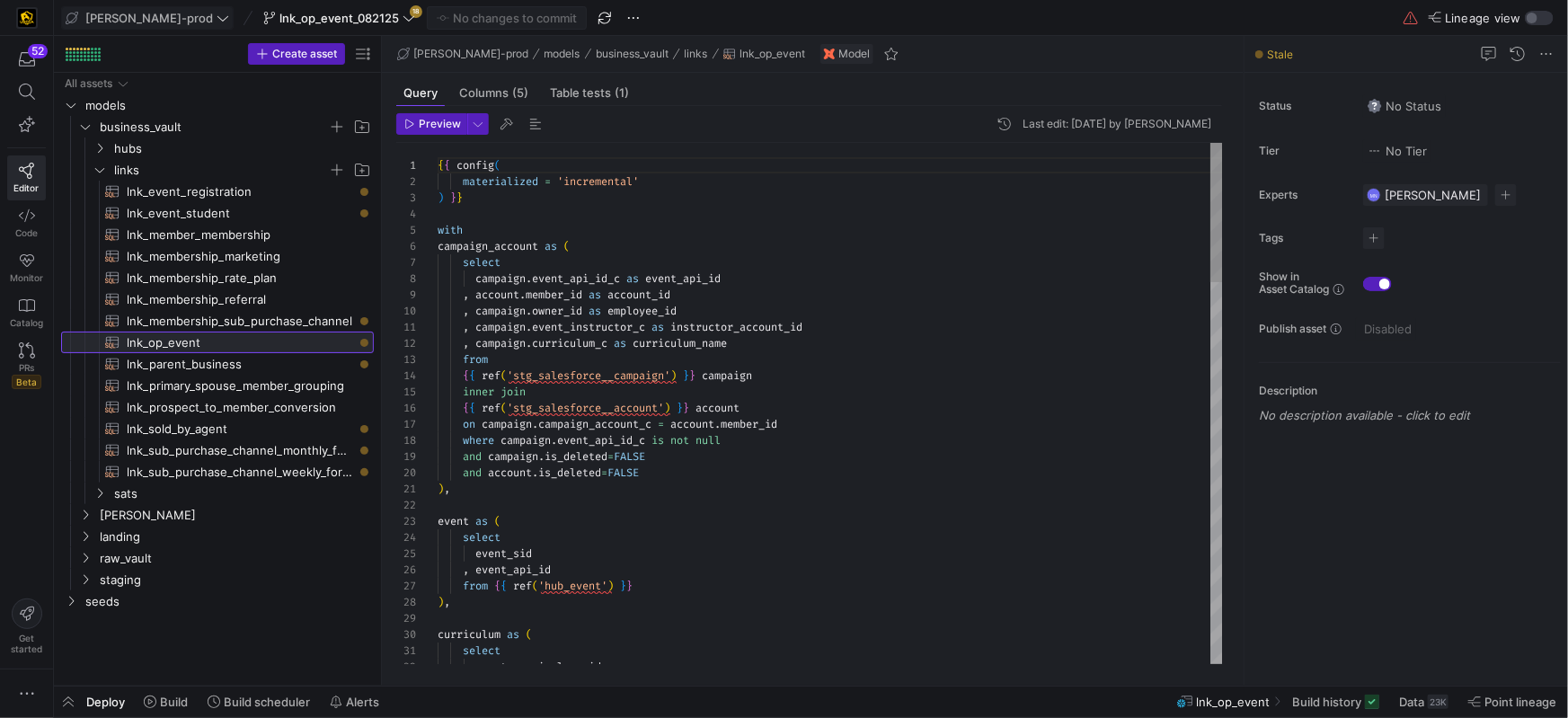
scroll to position [162, 0]
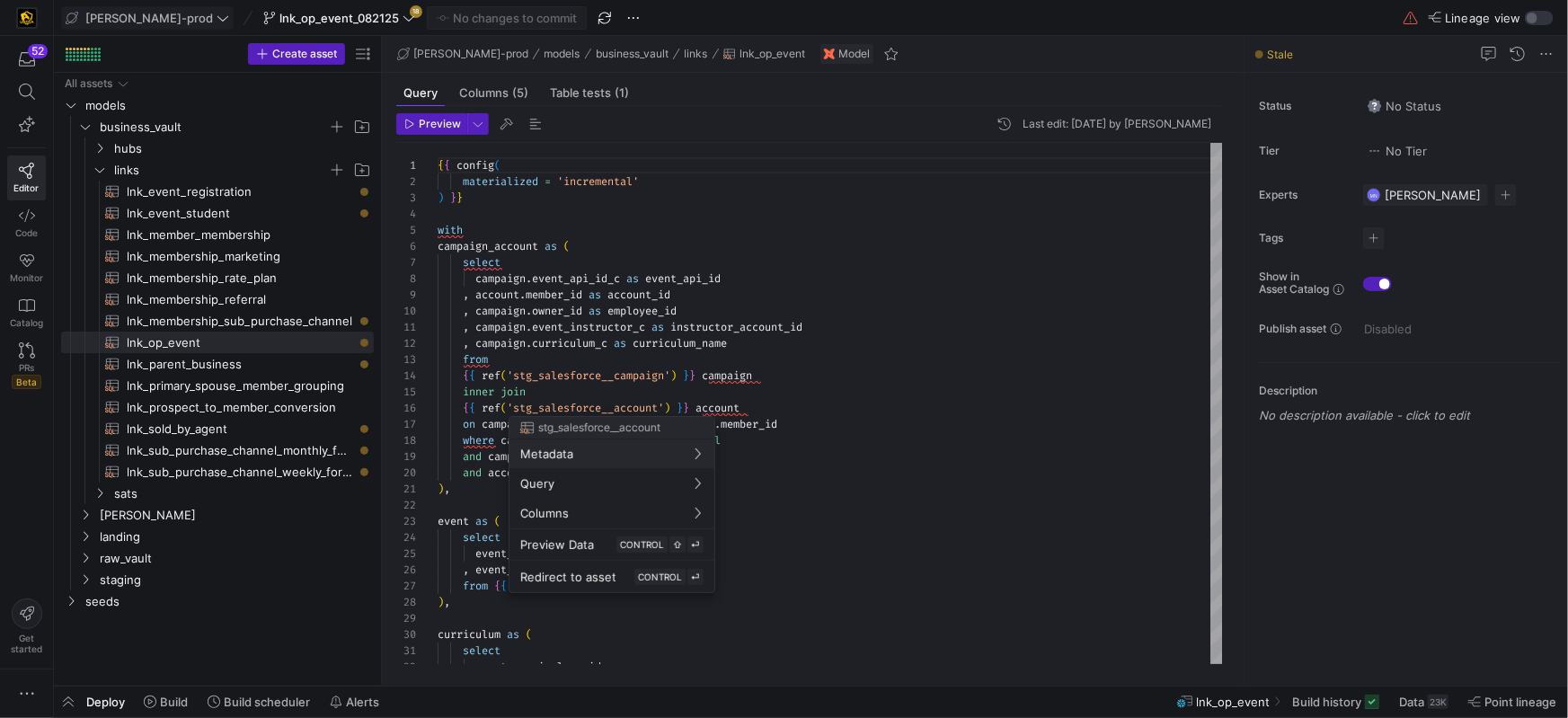
click at [485, 390] on div at bounding box center [784, 359] width 1568 height 718
click at [527, 245] on span "campaign_account" at bounding box center [488, 247] width 101 height 14
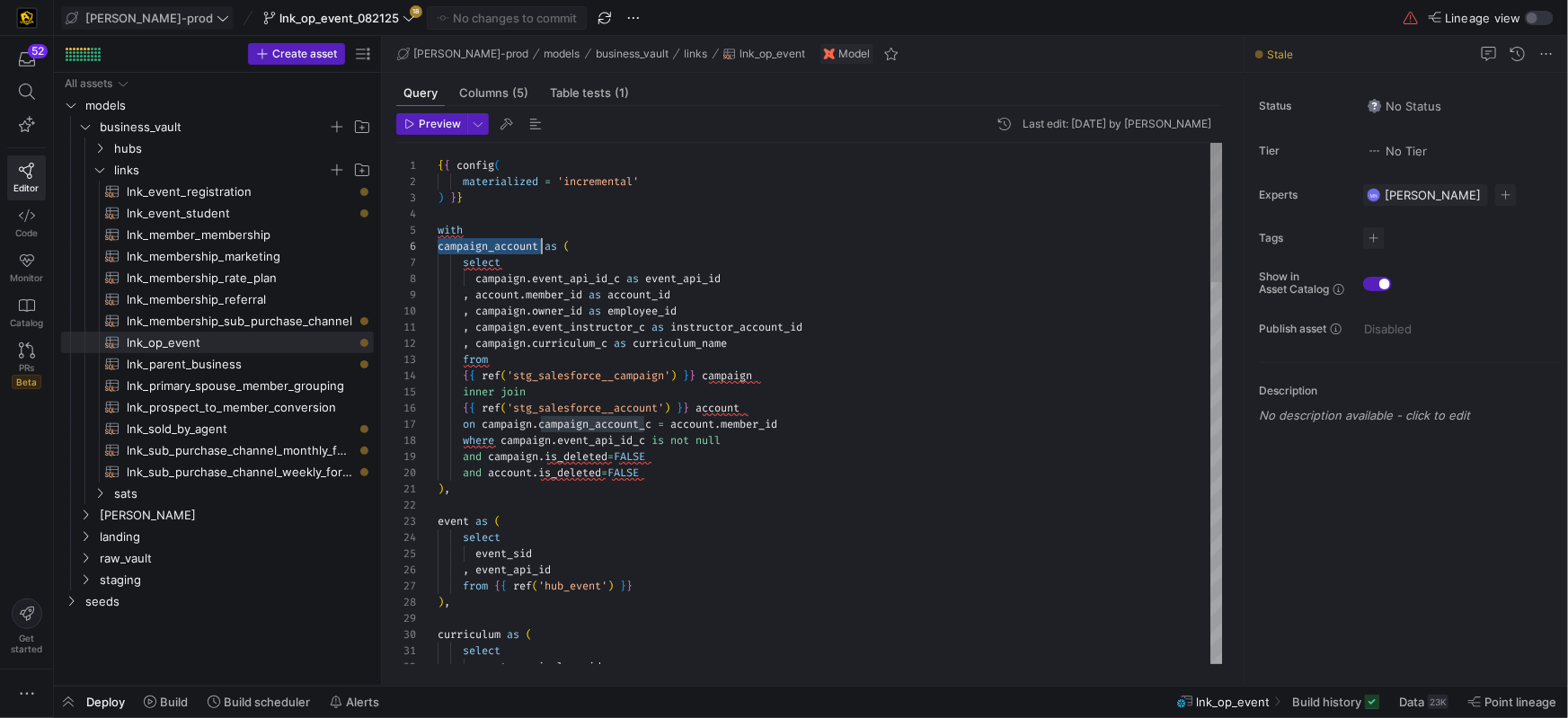
drag, startPoint x: 527, startPoint y: 245, endPoint x: 527, endPoint y: 256, distance: 11.0
click at [527, 245] on span "campaign_account" at bounding box center [488, 247] width 101 height 14
click at [523, 255] on div "select" at bounding box center [830, 263] width 786 height 16
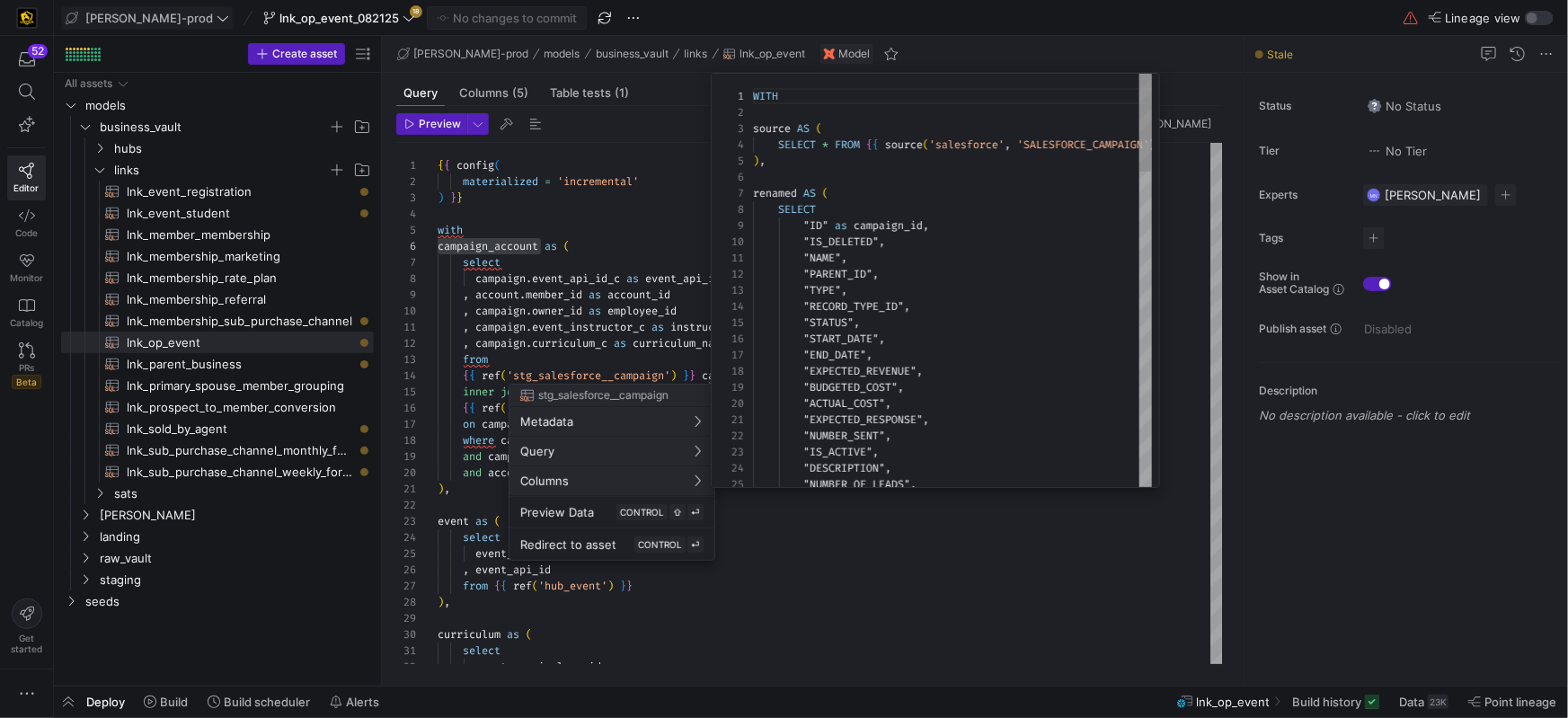
scroll to position [0, 0]
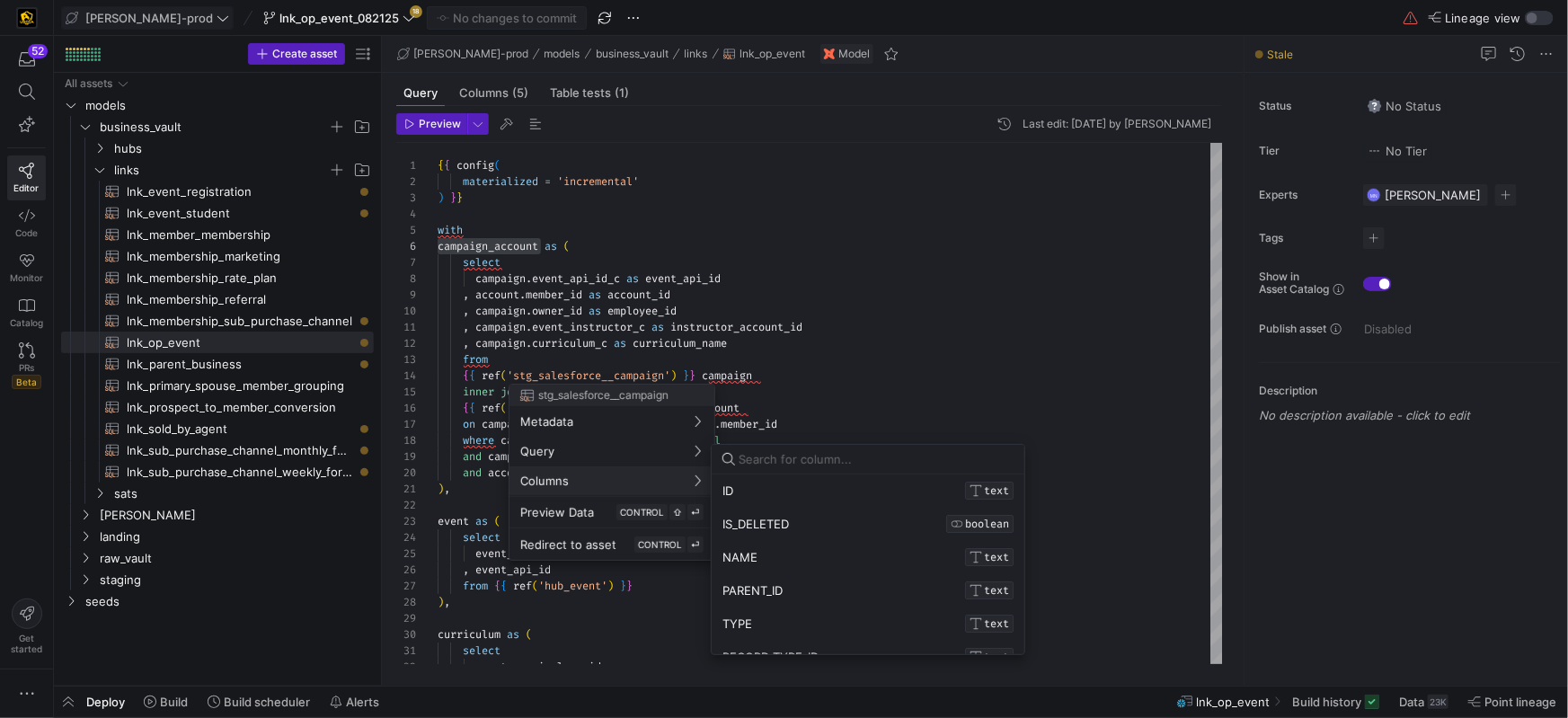
drag, startPoint x: 460, startPoint y: 486, endPoint x: 502, endPoint y: 489, distance: 42.1
click at [461, 486] on div at bounding box center [784, 359] width 1568 height 718
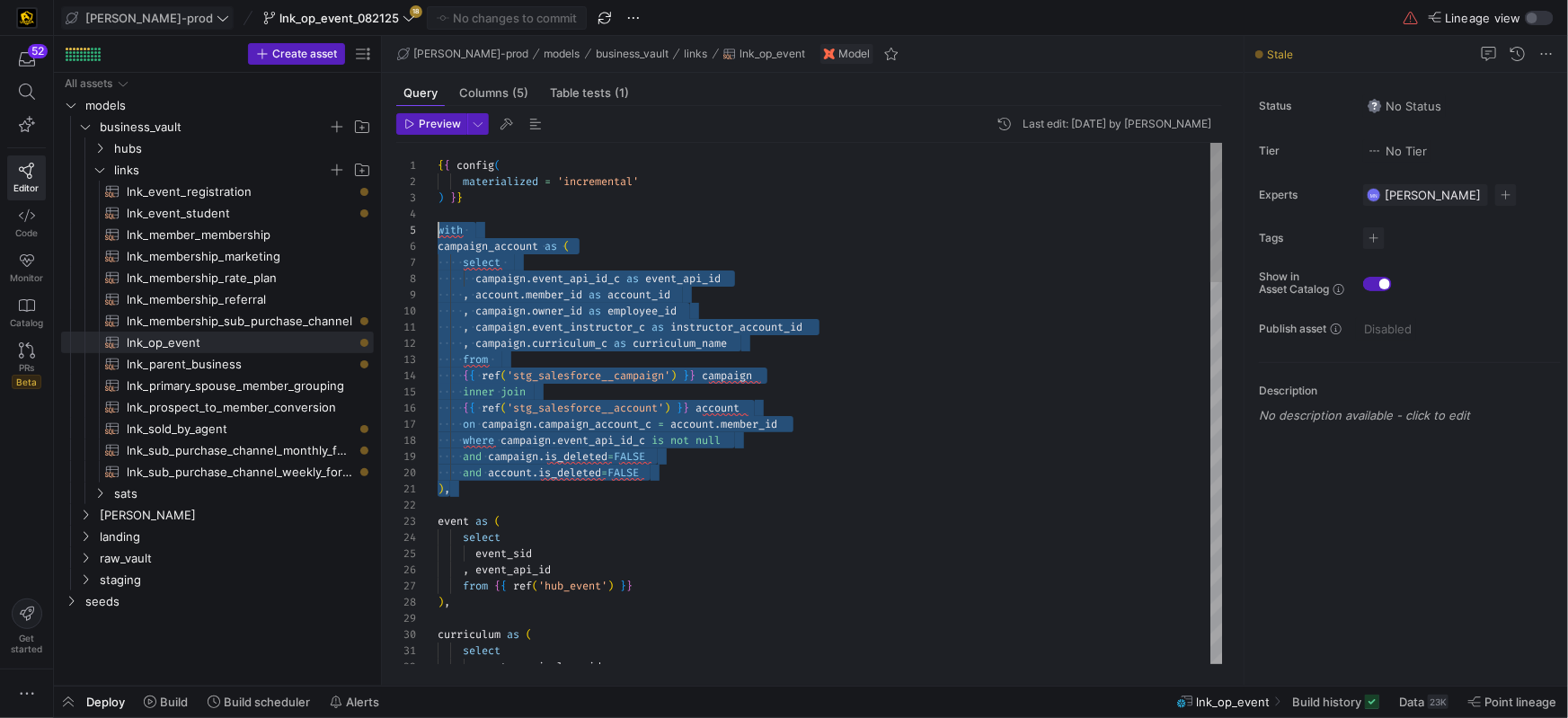
scroll to position [64, 0]
drag, startPoint x: 499, startPoint y: 491, endPoint x: 423, endPoint y: 237, distance: 265.1
click at [423, 234] on div "1 2 3 4 5 6 7 8 9 10 11 12 13 14 15 16 17 18 19 20 21 22 23 24 25 26 27 28 29 3…" at bounding box center [809, 403] width 827 height 521
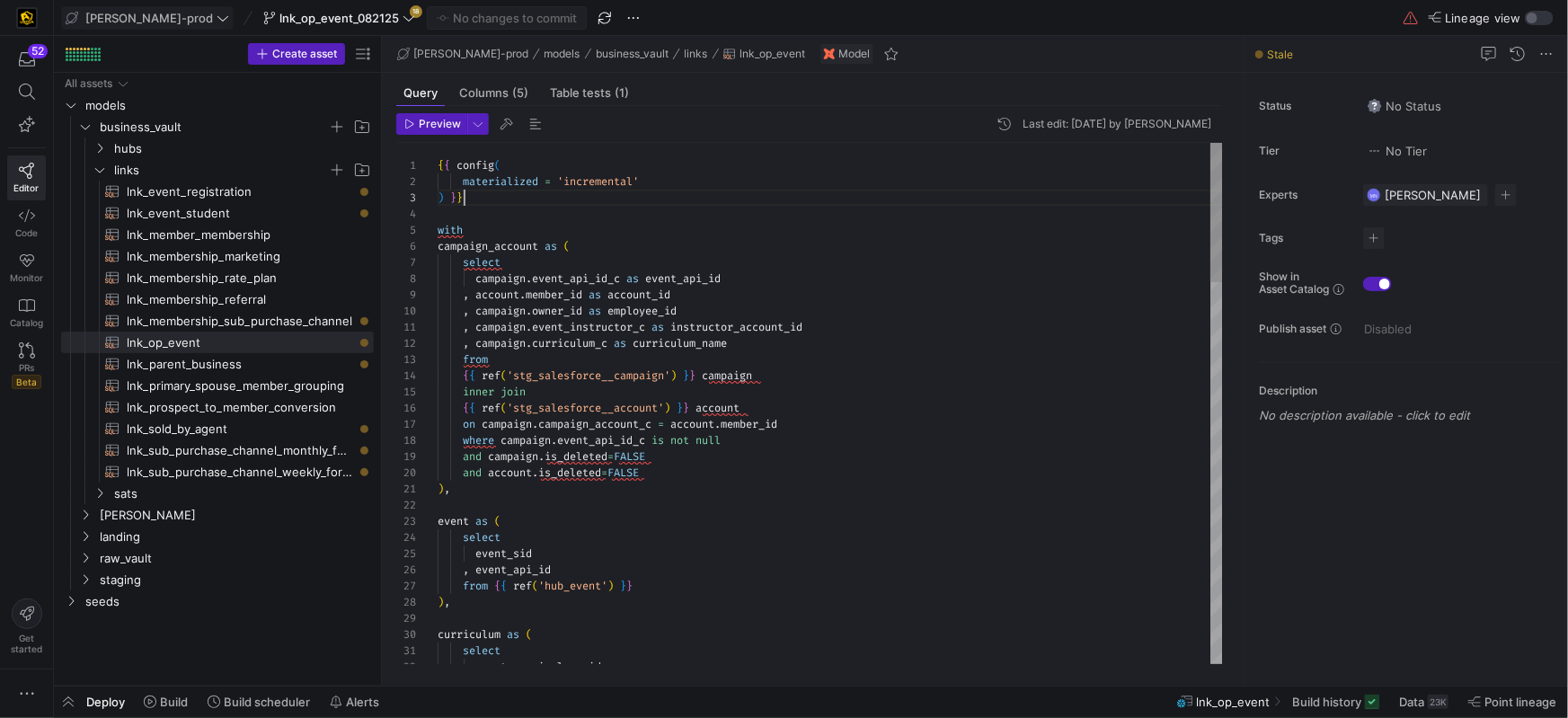
drag, startPoint x: 485, startPoint y: 203, endPoint x: 571, endPoint y: 230, distance: 90.1
click at [486, 204] on div ") } }" at bounding box center [830, 198] width 786 height 16
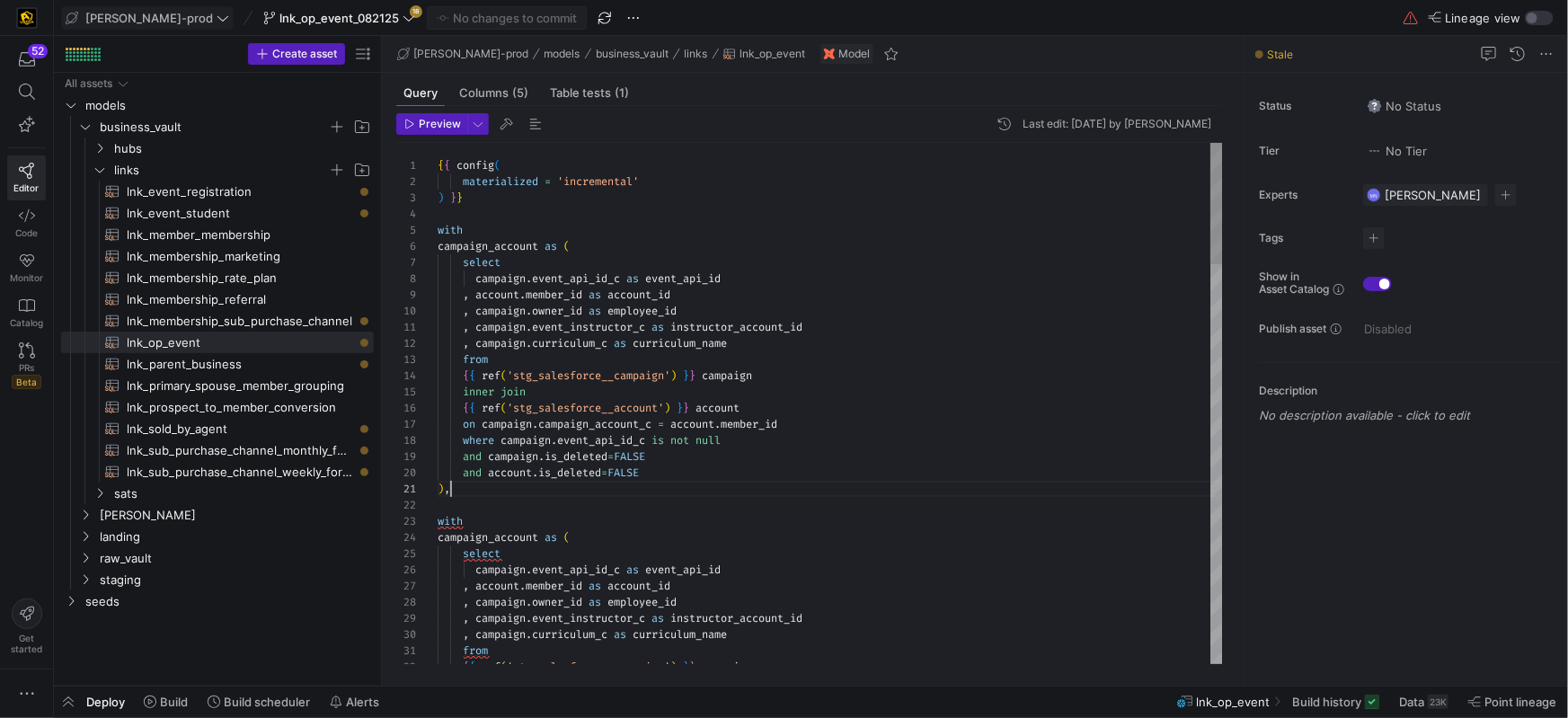
scroll to position [0, 13]
drag, startPoint x: 542, startPoint y: 246, endPoint x: 543, endPoint y: 262, distance: 16.0
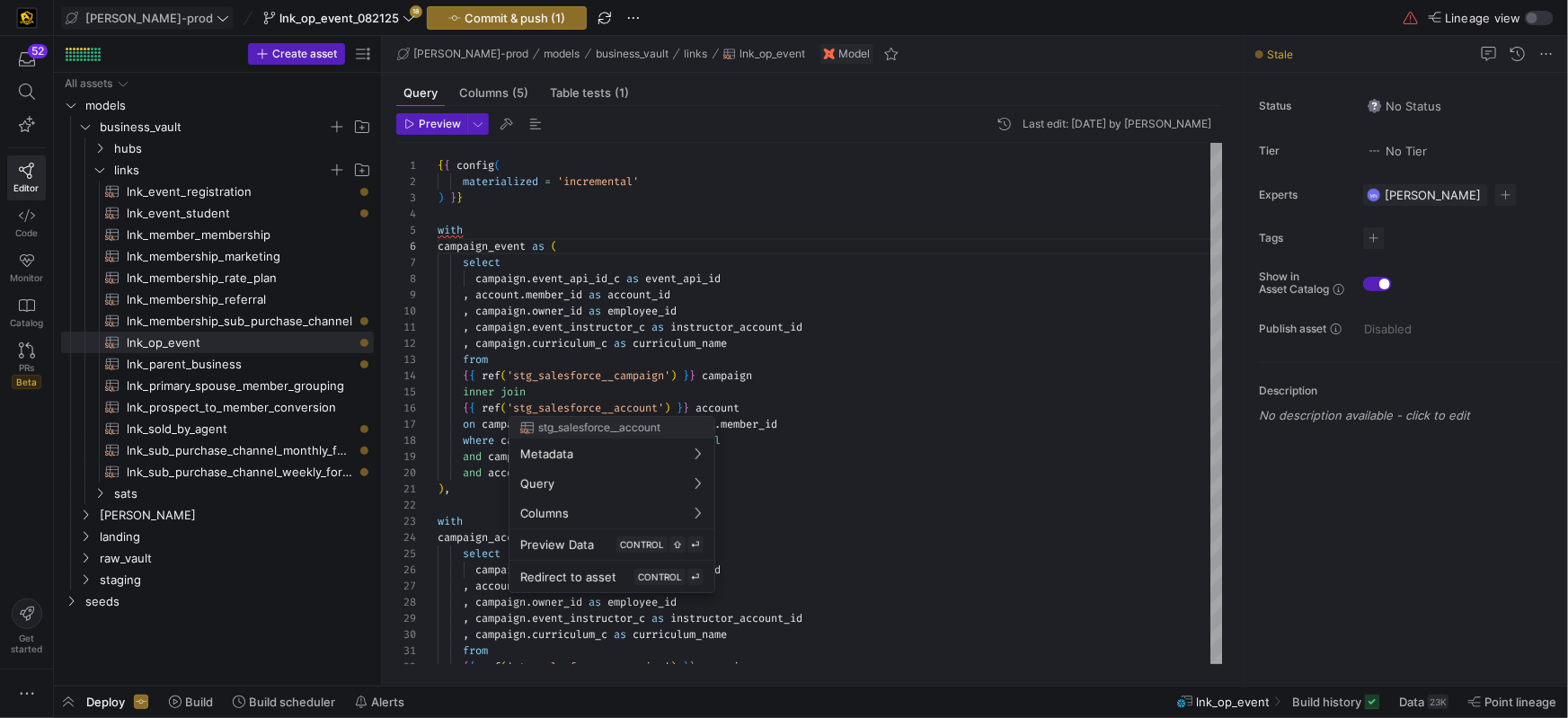
click at [660, 406] on div at bounding box center [784, 359] width 1568 height 718
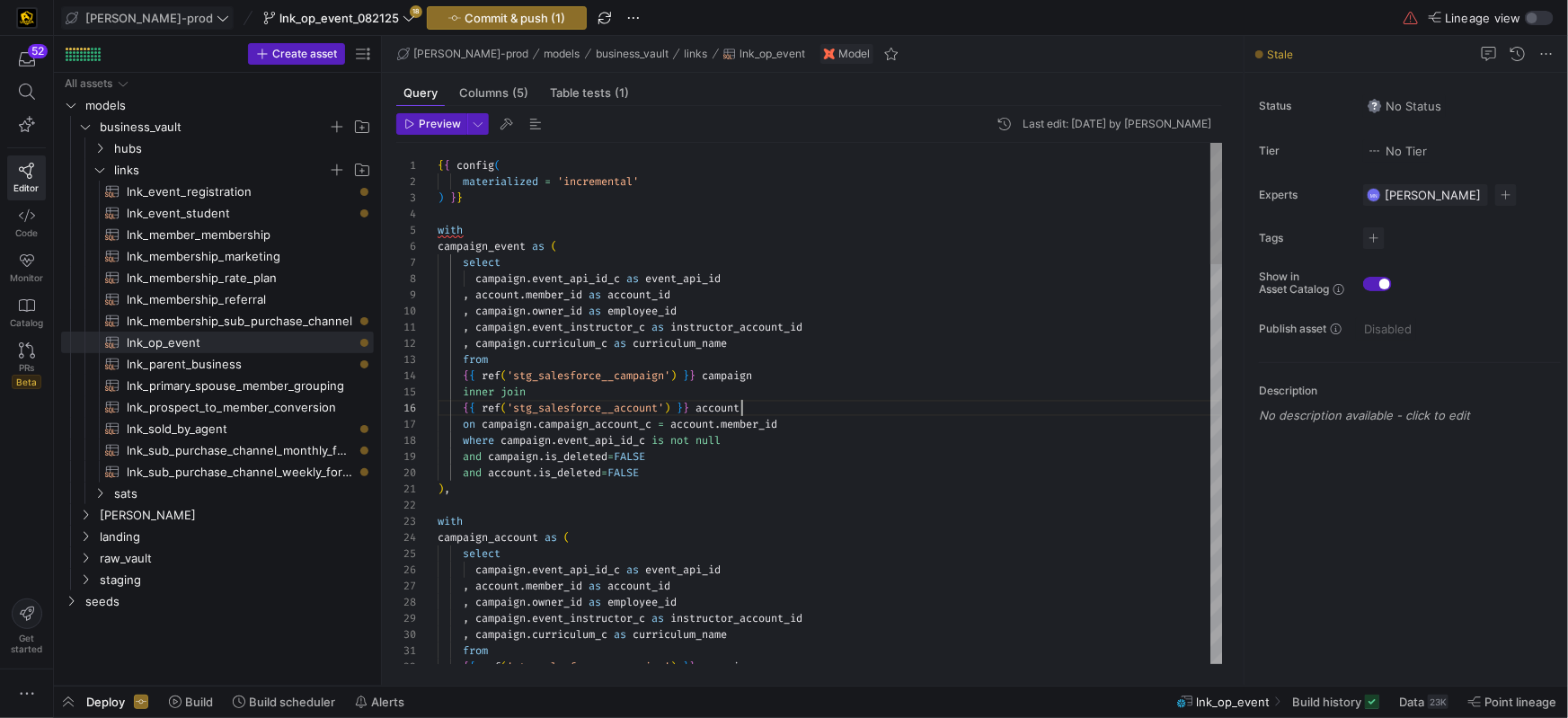
drag, startPoint x: 741, startPoint y: 410, endPoint x: 752, endPoint y: 421, distance: 15.6
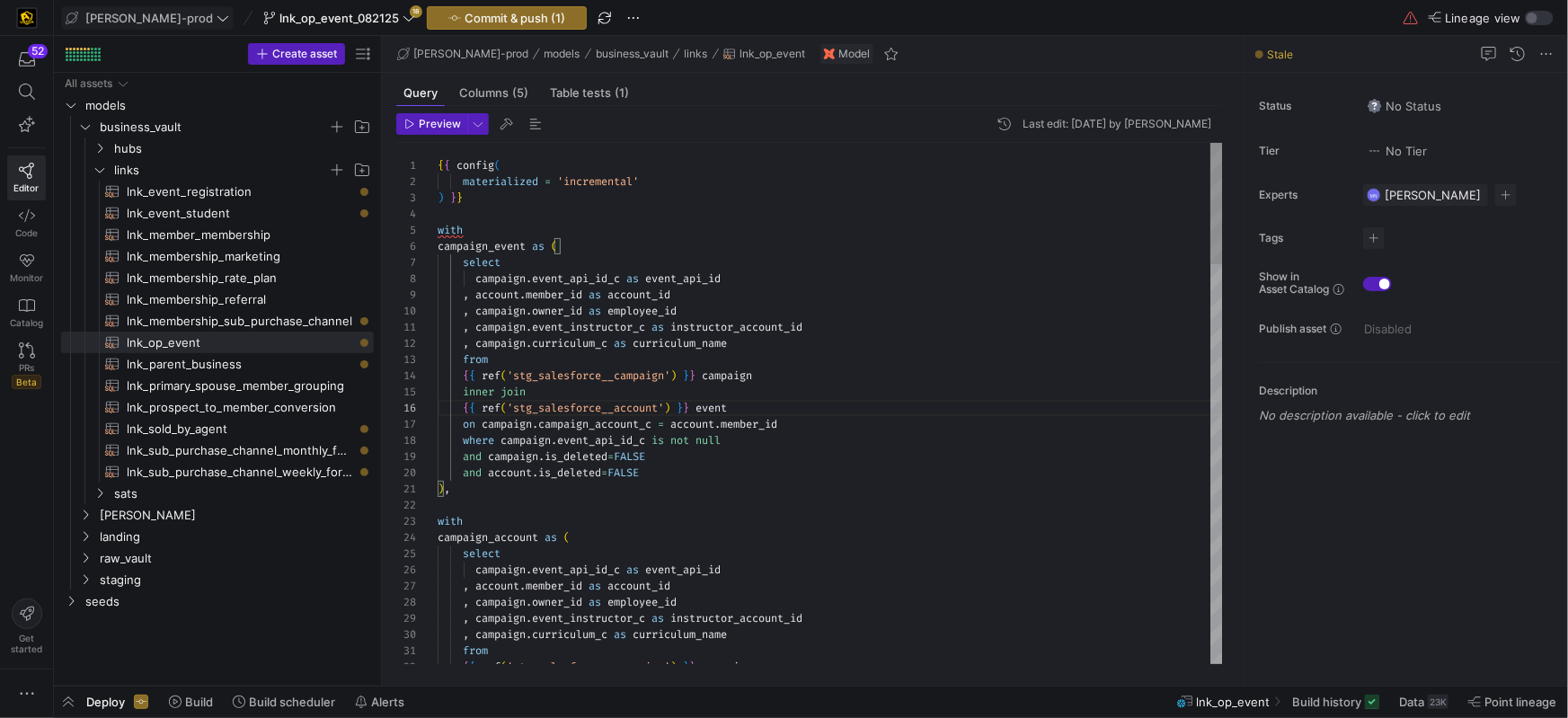
click at [760, 453] on div "and campaign . is_deleted = FALSE" at bounding box center [830, 456] width 786 height 16
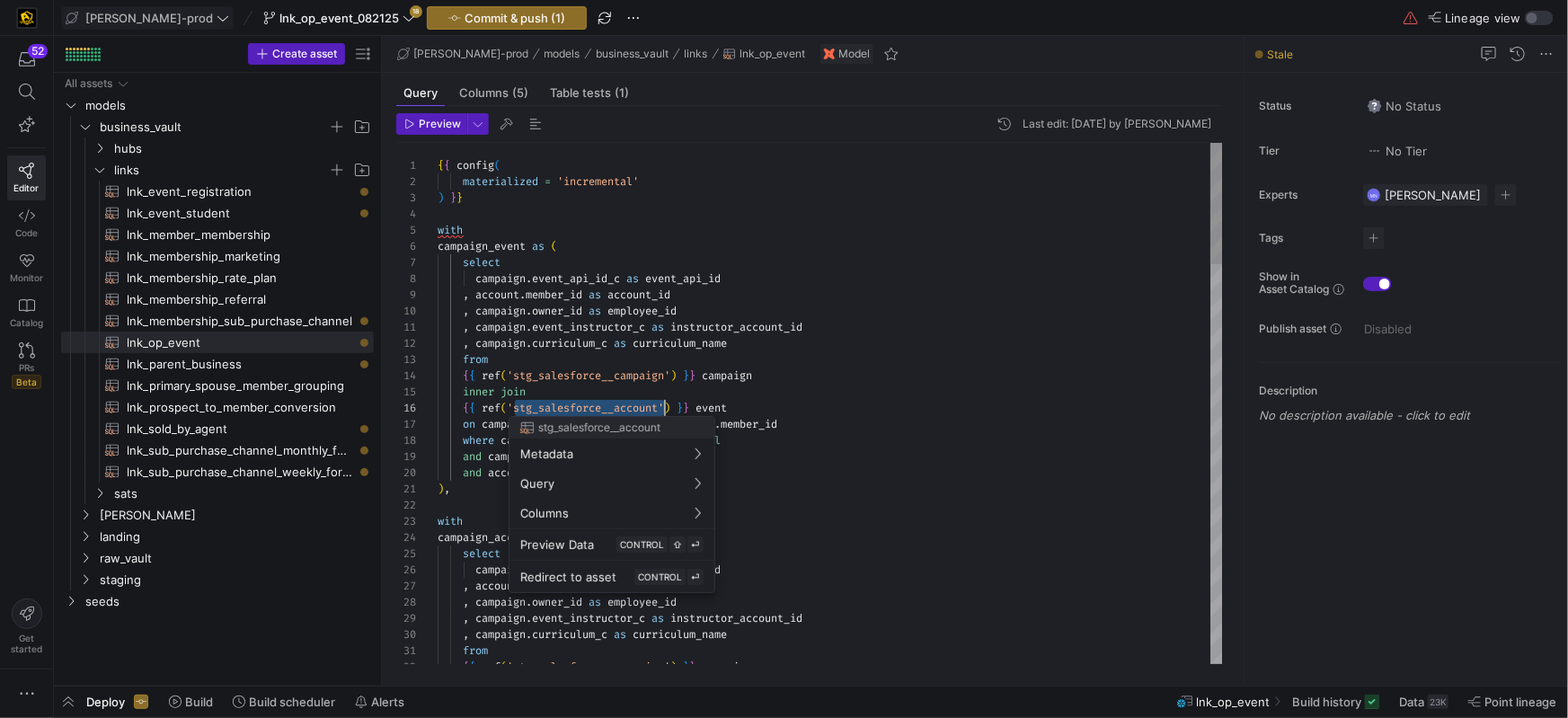
click at [637, 403] on body "52 Editor Code Monitor Catalog PRs Beta Get started edw-dv-prod lnk_op_event_08…" at bounding box center [784, 359] width 1568 height 718
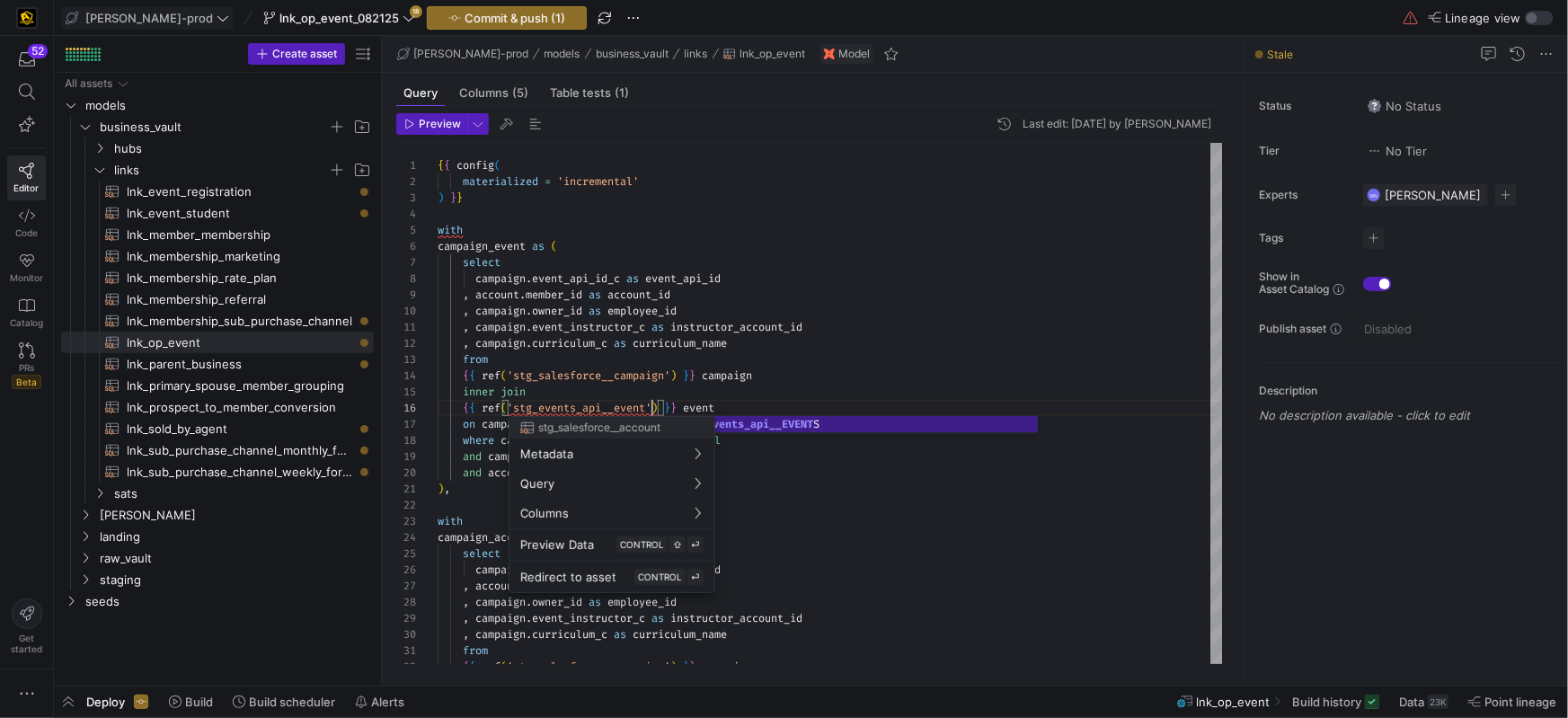
scroll to position [81, 221]
click at [764, 467] on div at bounding box center [784, 359] width 1568 height 718
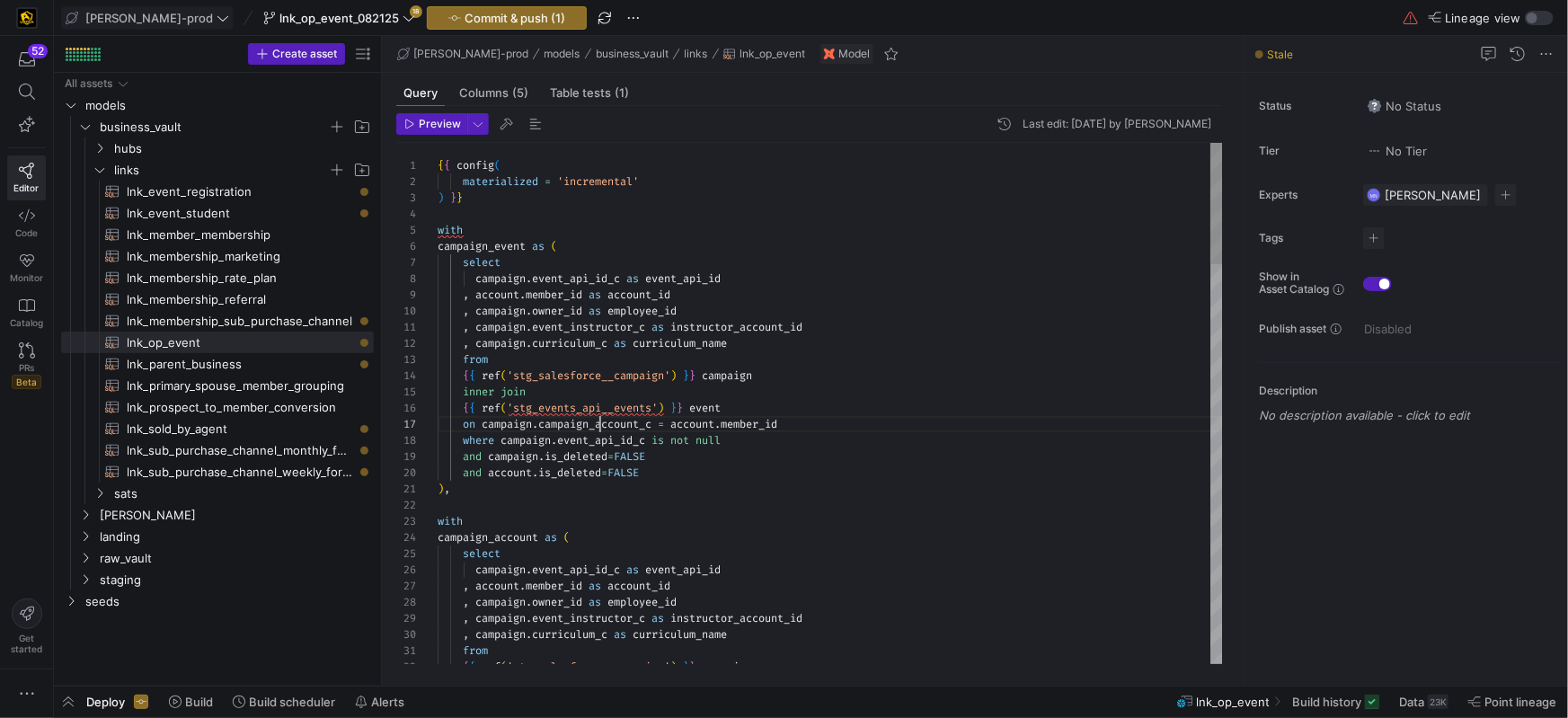
click at [598, 426] on span "campaign_account_c" at bounding box center [595, 424] width 113 height 14
click at [598, 426] on span "campaign_account_c" at bounding box center [595, 424] width 113 height 14
click at [634, 421] on div at bounding box center [633, 424] width 2 height 16
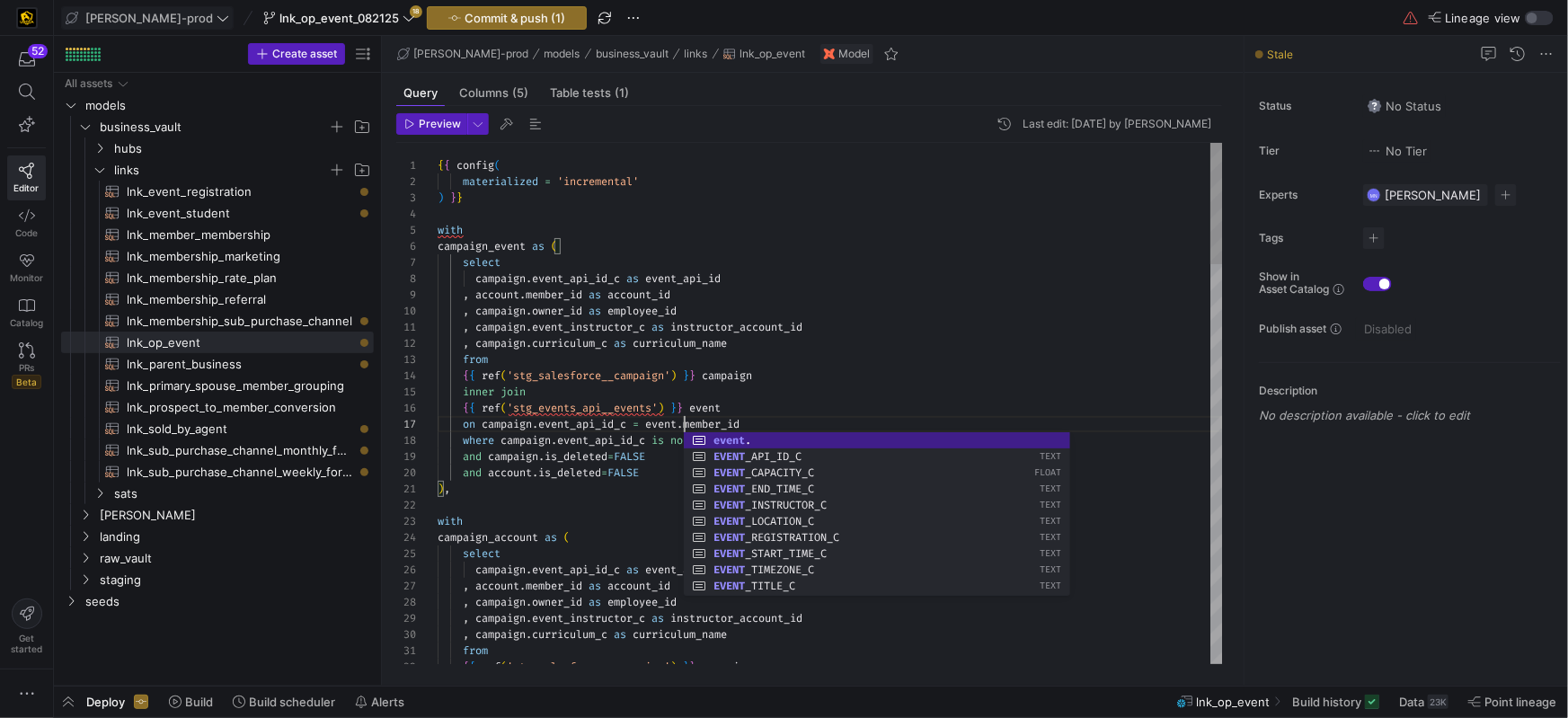
scroll to position [97, 296]
click at [734, 422] on span "member_id" at bounding box center [711, 424] width 57 height 14
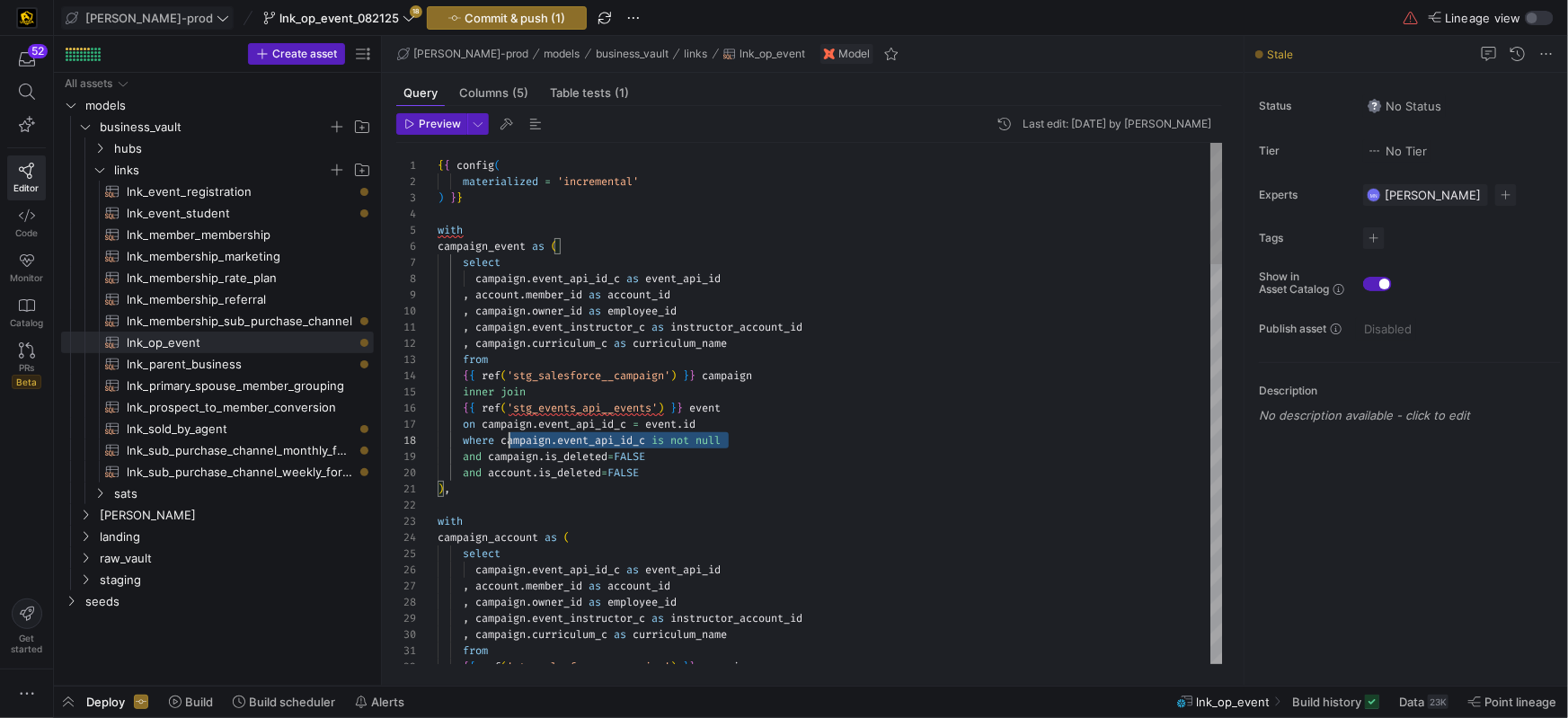
scroll to position [112, 0]
drag, startPoint x: 737, startPoint y: 440, endPoint x: 472, endPoint y: 457, distance: 265.5
click at [429, 440] on div "1 2 3 22 23 24 25 26 27 28 29 30 31 32 4 5 6 7 8 9 10 11 12 13 14 15 16 17 18 1…" at bounding box center [809, 403] width 827 height 521
click at [707, 472] on div "and account . is_deleted = FALSE" at bounding box center [830, 472] width 786 height 16
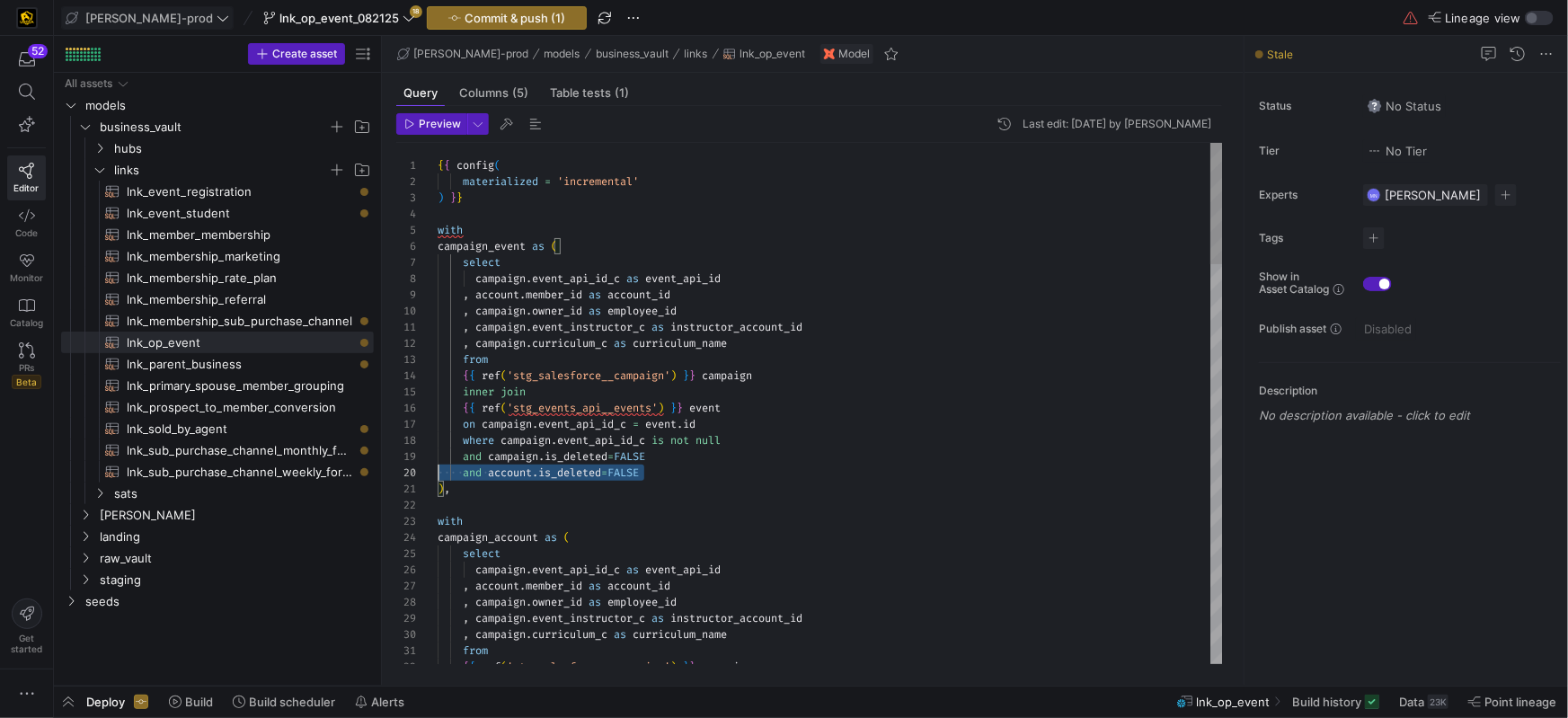
scroll to position [145, 0]
drag, startPoint x: 664, startPoint y: 468, endPoint x: 550, endPoint y: 478, distance: 114.4
click at [398, 468] on div "1 2 3 22 23 24 25 26 27 28 29 30 31 32 4 5 6 7 8 9 10 11 12 13 14 15 16 17 18 1…" at bounding box center [809, 403] width 827 height 521
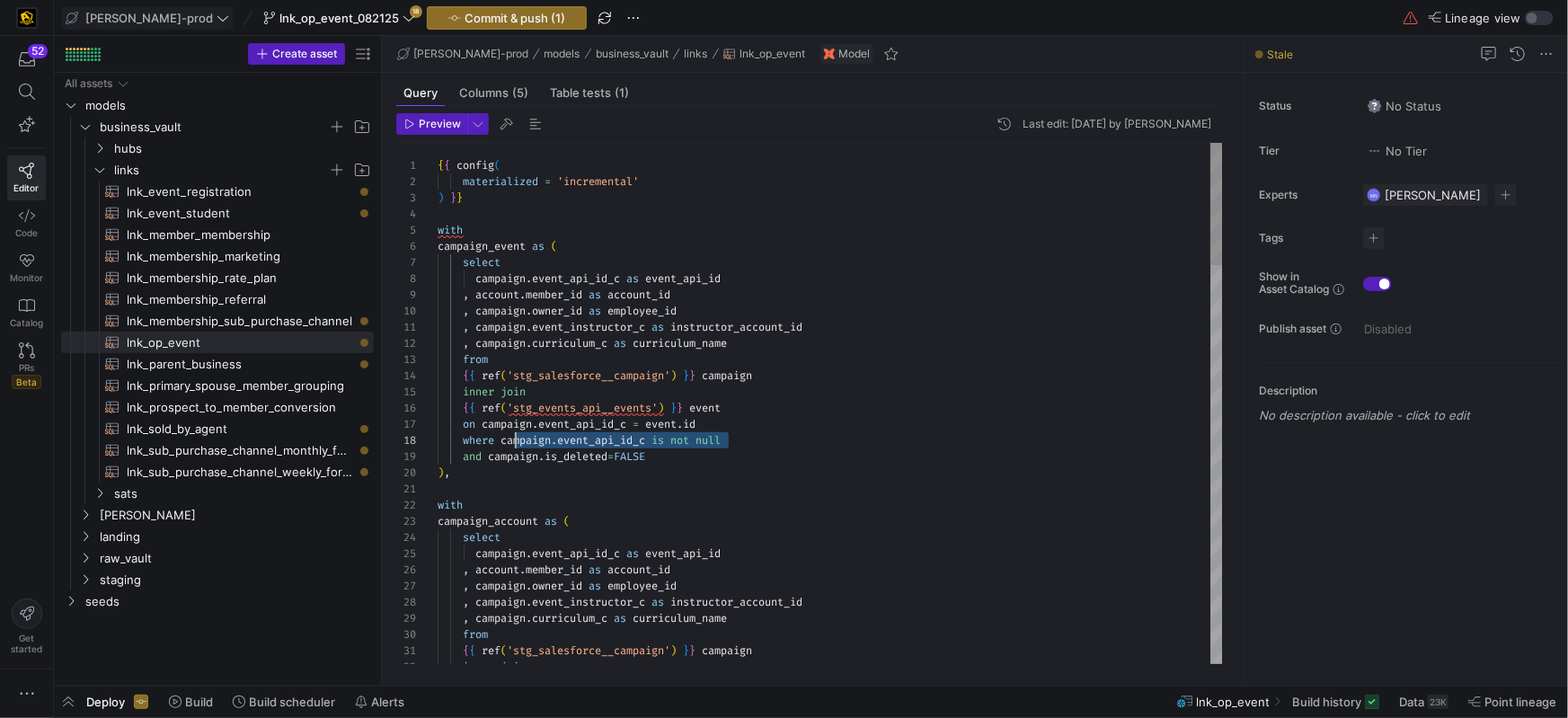
scroll to position [112, 71]
drag, startPoint x: 717, startPoint y: 438, endPoint x: 512, endPoint y: 498, distance: 213.6
click at [506, 437] on div "where campaign . event_api_id_c is not null" at bounding box center [830, 440] width 786 height 16
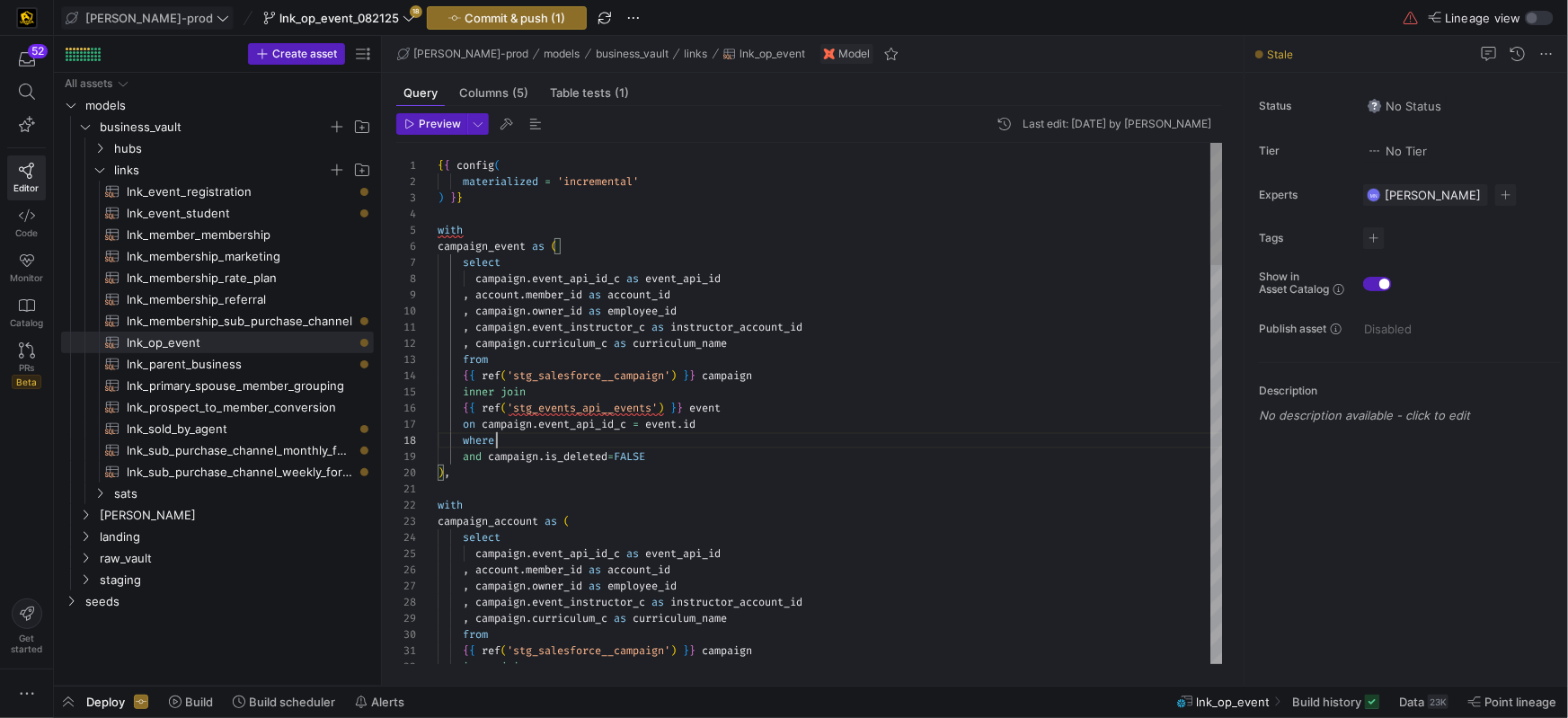
scroll to position [130, 39]
drag, startPoint x: 473, startPoint y: 458, endPoint x: 492, endPoint y: 526, distance: 70.6
click at [473, 458] on span "and" at bounding box center [472, 456] width 19 height 14
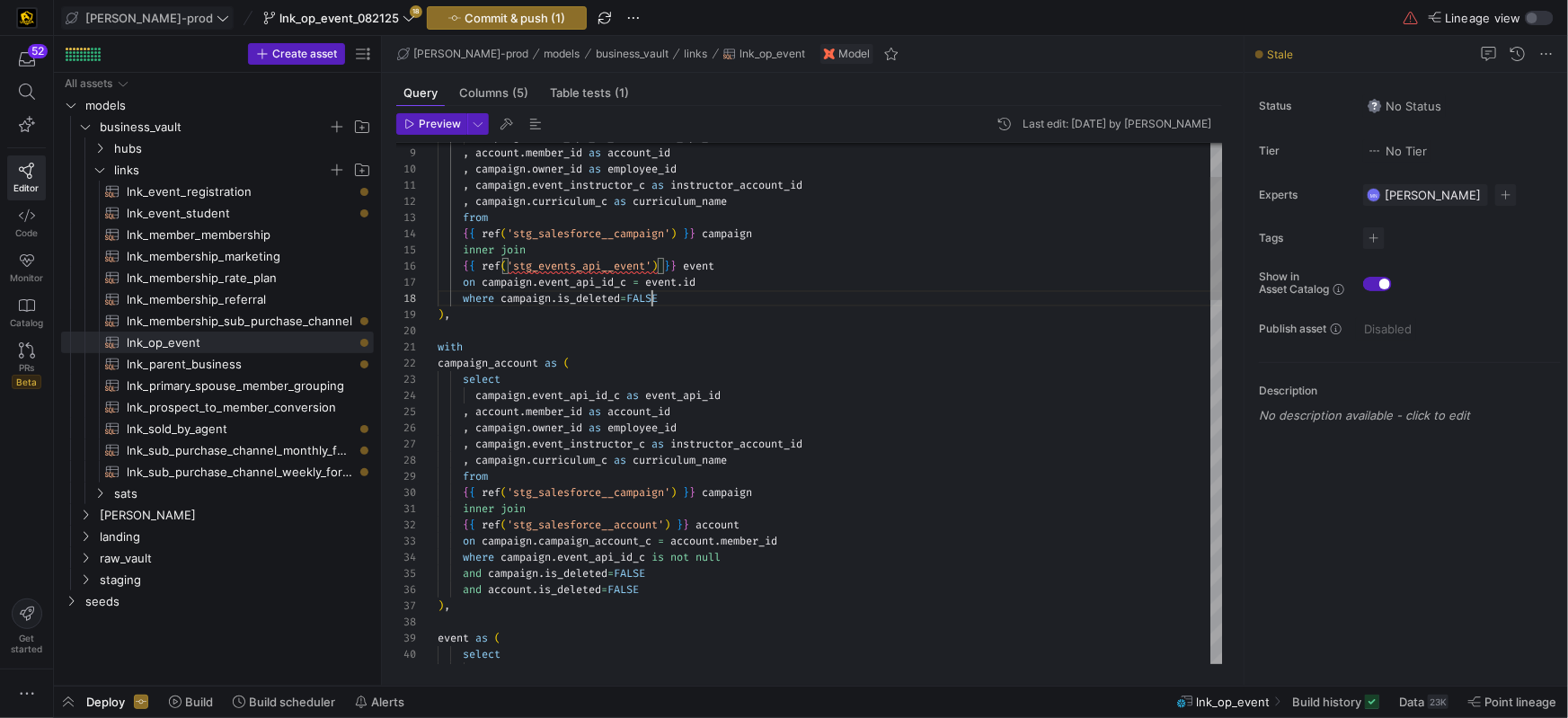
scroll to position [112, 214]
click at [89, 582] on icon "Press SPACE to select this row." at bounding box center [86, 579] width 13 height 11
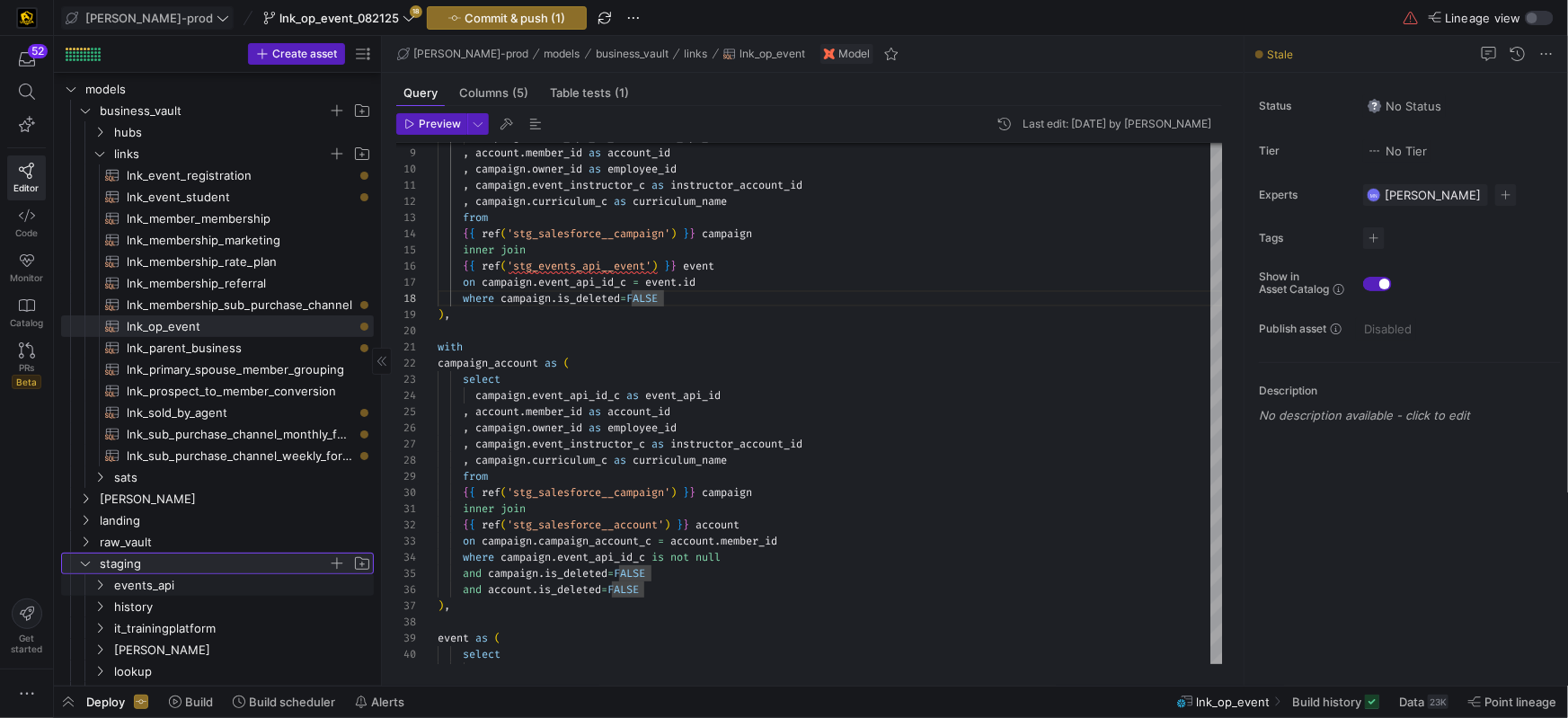
scroll to position [18, 0]
click at [99, 581] on icon "Press SPACE to select this row." at bounding box center [100, 583] width 13 height 11
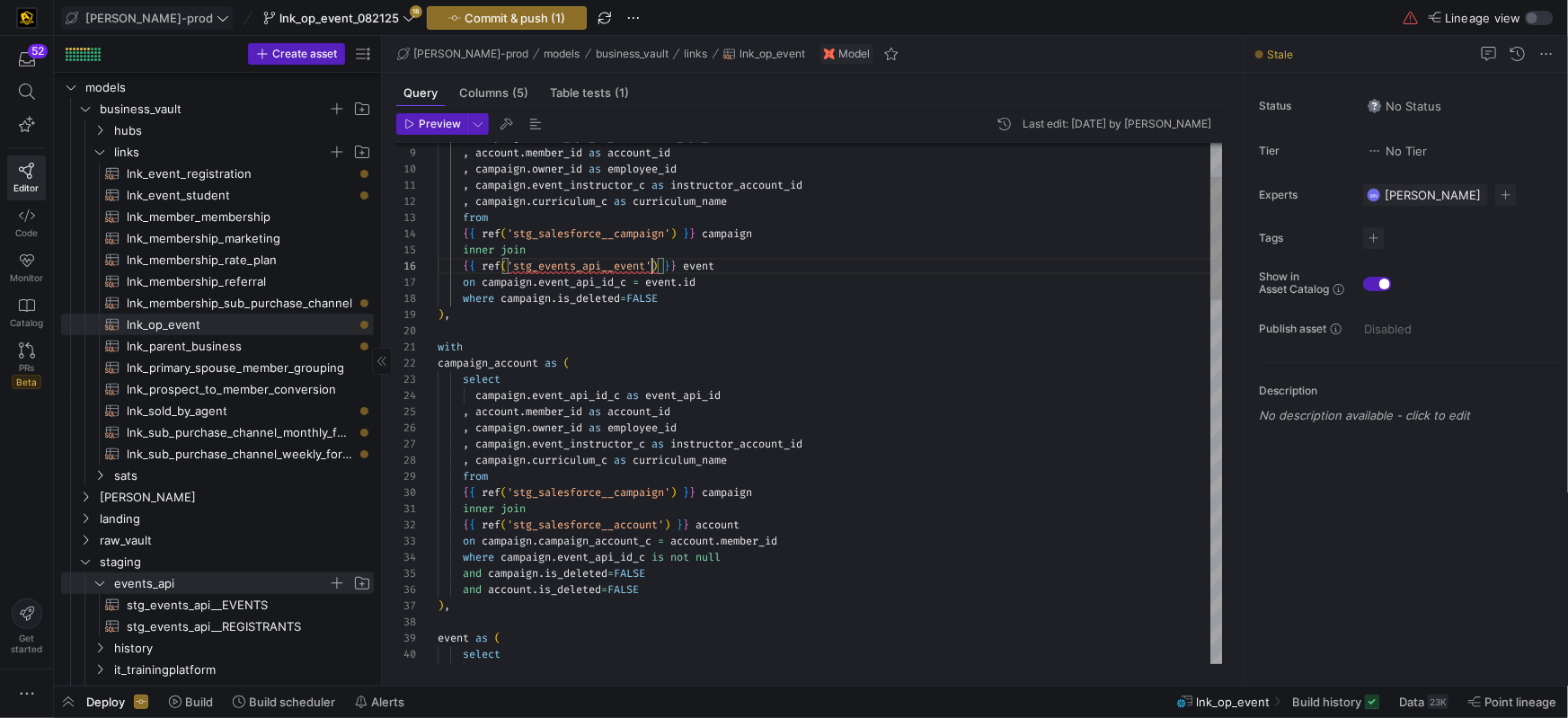
scroll to position [81, 214]
drag, startPoint x: 648, startPoint y: 267, endPoint x: 652, endPoint y: 281, distance: 14.6
click at [648, 267] on span "'stg_events_api__event'" at bounding box center [579, 266] width 145 height 14
click at [845, 479] on div "from" at bounding box center [830, 476] width 786 height 16
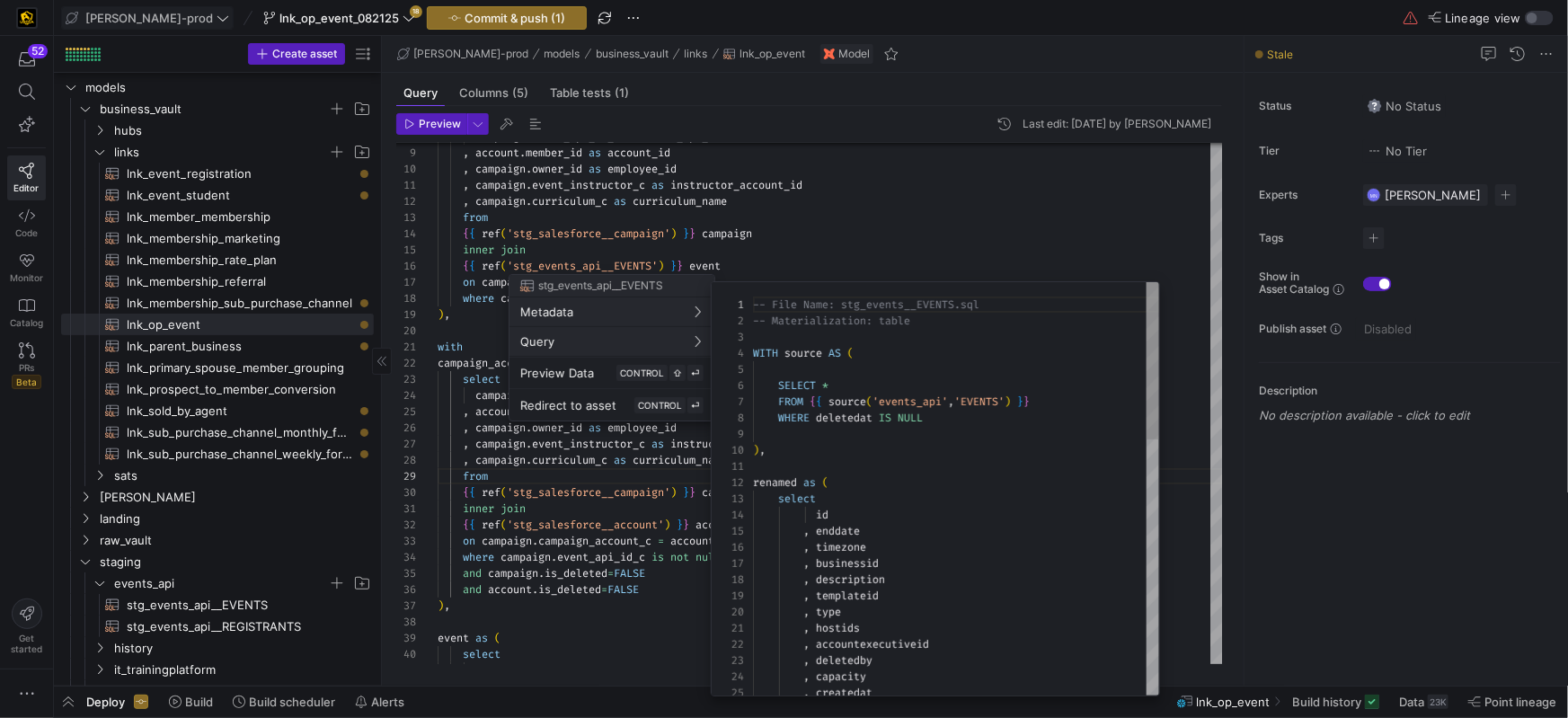
scroll to position [162, 0]
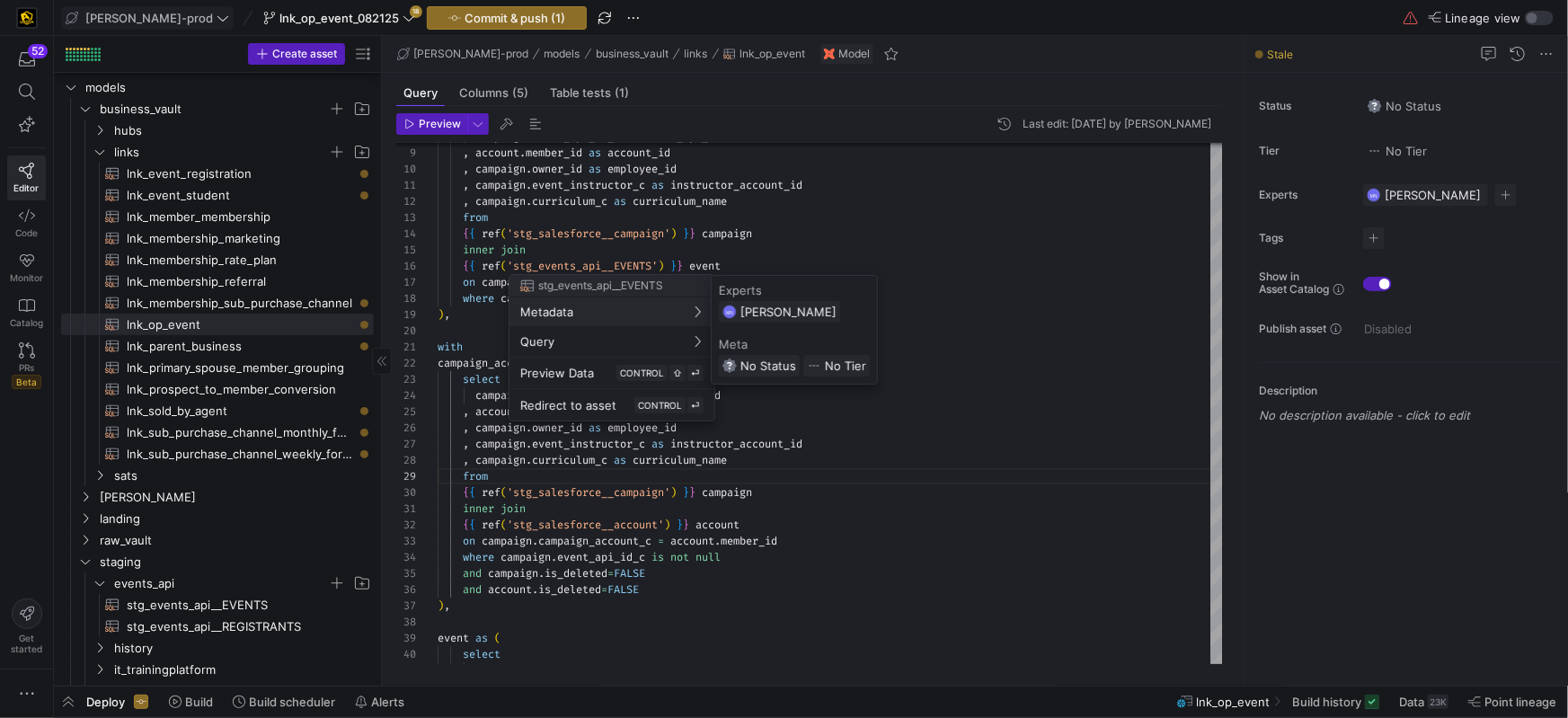
click at [795, 230] on div at bounding box center [784, 359] width 1568 height 718
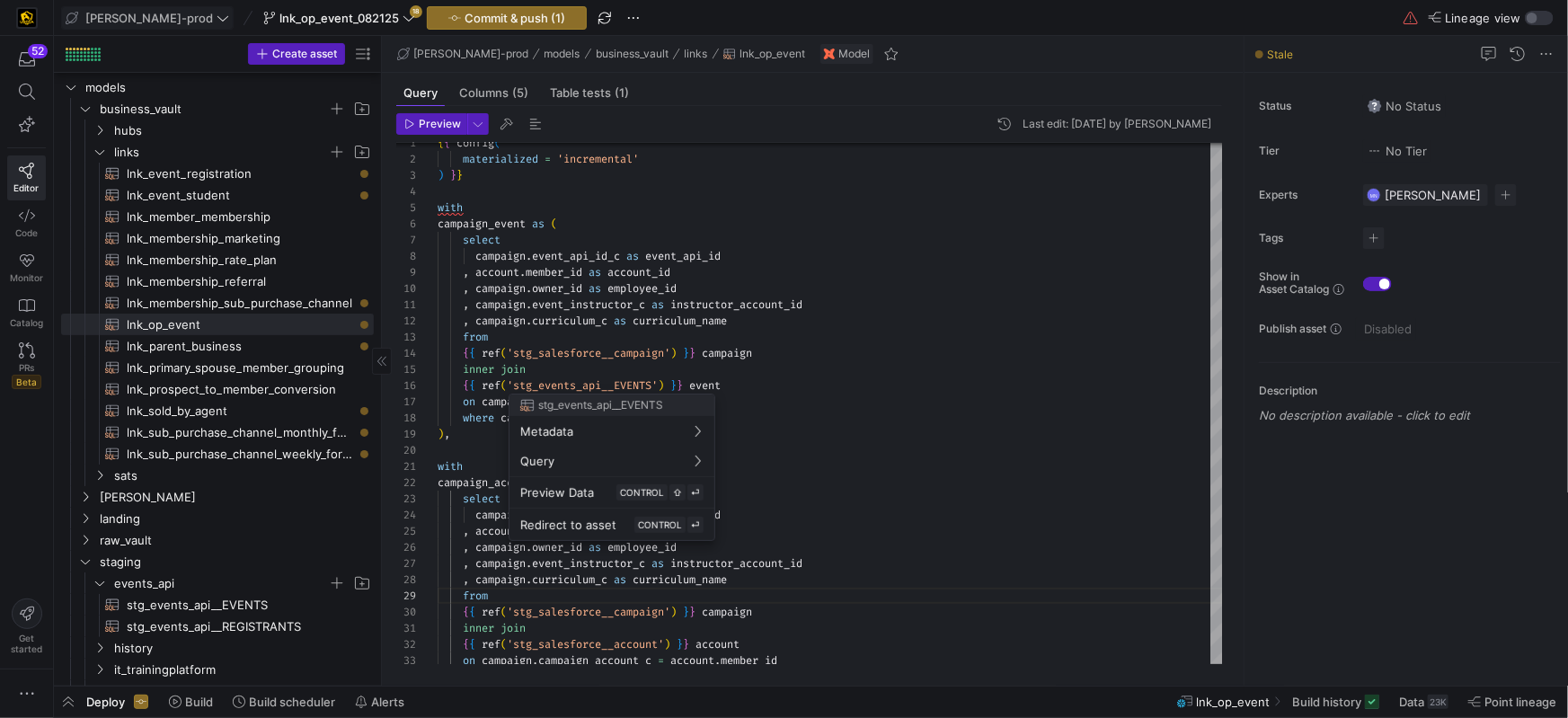
drag, startPoint x: 759, startPoint y: 384, endPoint x: 773, endPoint y: 383, distance: 14.0
click at [759, 383] on div at bounding box center [784, 359] width 1568 height 718
click at [775, 386] on div "{ { ref ( 'stg_events_api__EVENTS' ) } } event" at bounding box center [830, 385] width 786 height 16
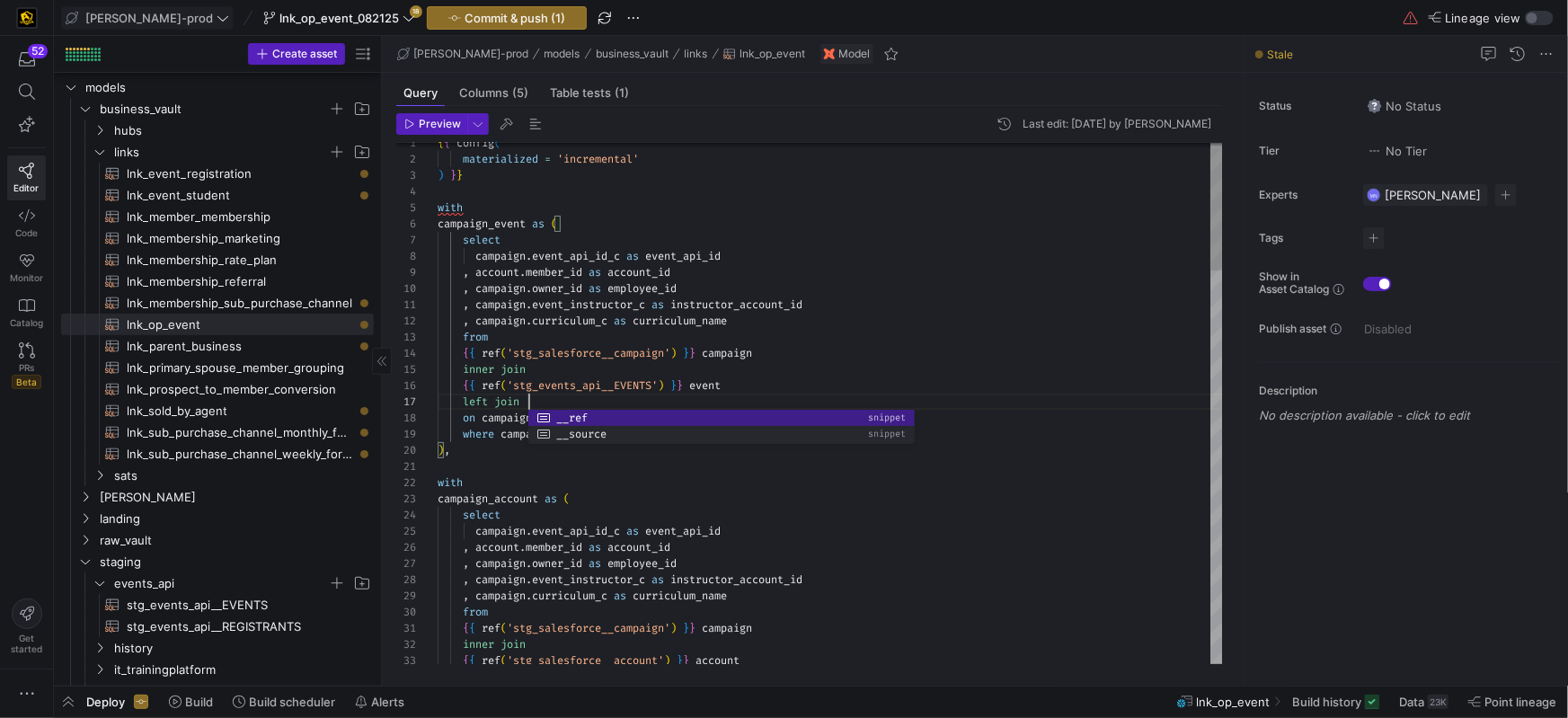
scroll to position [97, 90]
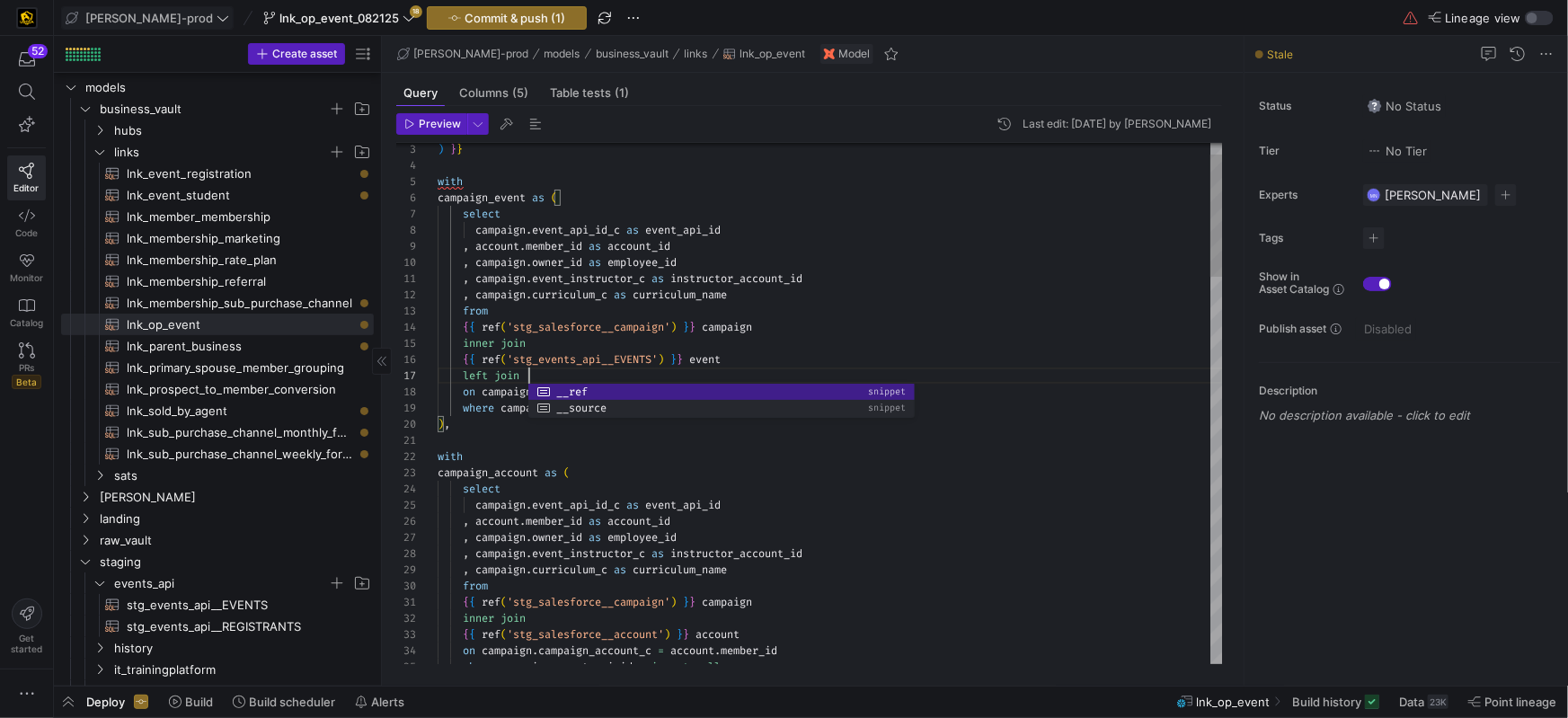
click at [737, 480] on div "select" at bounding box center [830, 489] width 786 height 16
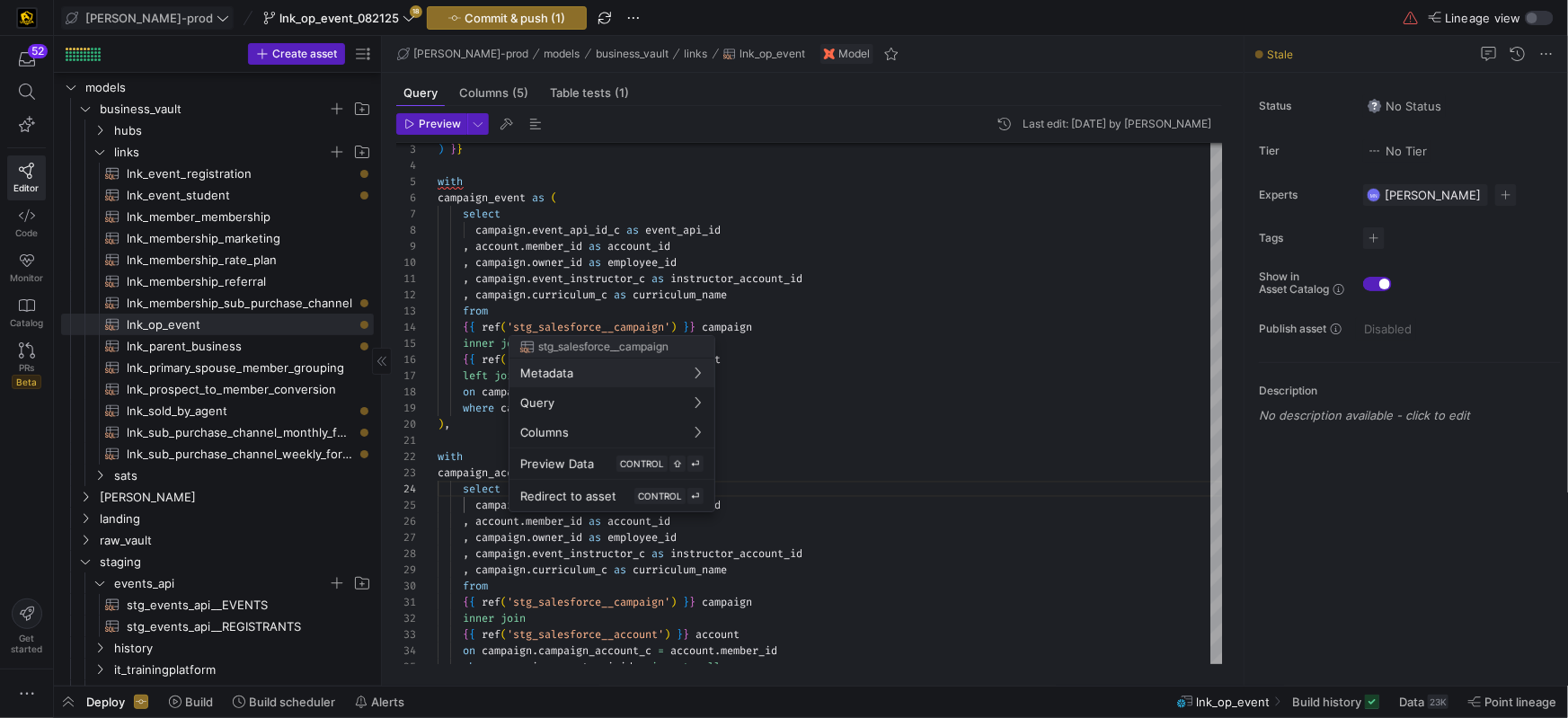
click at [860, 346] on div at bounding box center [784, 359] width 1568 height 718
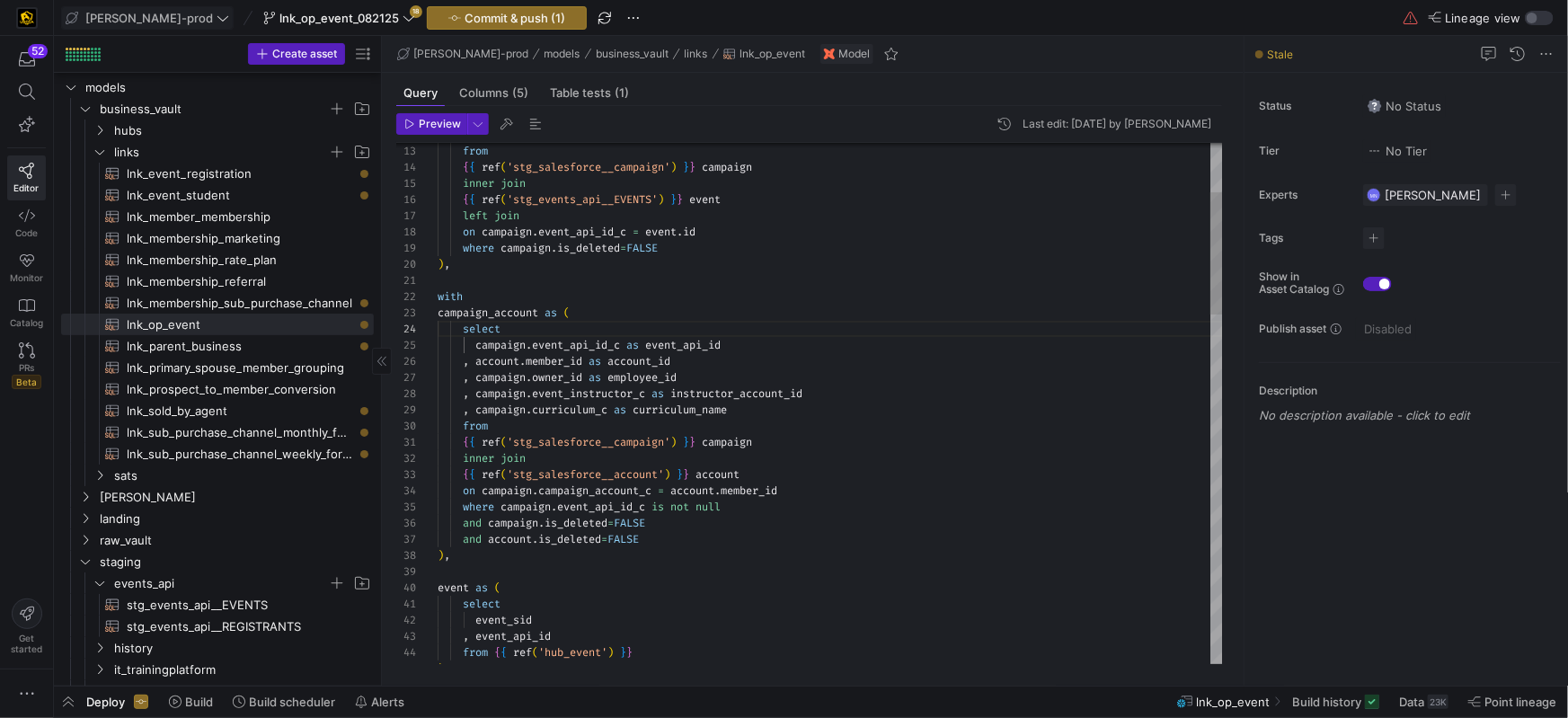
type textarea "{{ ref('stg_salesforce__campaign') }} campaign inner join {{ ref('stg_salesforc…"
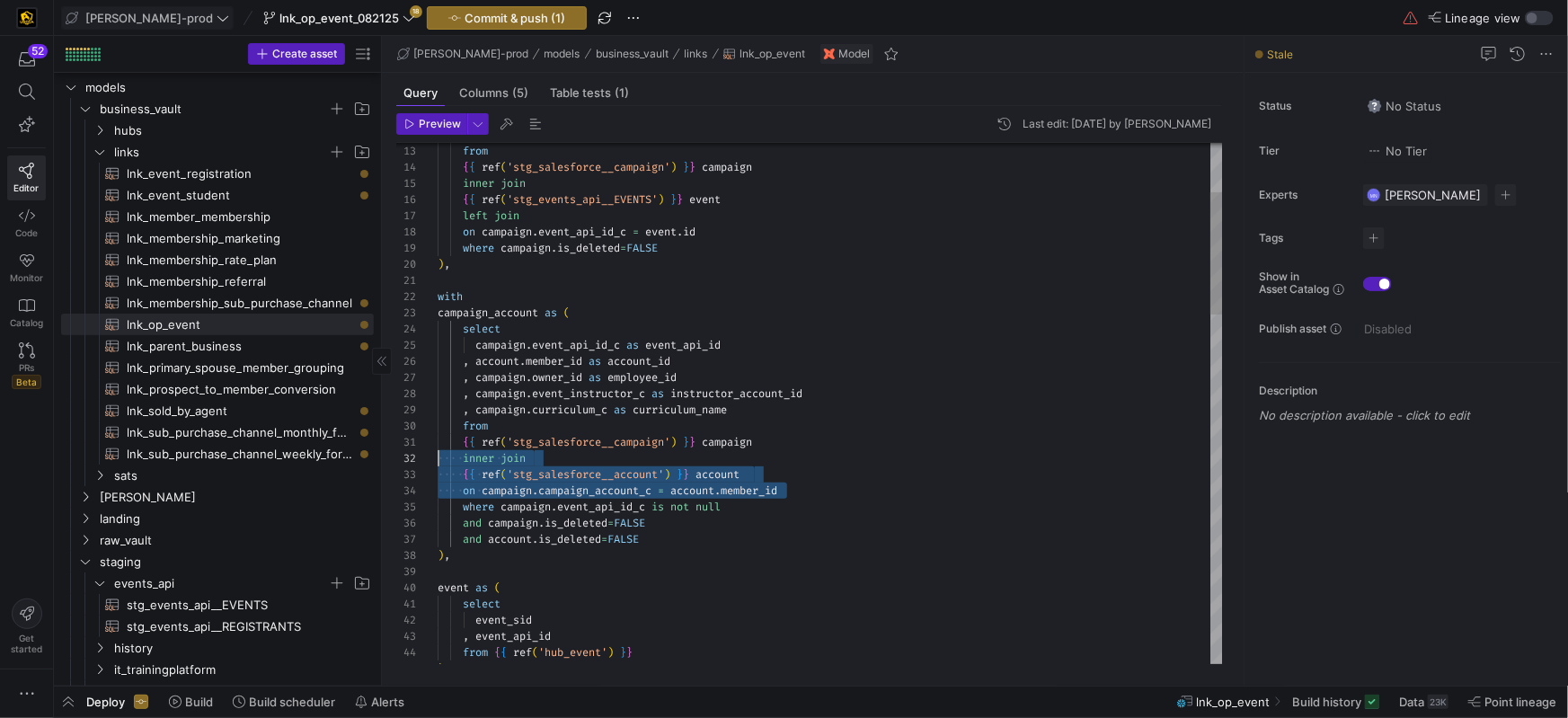
scroll to position [31, 0]
drag, startPoint x: 785, startPoint y: 489, endPoint x: 435, endPoint y: 474, distance: 350.3
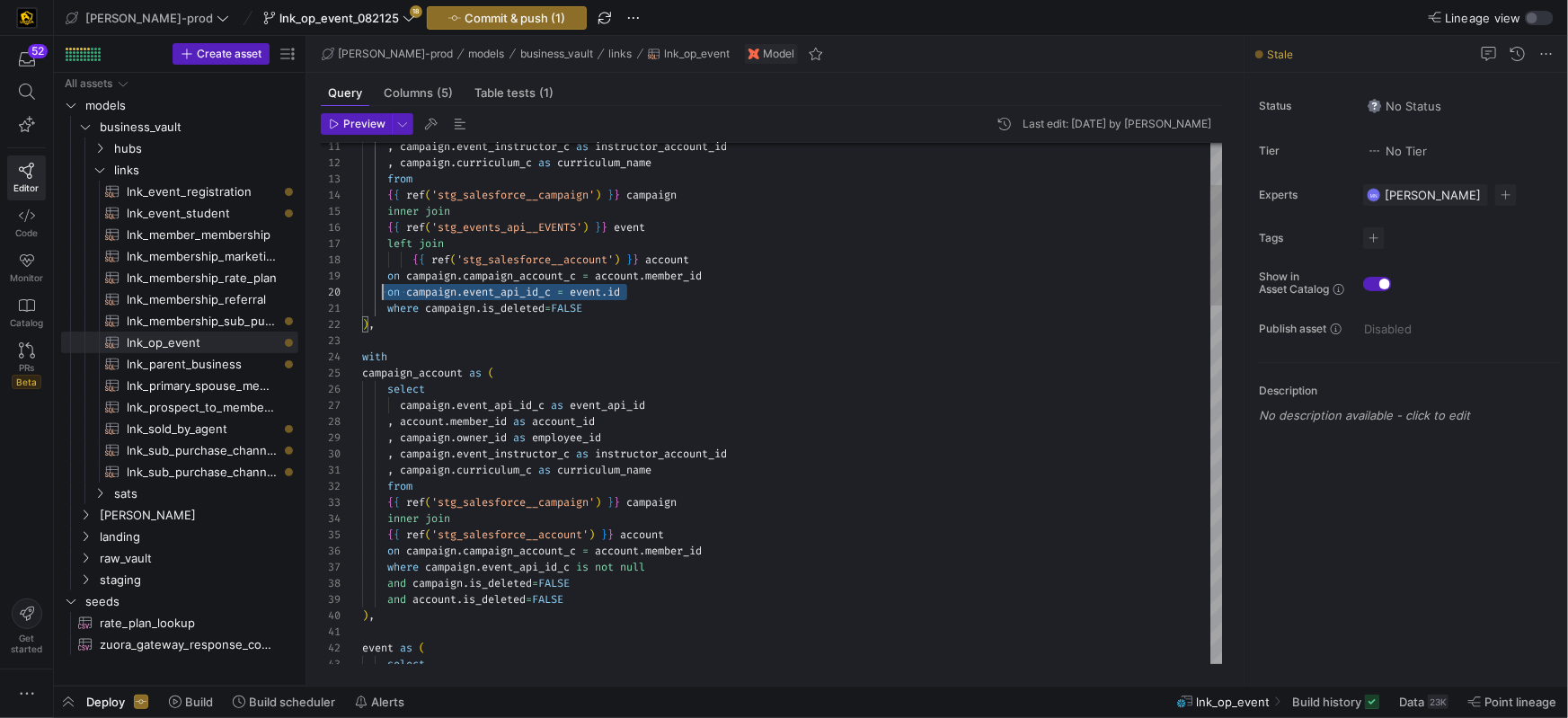
scroll to position [145, 0]
drag, startPoint x: 591, startPoint y: 288, endPoint x: 338, endPoint y: 291, distance: 253.0
drag, startPoint x: 671, startPoint y: 220, endPoint x: 674, endPoint y: 231, distance: 11.4
click at [672, 222] on div "{ { ref ( 'stg_events_api__EVENTS' ) } } event" at bounding box center [792, 228] width 861 height 16
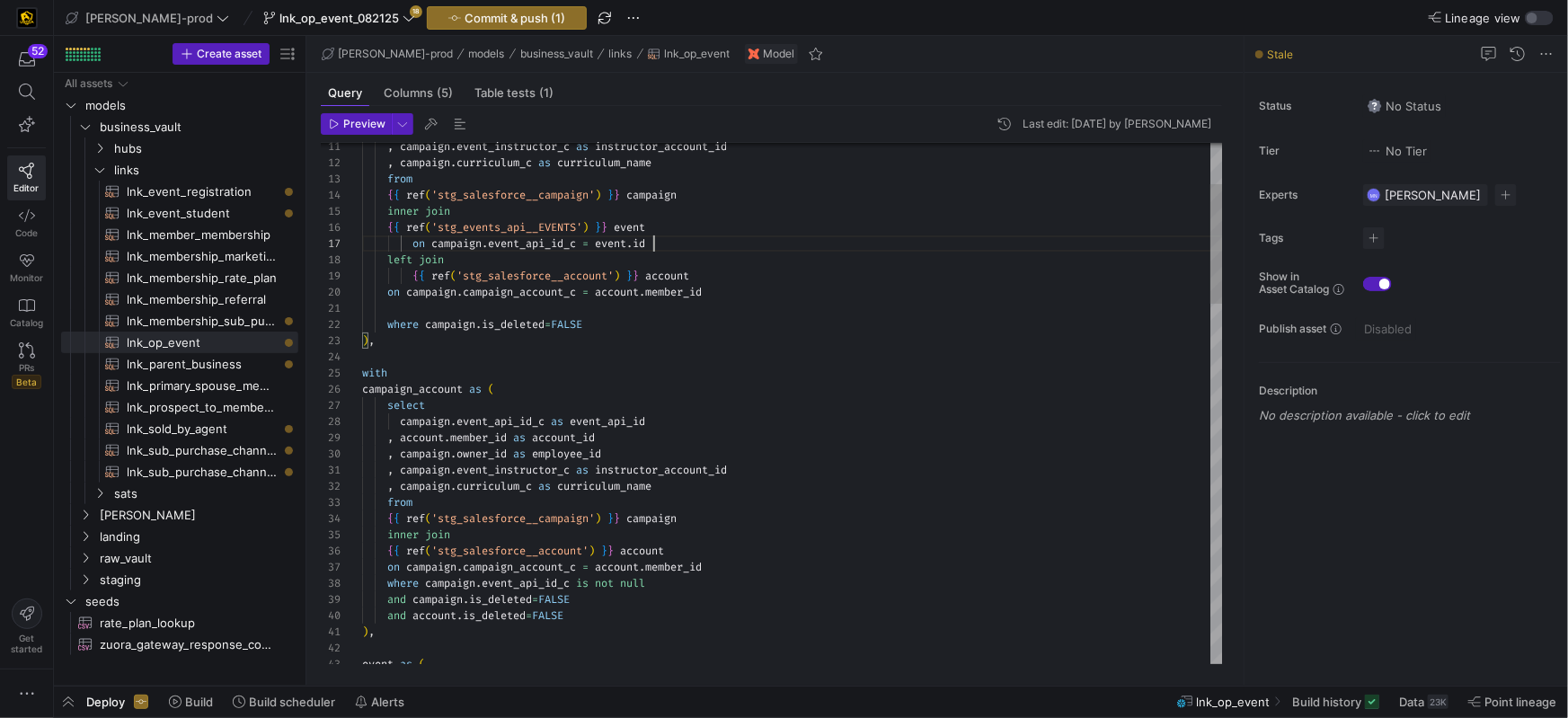
scroll to position [97, 291]
drag, startPoint x: 407, startPoint y: 243, endPoint x: 452, endPoint y: 289, distance: 64.4
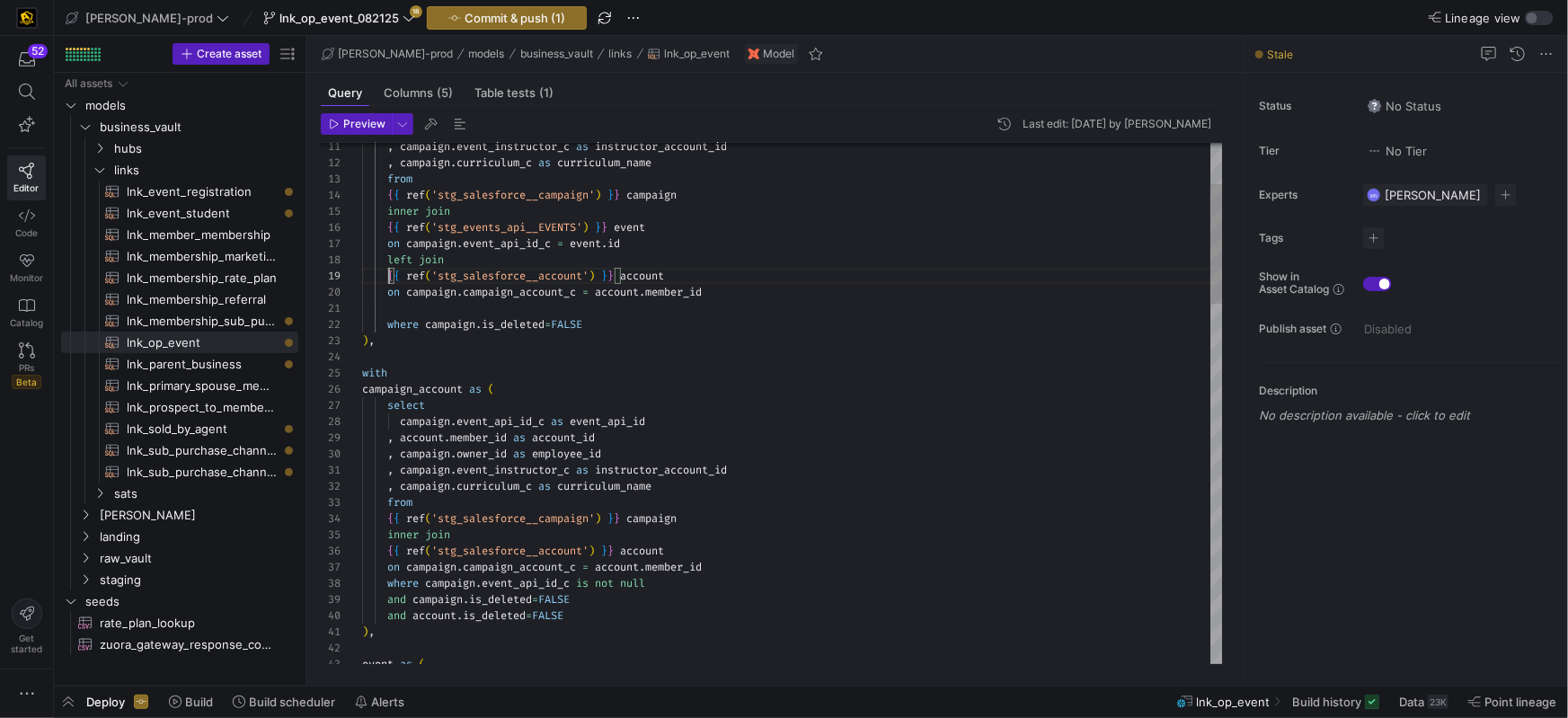
scroll to position [130, 26]
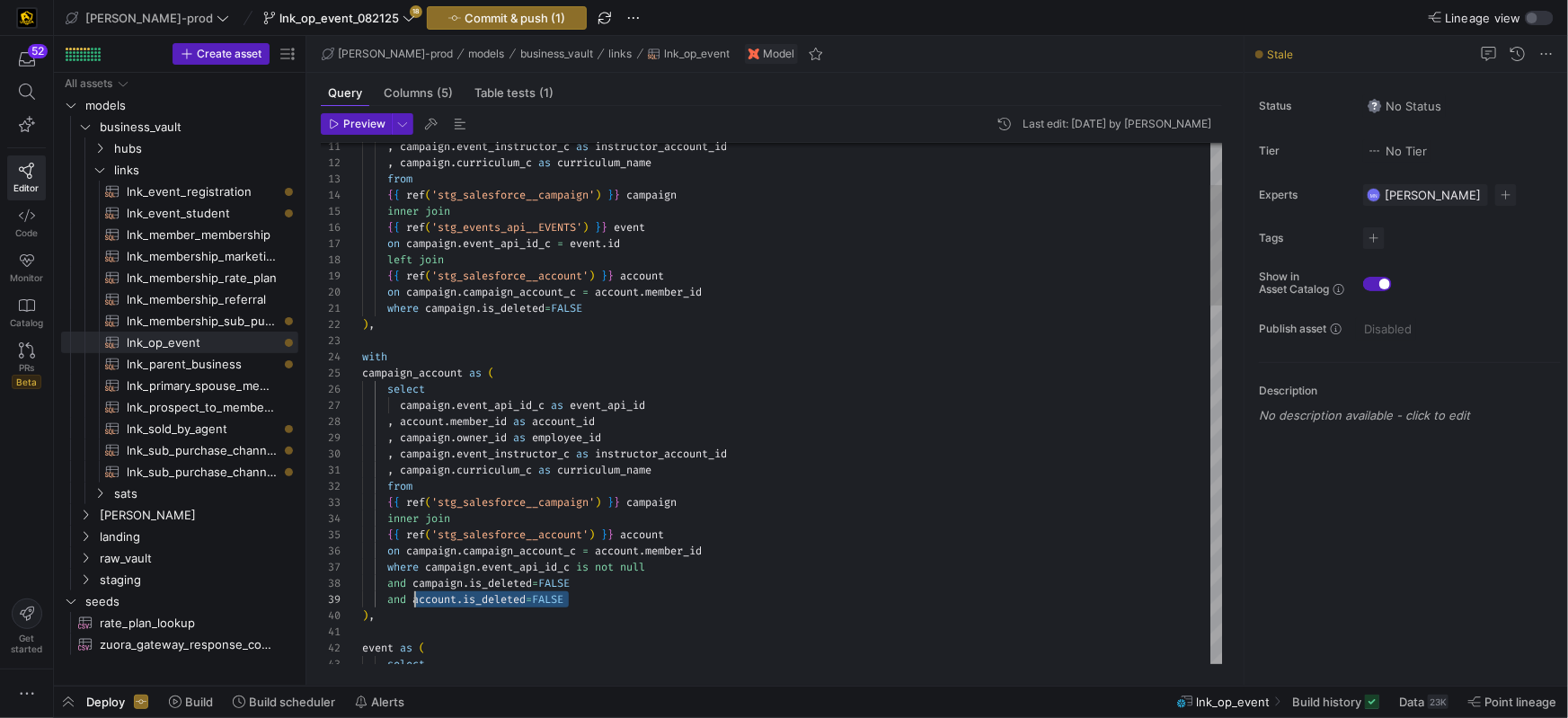
scroll to position [130, 32]
drag, startPoint x: 584, startPoint y: 601, endPoint x: 392, endPoint y: 602, distance: 192.0
click at [392, 602] on div "and account . is_deleted = FALSE" at bounding box center [792, 599] width 861 height 16
drag, startPoint x: 570, startPoint y: 606, endPoint x: 589, endPoint y: 605, distance: 19.0
click at [571, 606] on div "and account . is_deleted = FALSE" at bounding box center [792, 599] width 861 height 16
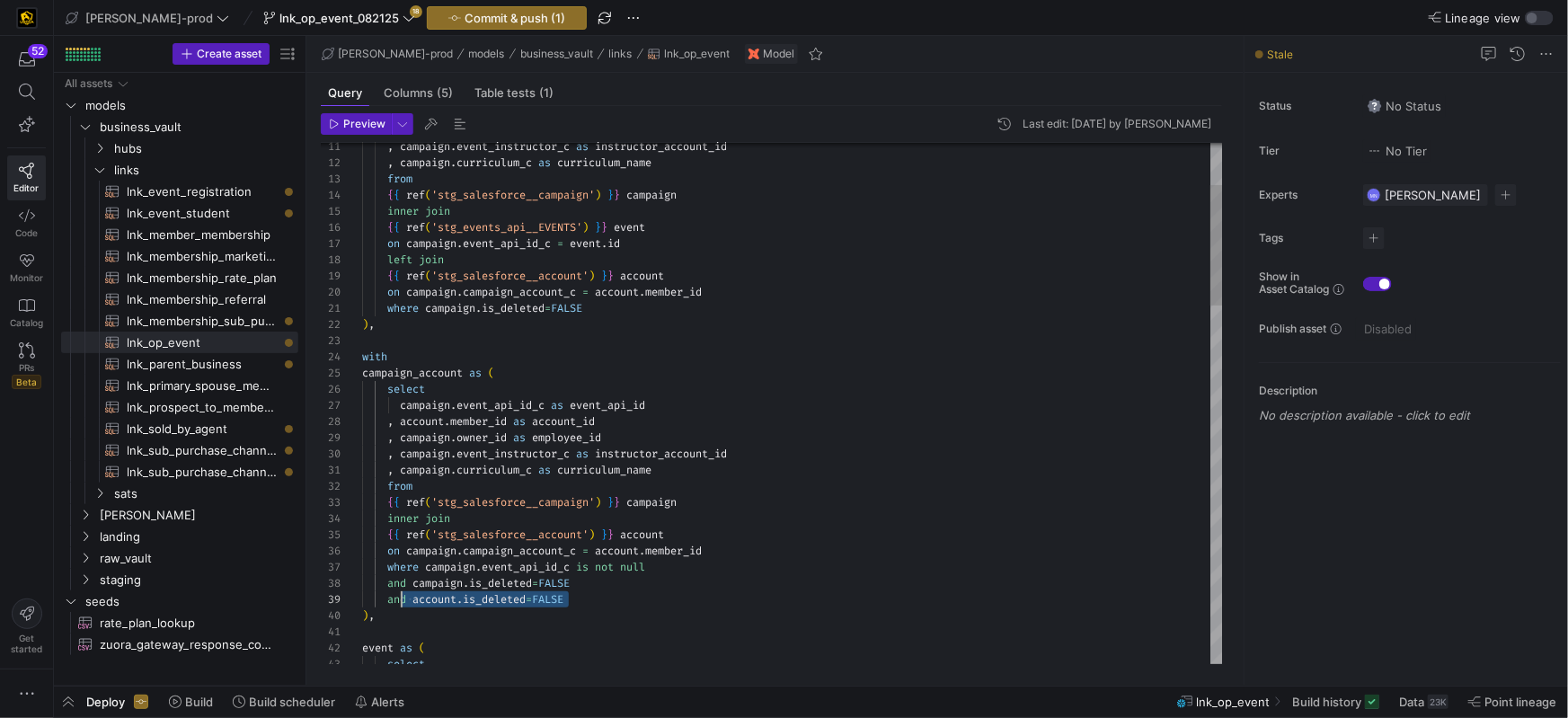
scroll to position [130, 26]
drag, startPoint x: 573, startPoint y: 601, endPoint x: 409, endPoint y: 601, distance: 164.0
click at [738, 293] on div "on campaign . campaign_account_c = account . member_id" at bounding box center [792, 292] width 861 height 16
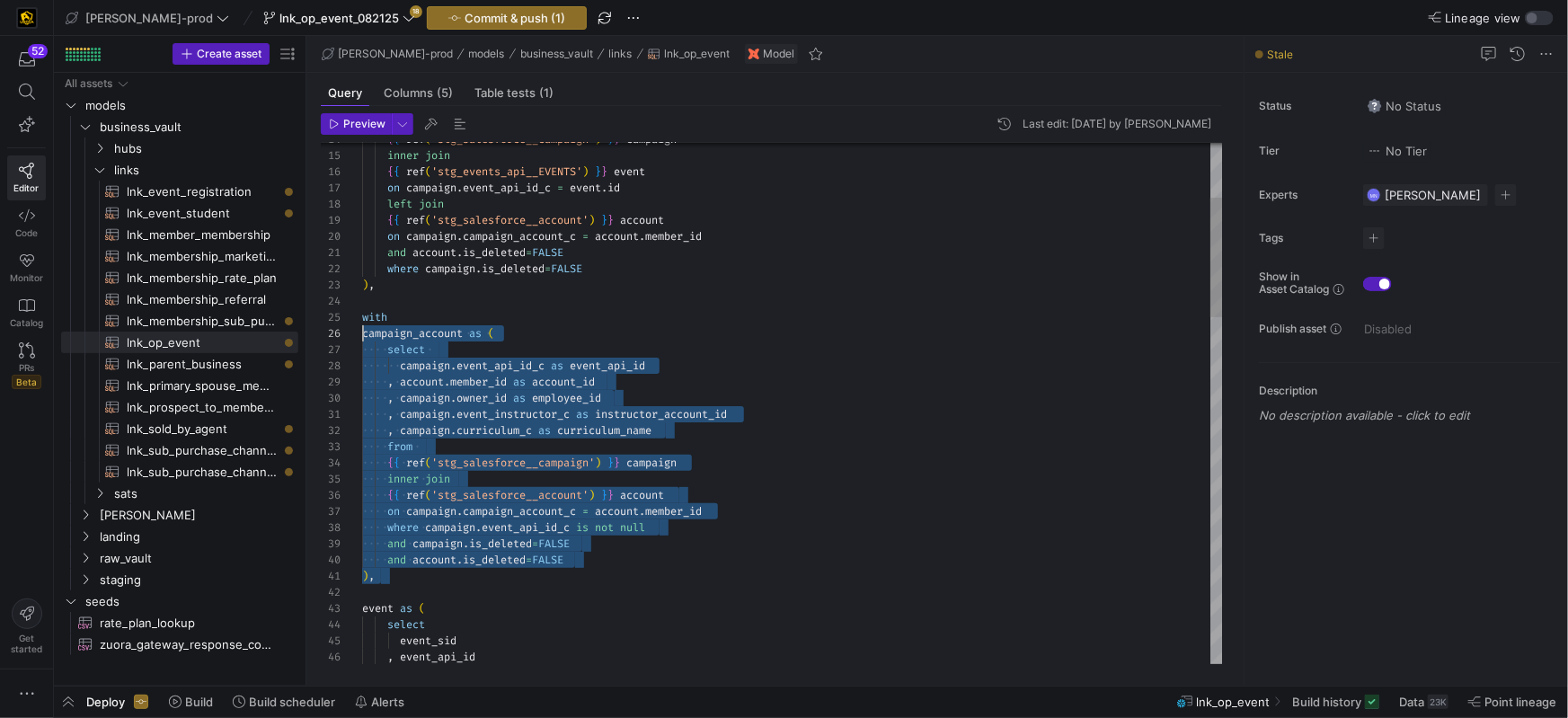
scroll to position [64, 0]
drag, startPoint x: 452, startPoint y: 584, endPoint x: 324, endPoint y: 340, distance: 275.5
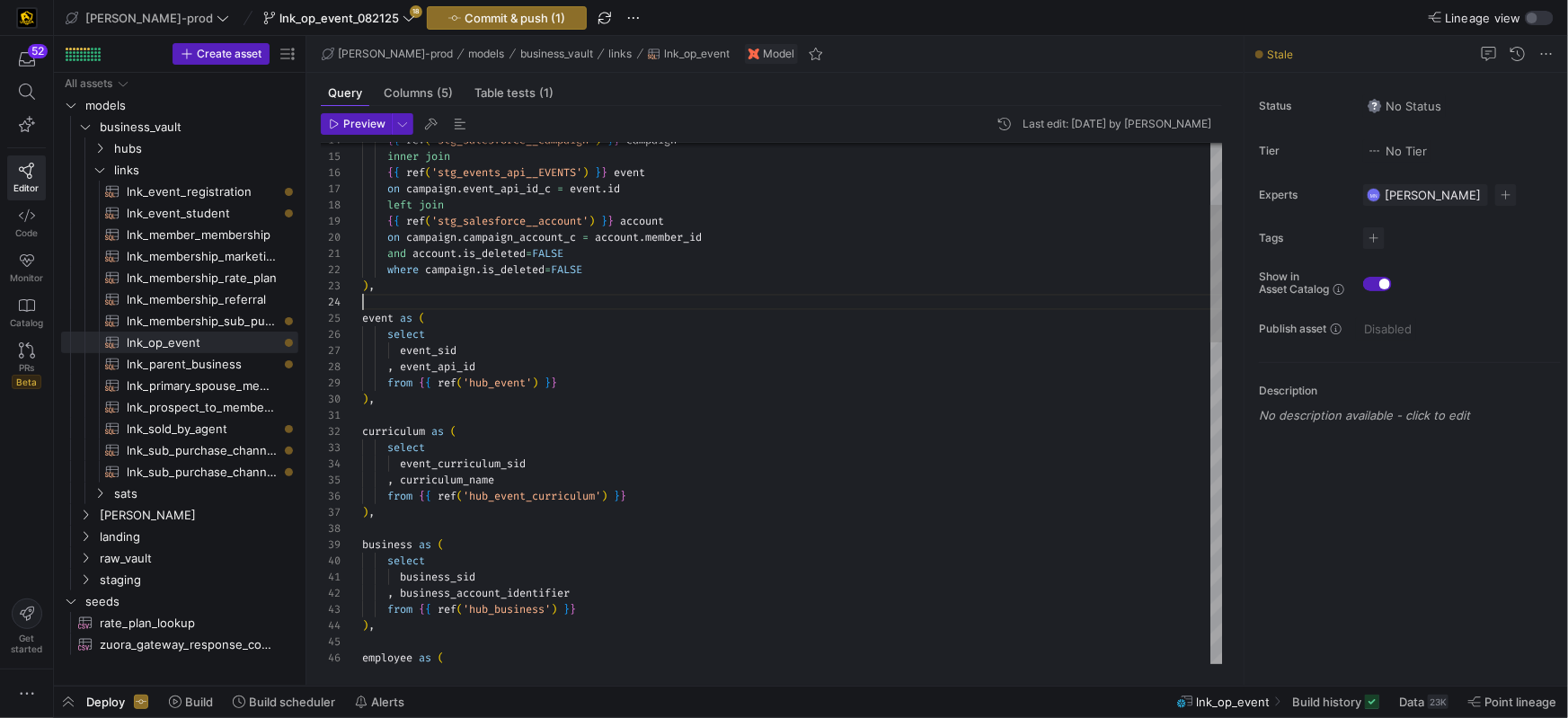
scroll to position [49, 0]
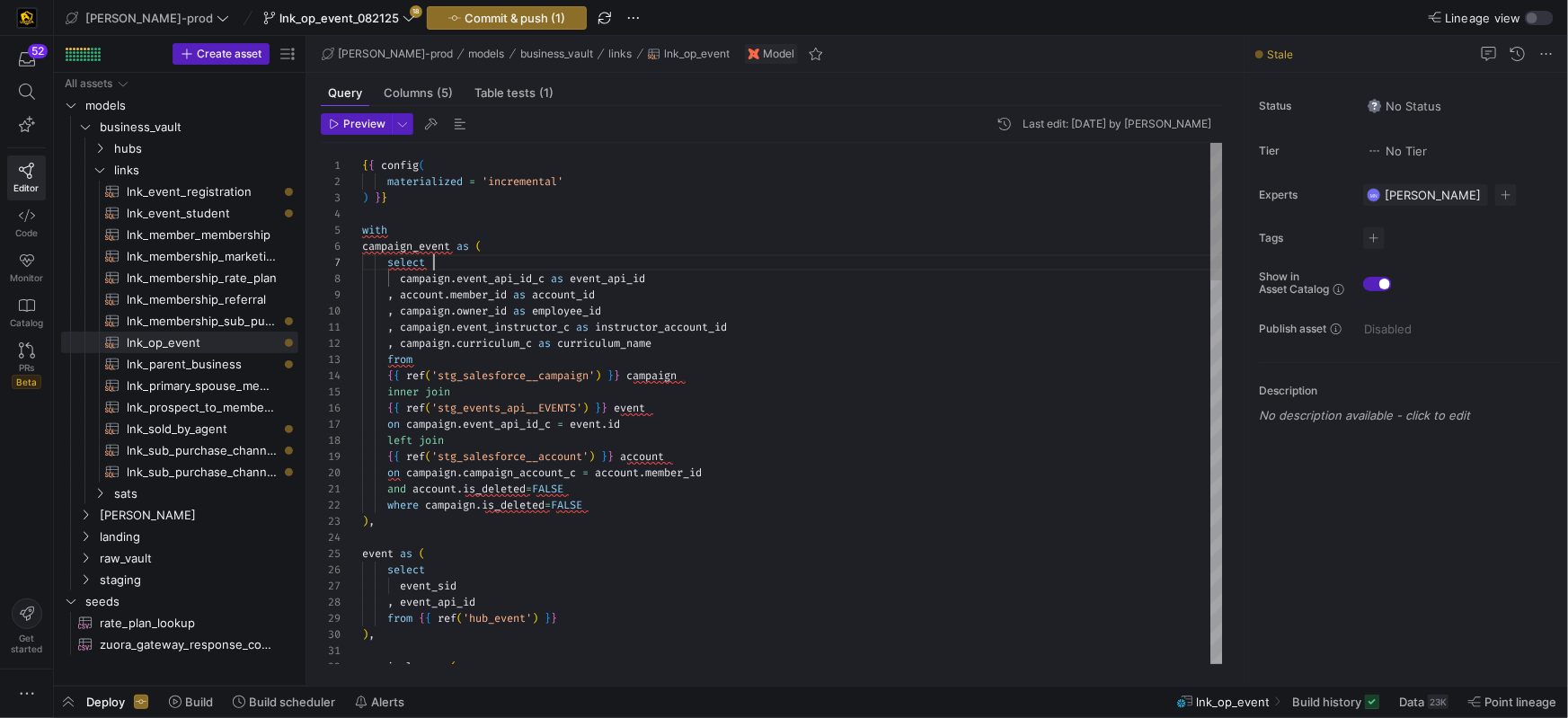
drag, startPoint x: 444, startPoint y: 264, endPoint x: 565, endPoint y: 268, distance: 121.1
click at [444, 264] on div "select" at bounding box center [792, 263] width 861 height 16
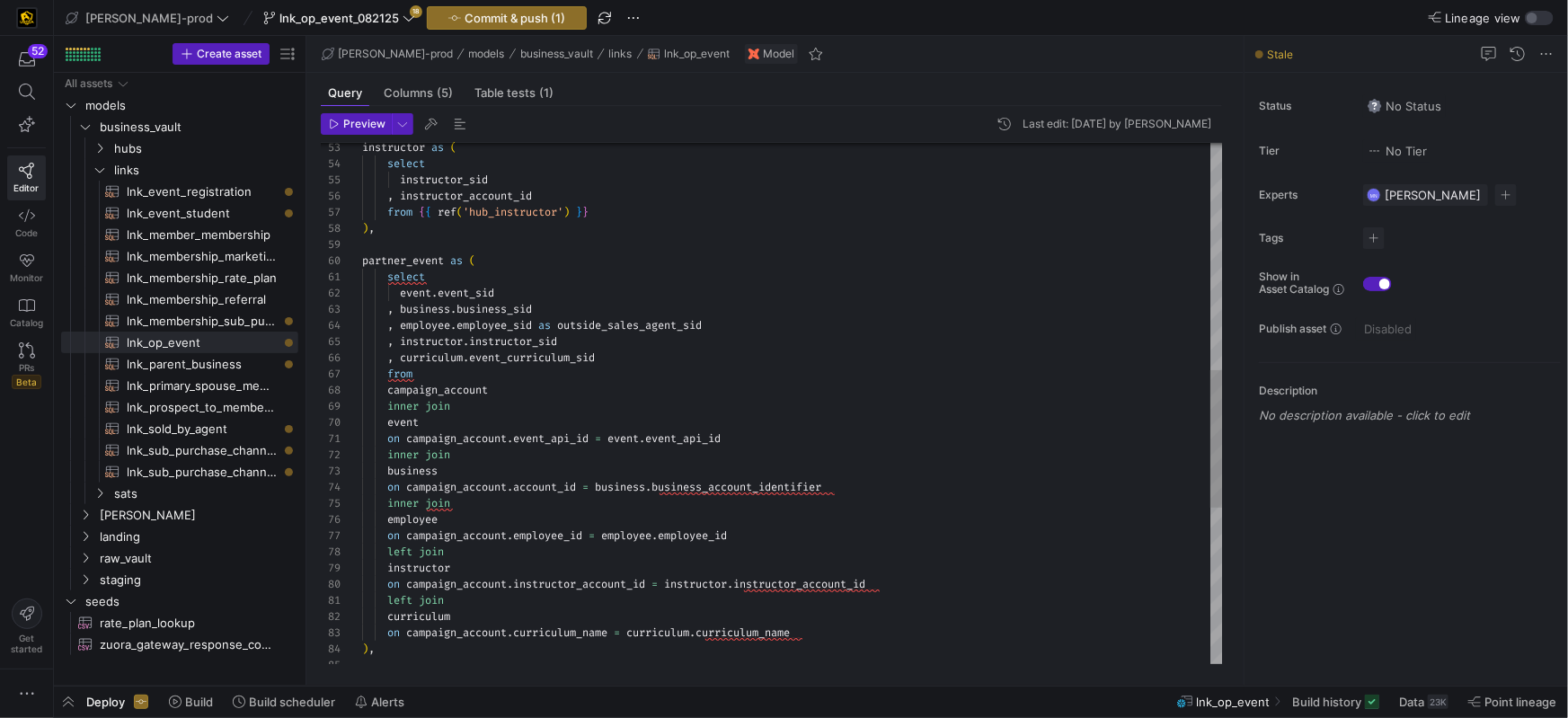
click at [451, 389] on span "campaign_account" at bounding box center [437, 390] width 101 height 14
click at [499, 389] on div "instructor as ( select instructor_sid , instructor_account_id from { { ref ( 'h…" at bounding box center [792, 268] width 861 height 1971
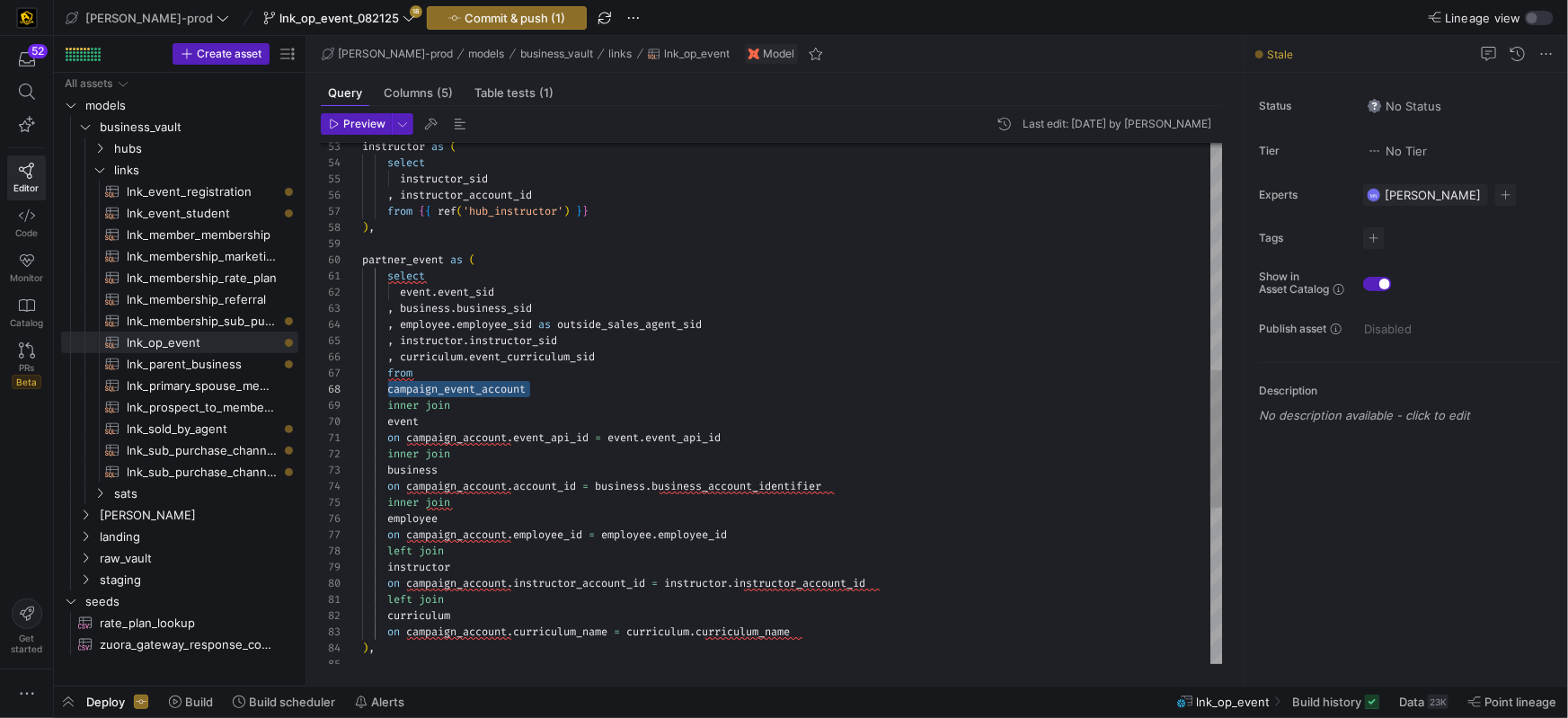
click at [459, 442] on div "instructor as ( select instructor_sid , instructor_account_id from { { ref ( 'h…" at bounding box center [792, 268] width 861 height 1971
click at [442, 484] on div "instructor as ( select instructor_sid , instructor_account_id from { { ref ( 'h…" at bounding box center [792, 265] width 861 height 1971
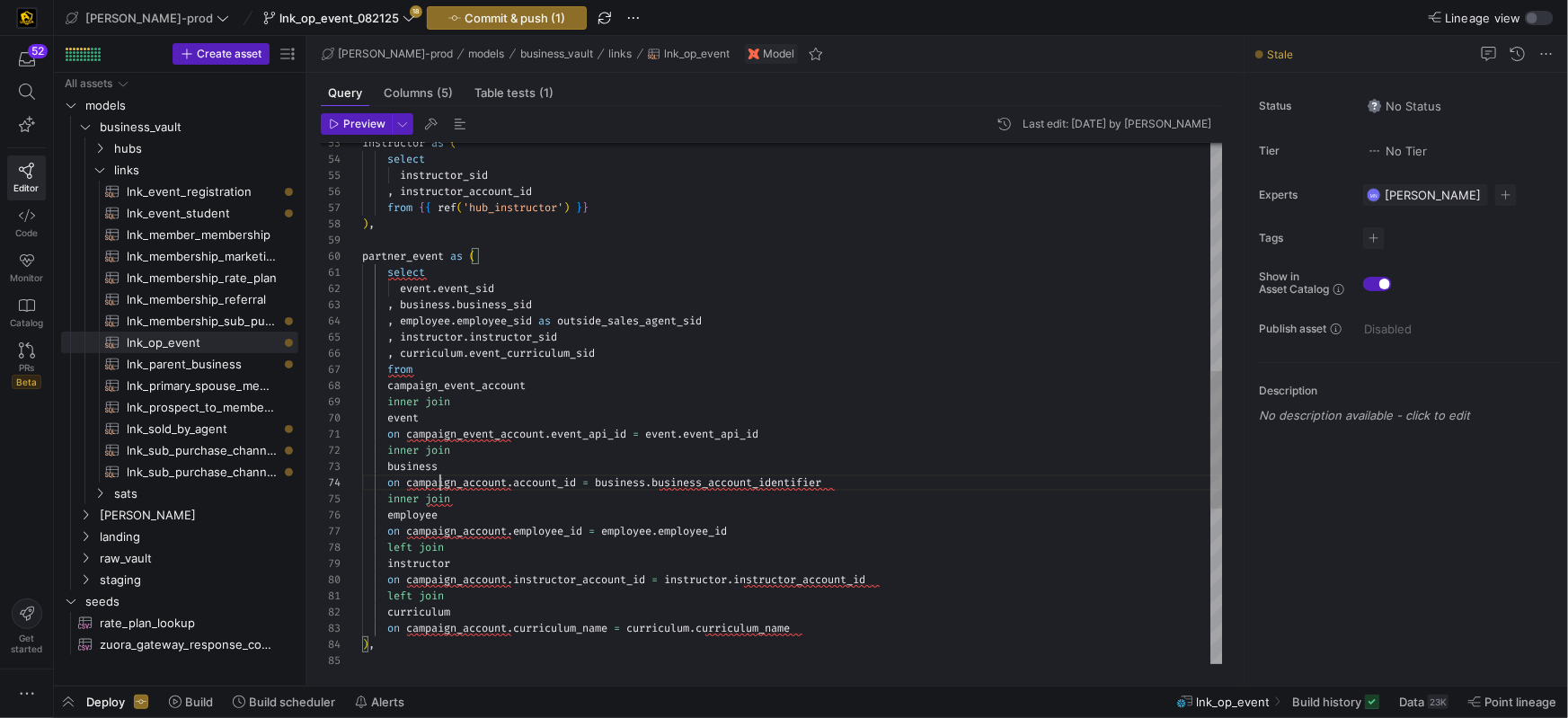
scroll to position [49, 149]
click at [442, 484] on div "instructor as ( select instructor_sid , instructor_account_id from { { ref ( 'h…" at bounding box center [792, 265] width 861 height 1971
click at [467, 539] on div "instructor as ( select instructor_sid , instructor_account_id from { { ref ( 'h…" at bounding box center [792, 265] width 861 height 1971
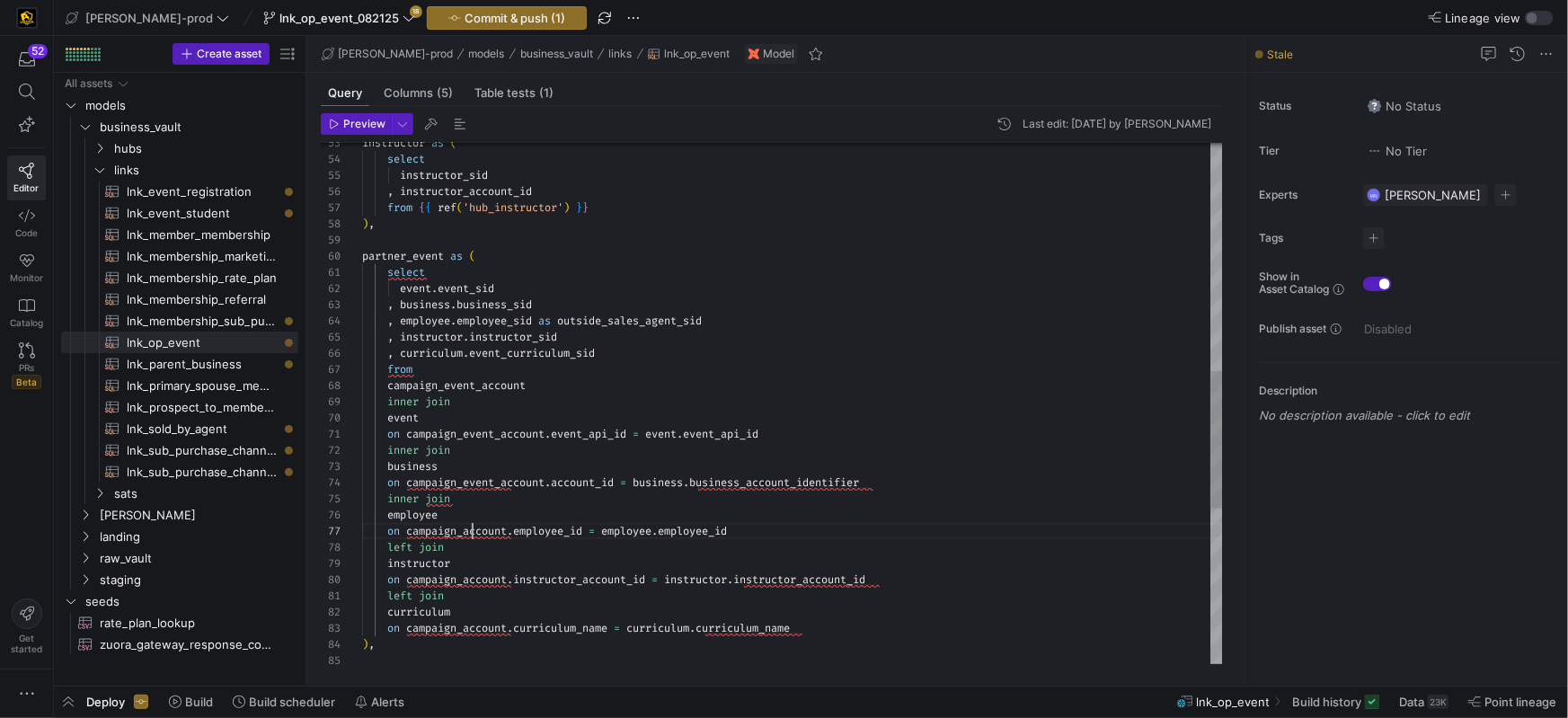
click at [470, 533] on span "campaign_account" at bounding box center [456, 531] width 101 height 14
click at [456, 579] on div "instructor as ( select instructor_sid , instructor_account_id from { { ref ( 'h…" at bounding box center [792, 265] width 861 height 1971
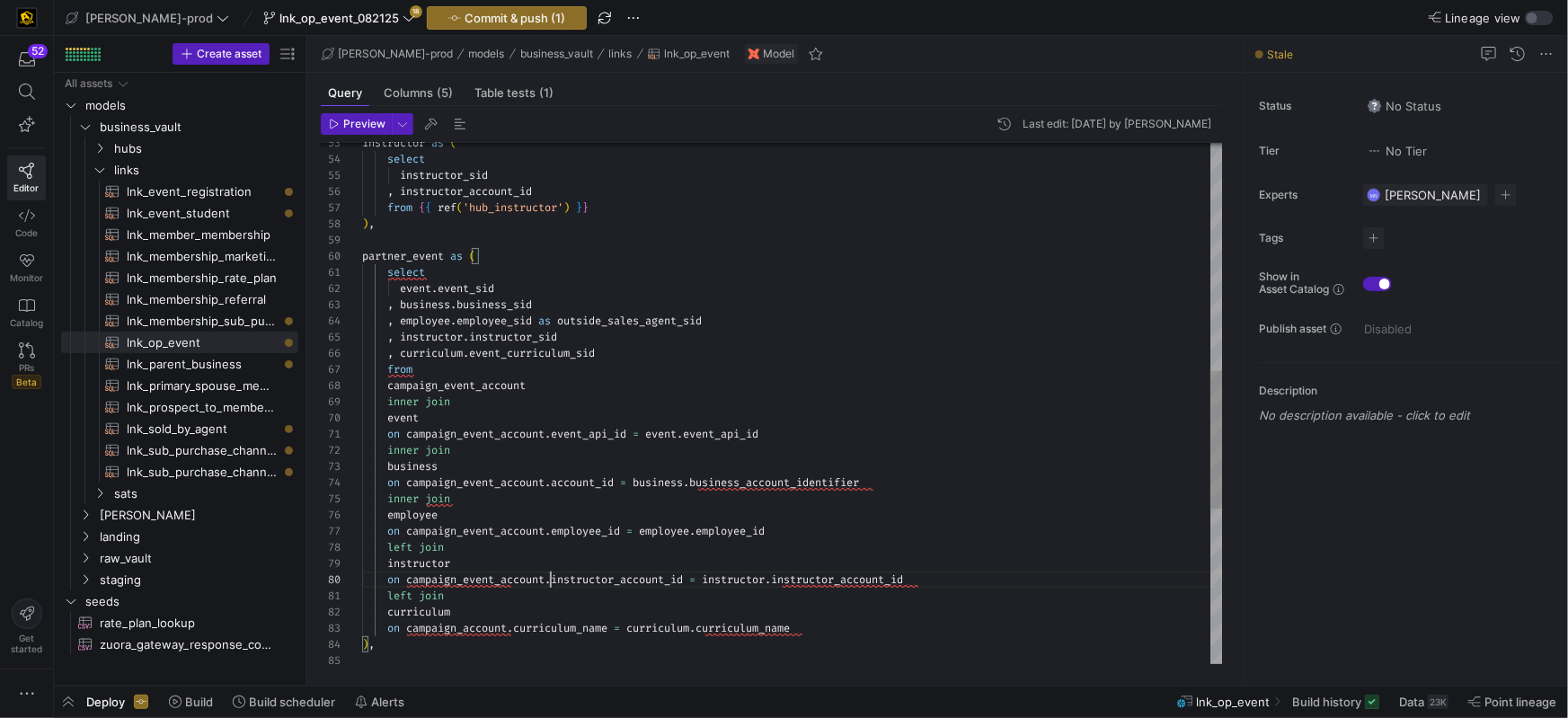
scroll to position [145, 188]
click at [468, 630] on div "instructor as ( select instructor_sid , instructor_account_id from { { ref ( 'h…" at bounding box center [792, 265] width 861 height 1971
click at [467, 630] on span "campaign_account" at bounding box center [456, 628] width 101 height 14
click at [538, 524] on span "campaign_event_account" at bounding box center [475, 531] width 139 height 14
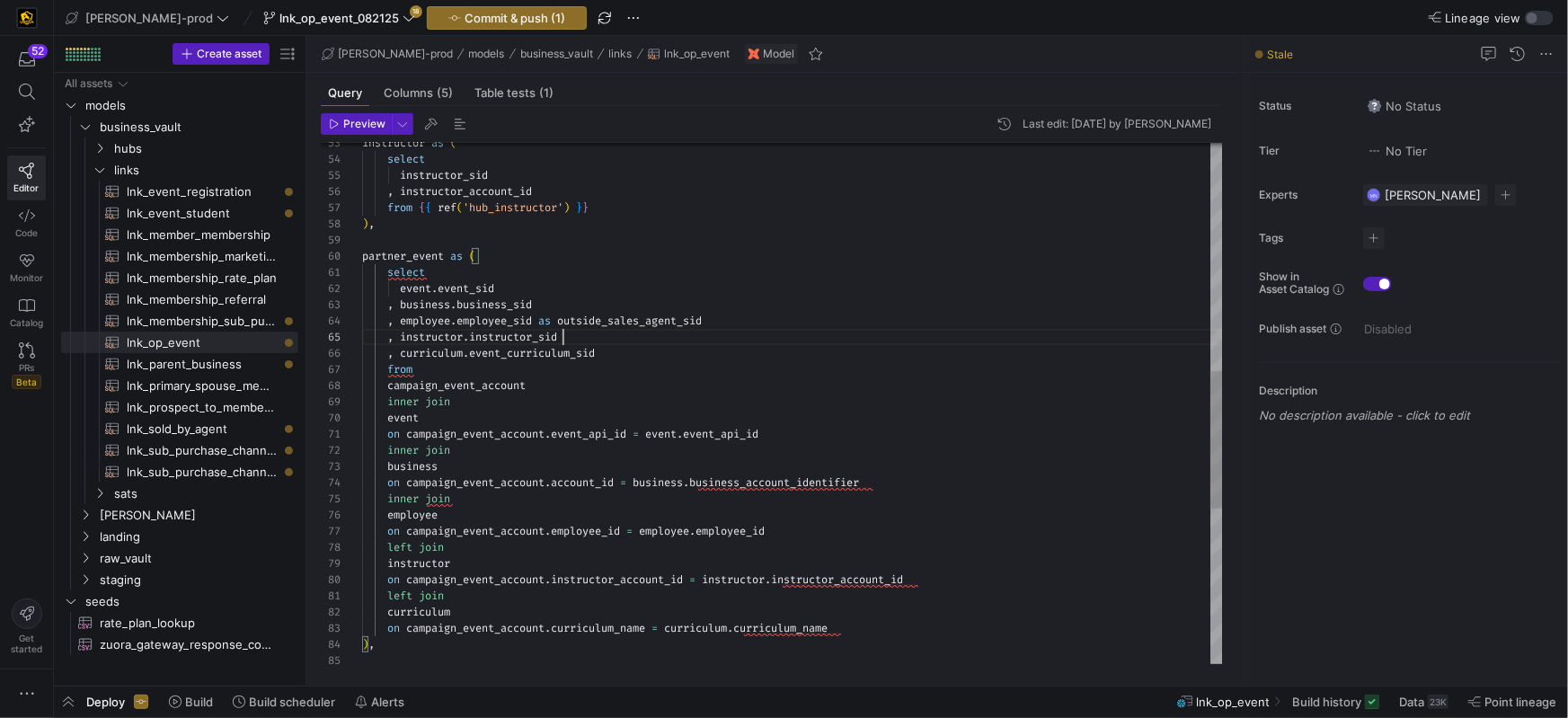
scroll to position [64, 201]
click at [843, 329] on div ", instructor . instructor_sid" at bounding box center [792, 337] width 861 height 16
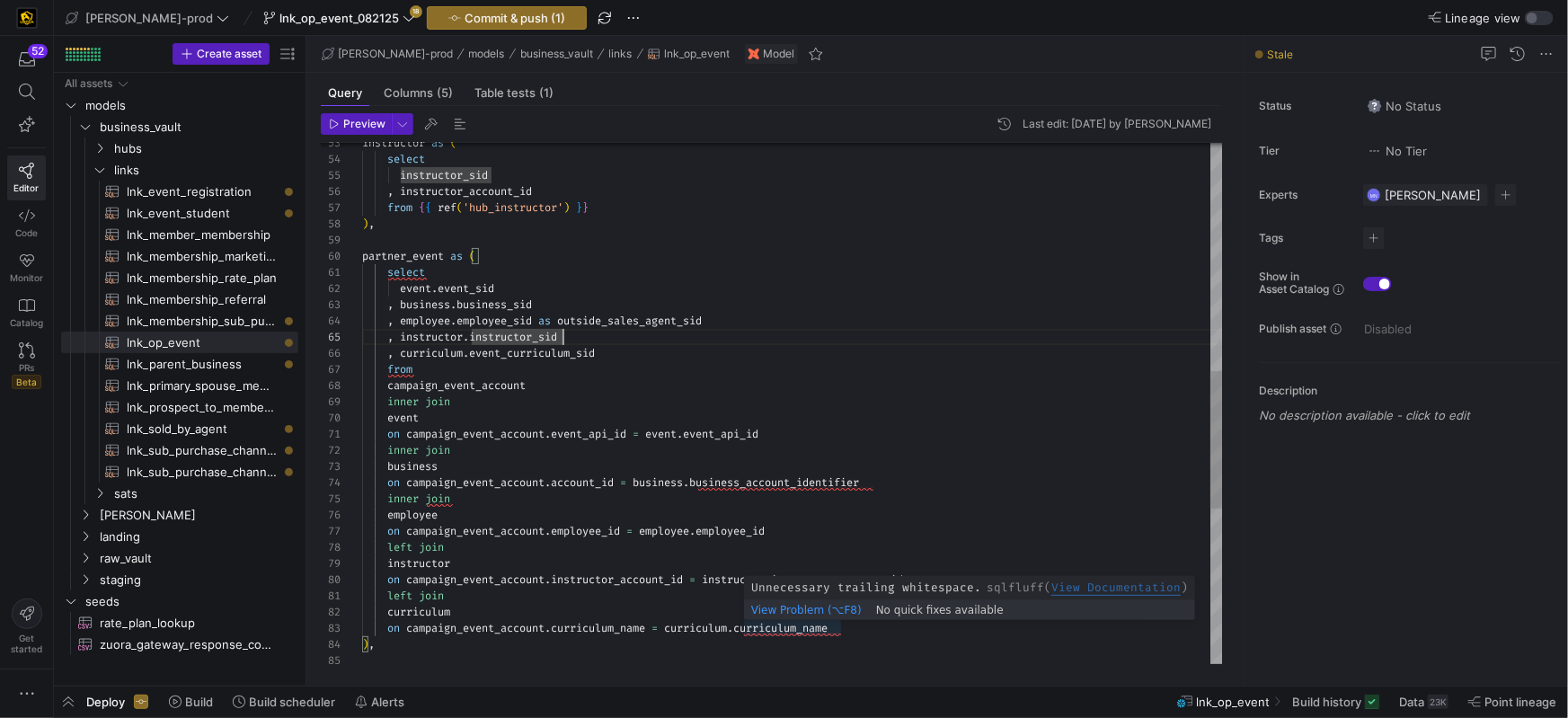
click at [856, 633] on div "on campaign_event_account . curriculum_name = curriculum . curriculum_name" at bounding box center [792, 628] width 861 height 16
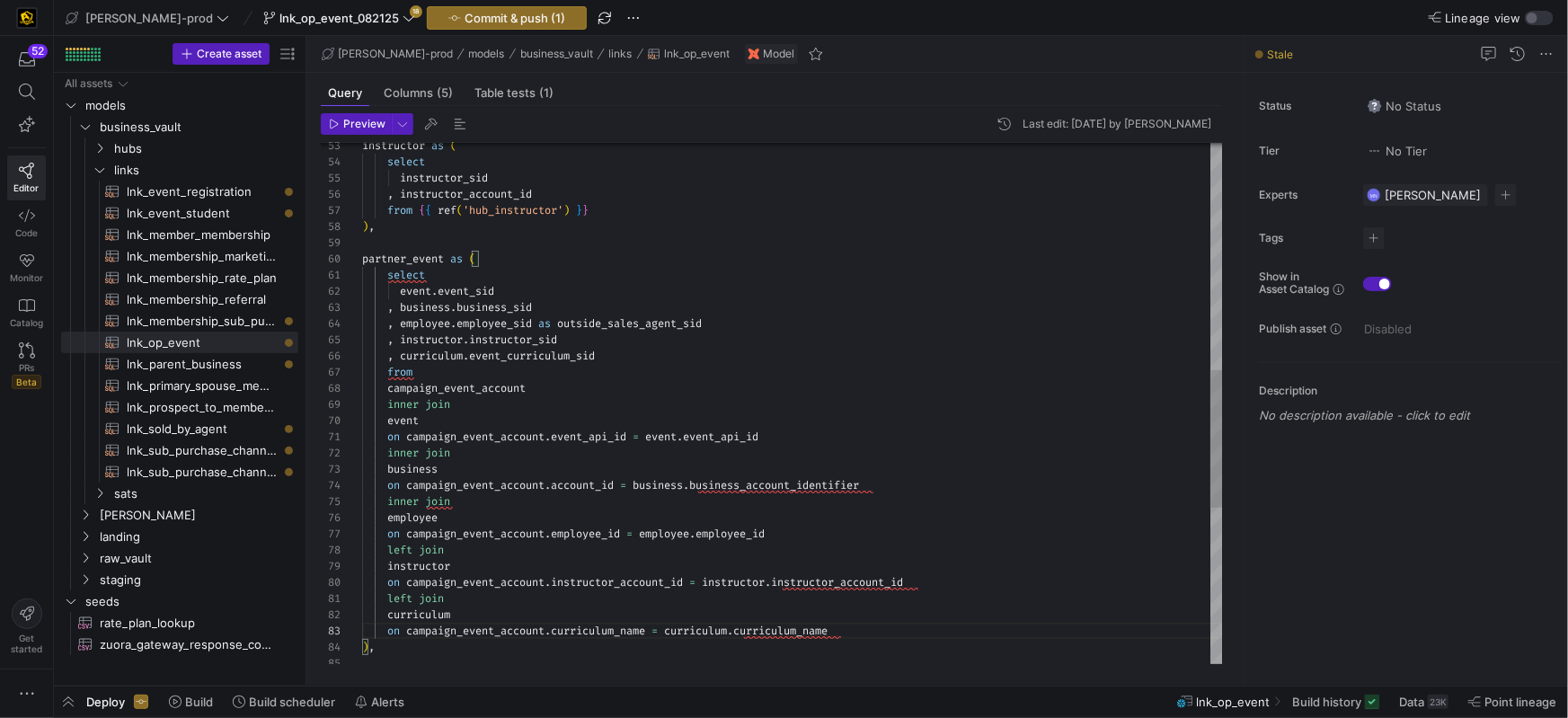
scroll to position [31, 477]
click at [960, 581] on div "on campaign_event_account . instructor_account_id = instructor . instructor_acc…" at bounding box center [792, 582] width 861 height 16
click at [939, 489] on div "on campaign_event_account . account_id = business . business_account_identifier" at bounding box center [792, 484] width 861 height 16
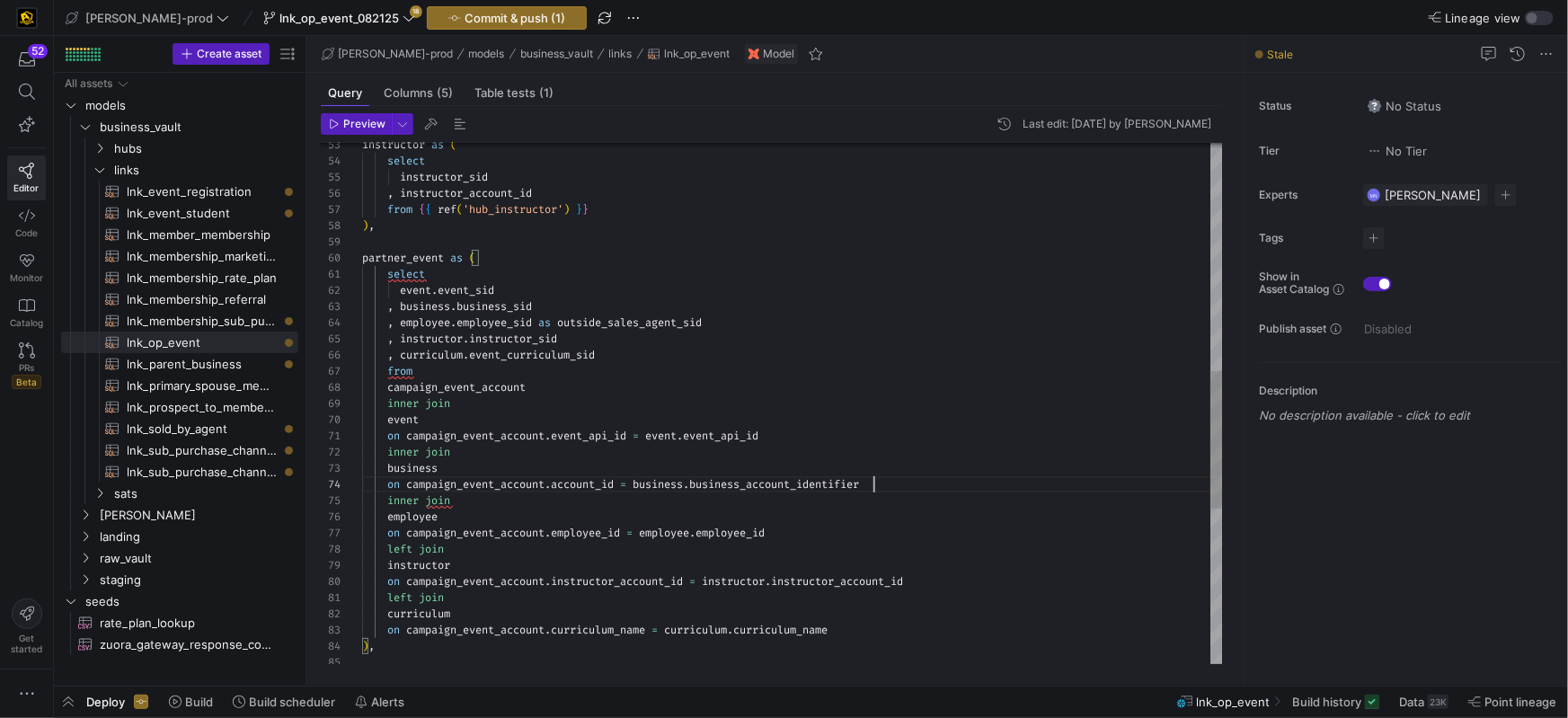
click at [529, 372] on div "from" at bounding box center [792, 371] width 861 height 16
drag, startPoint x: 473, startPoint y: 280, endPoint x: 513, endPoint y: 277, distance: 40.1
click at [473, 279] on div "select" at bounding box center [792, 274] width 861 height 16
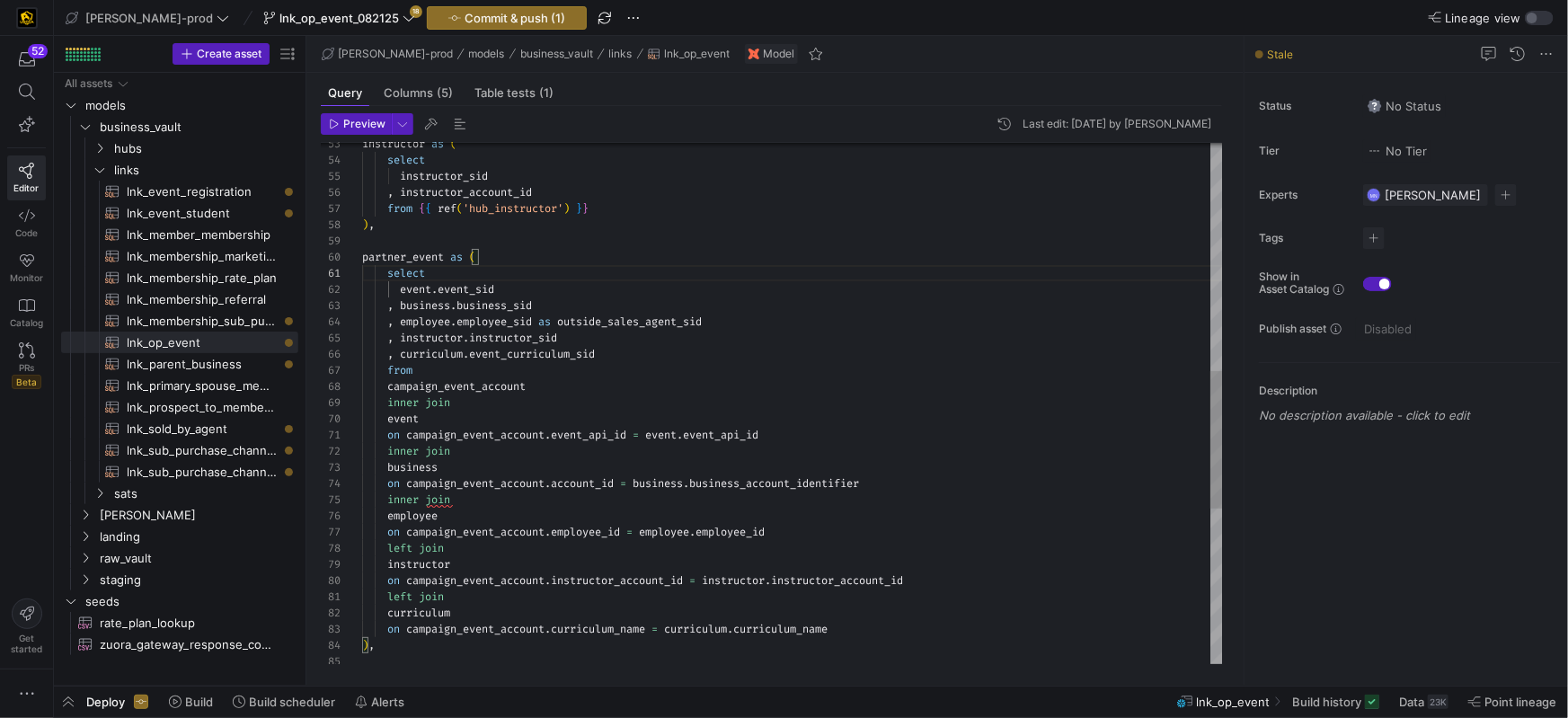
drag, startPoint x: 571, startPoint y: 501, endPoint x: 580, endPoint y: 504, distance: 9.5
click at [571, 501] on div "instructor as ( select instructor_sid , instructor_account_id from { { ref ( 'h…" at bounding box center [792, 265] width 861 height 1971
click at [408, 451] on div "instructor as ( select instructor_sid , instructor_account_id from { { ref ( 'h…" at bounding box center [792, 263] width 861 height 1971
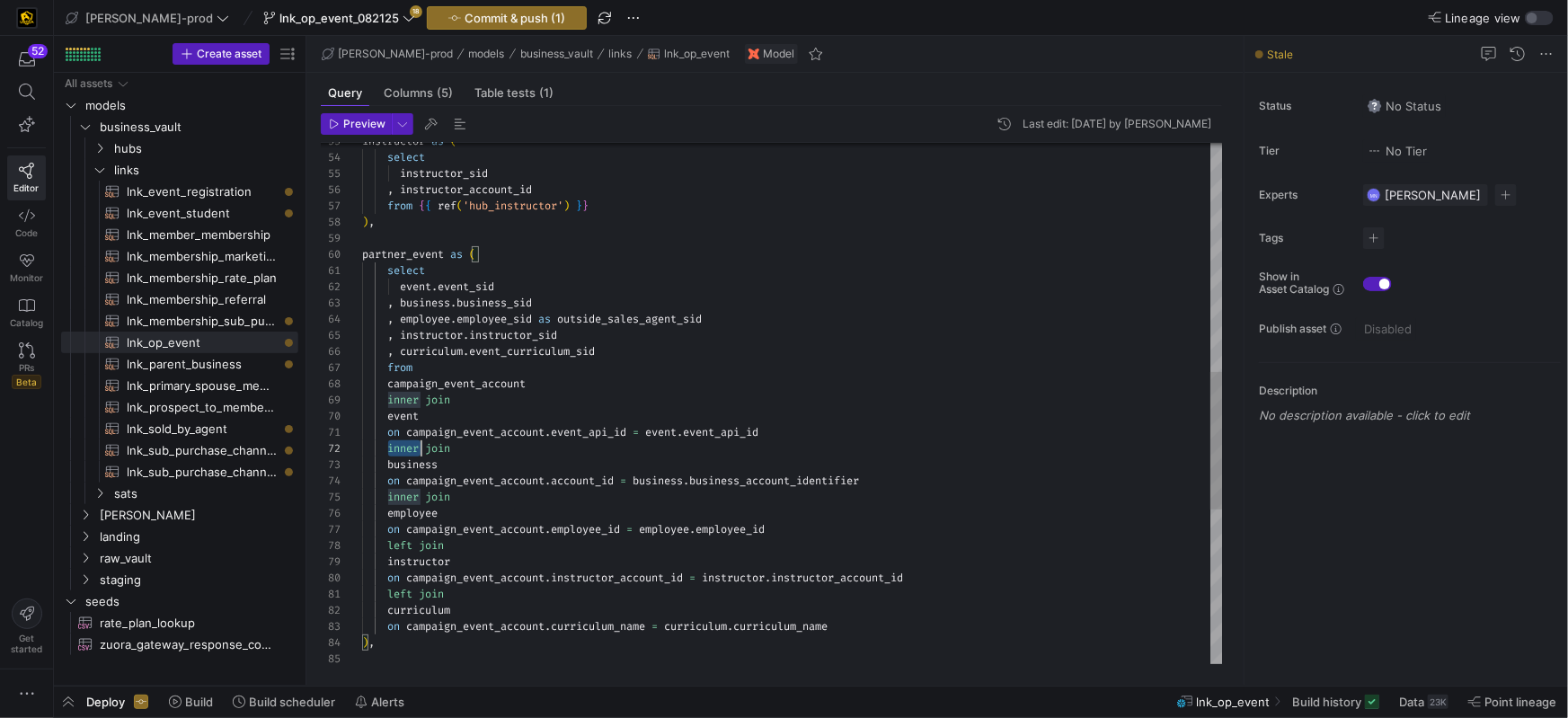
scroll to position [16, 59]
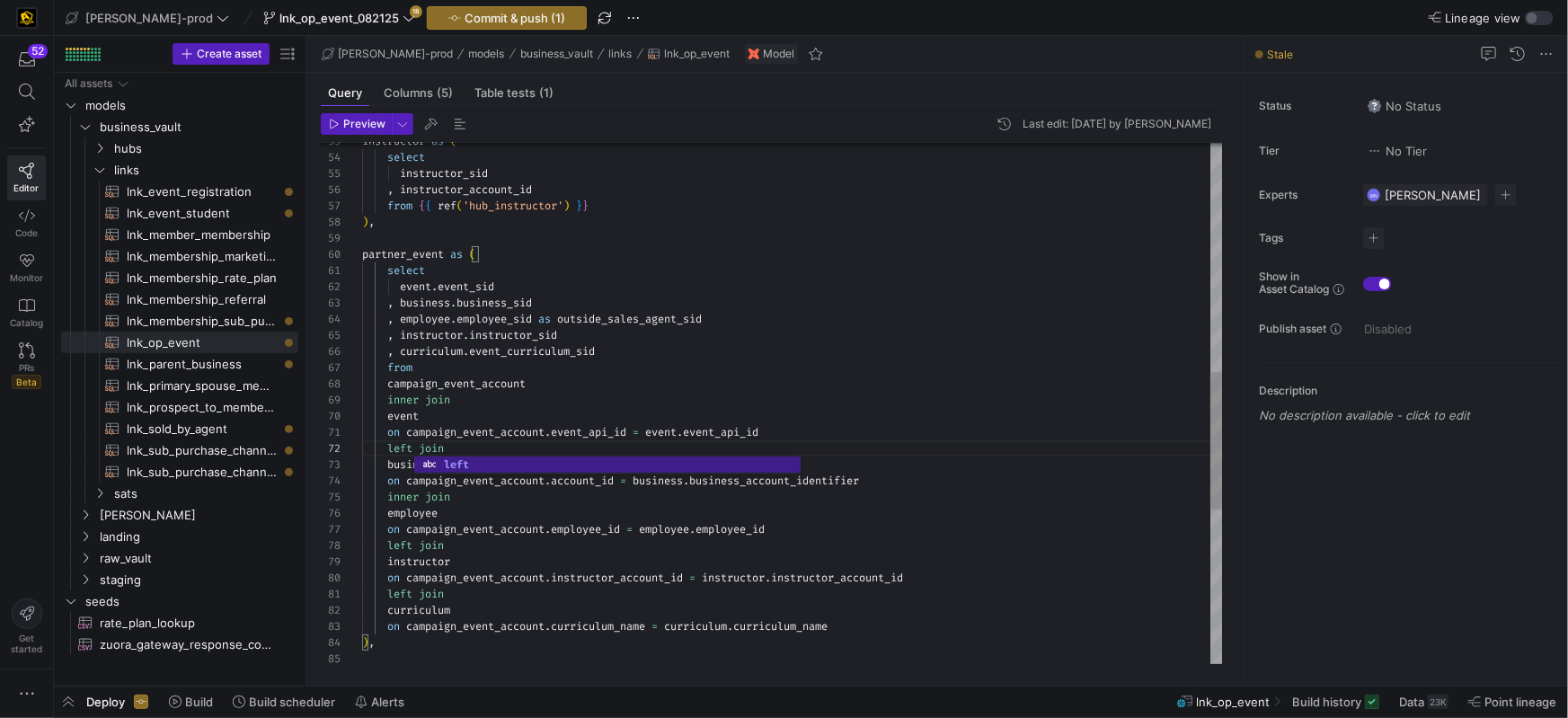
scroll to position [130, 90]
click at [524, 564] on div "instructor as ( select instructor_sid , instructor_account_id from { { ref ( 'h…" at bounding box center [792, 263] width 861 height 1971
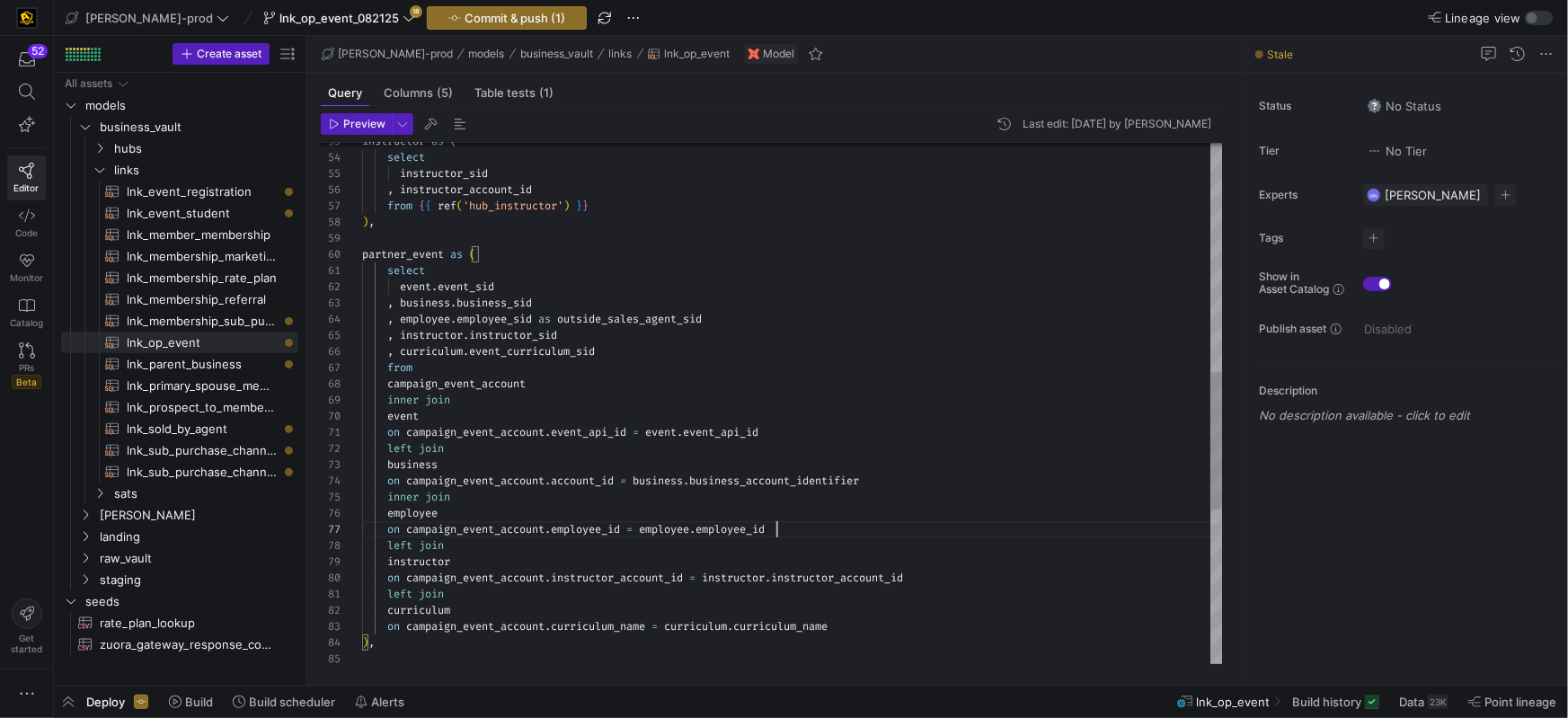
scroll to position [97, 413]
click at [843, 522] on div "on campaign_event_account . employee_id = employee . employee_id" at bounding box center [792, 529] width 861 height 16
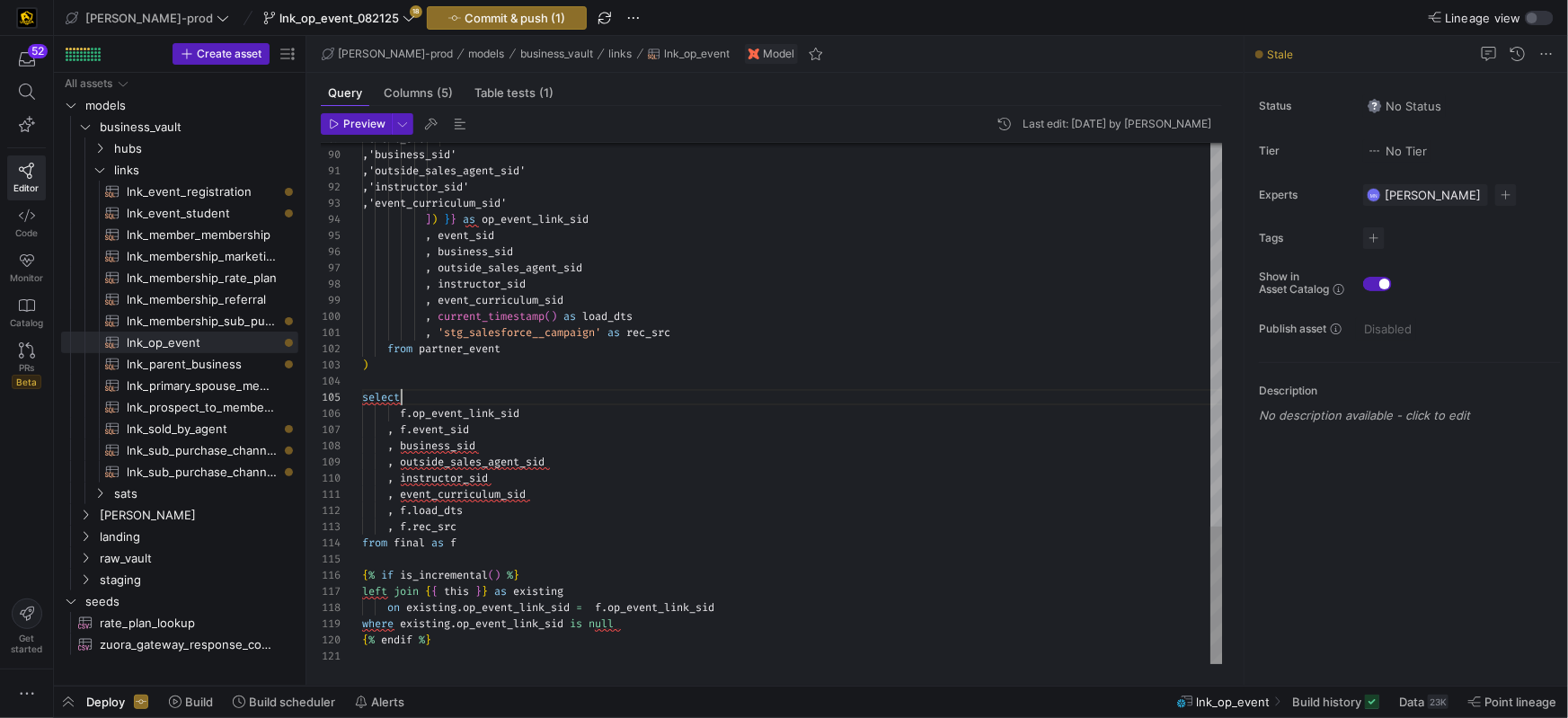
scroll to position [64, 39]
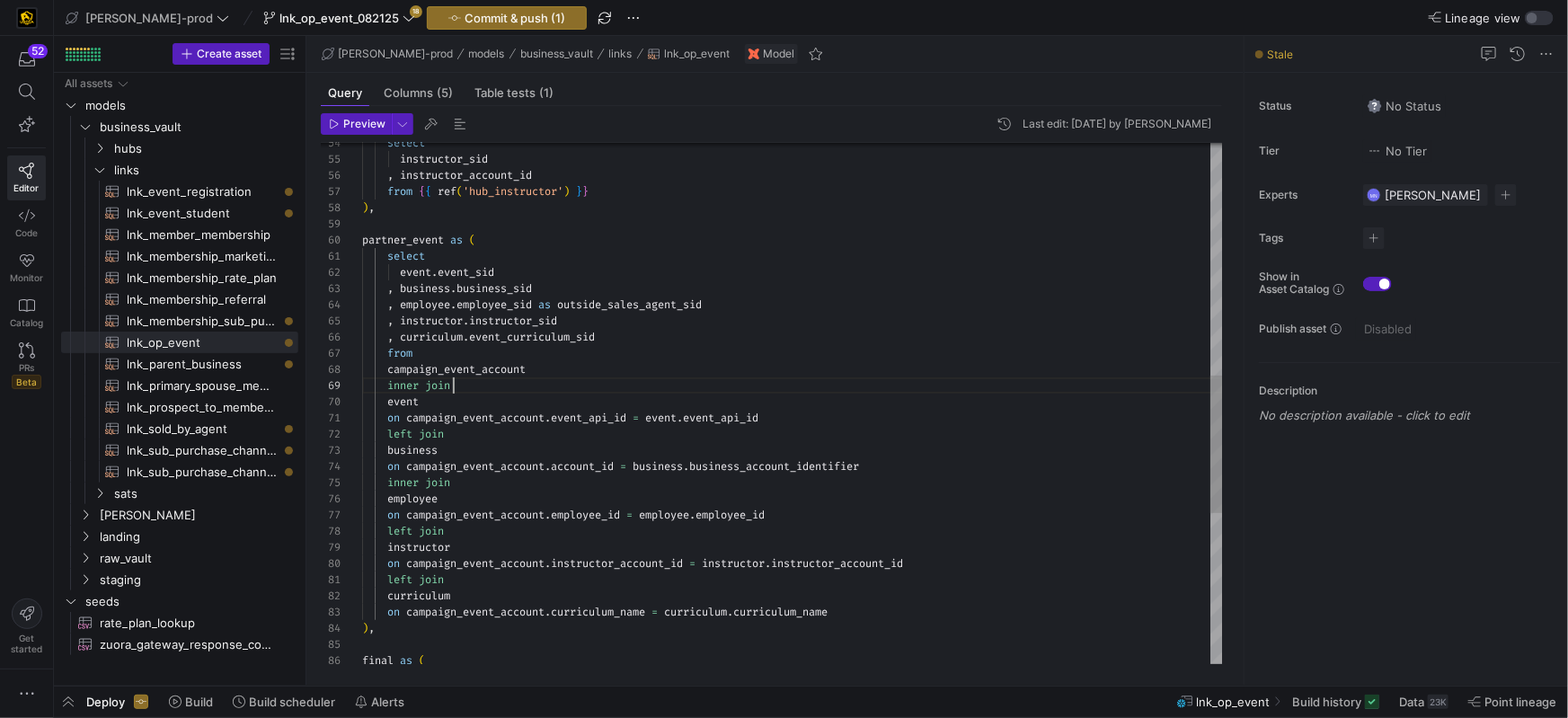
click at [678, 381] on div "inner join" at bounding box center [792, 385] width 861 height 16
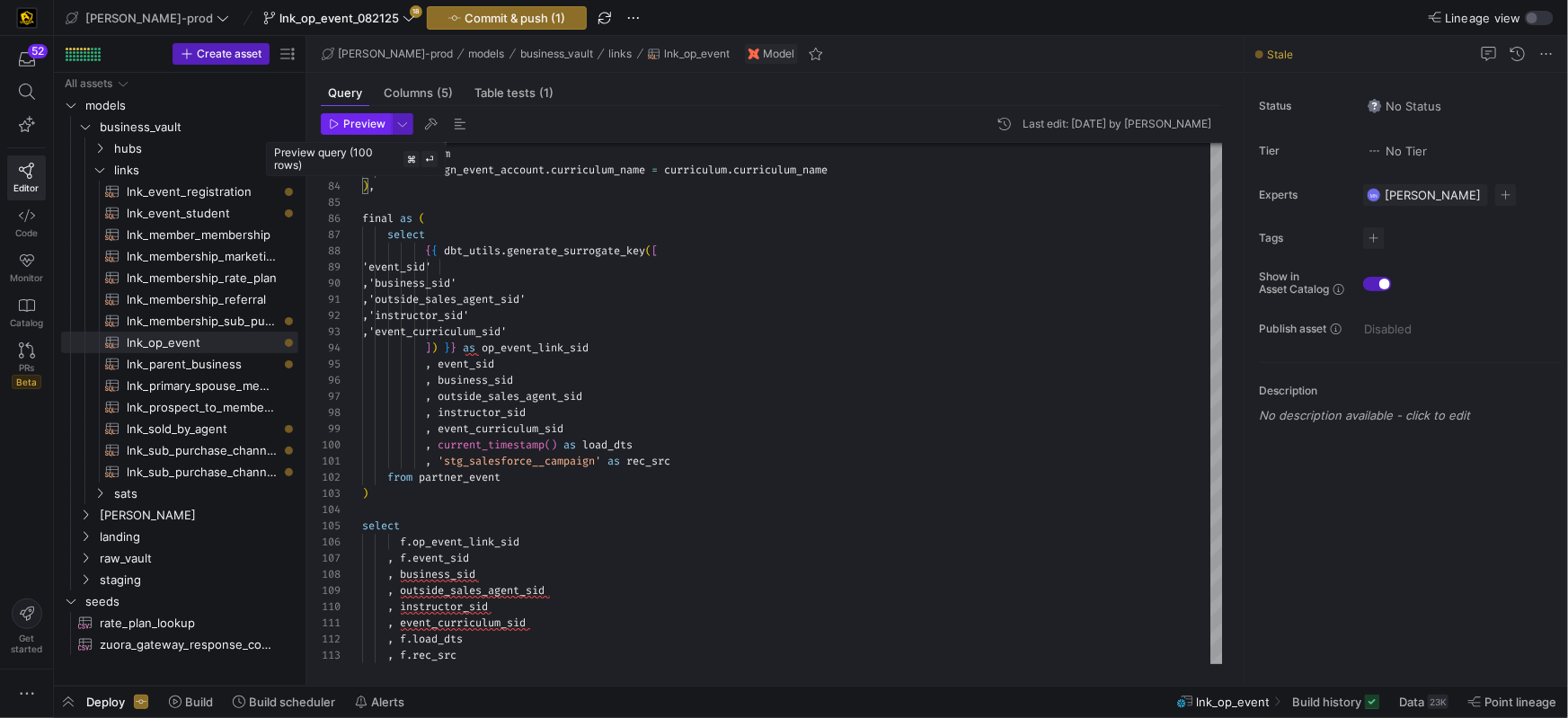
click at [356, 126] on span "Preview" at bounding box center [364, 124] width 42 height 13
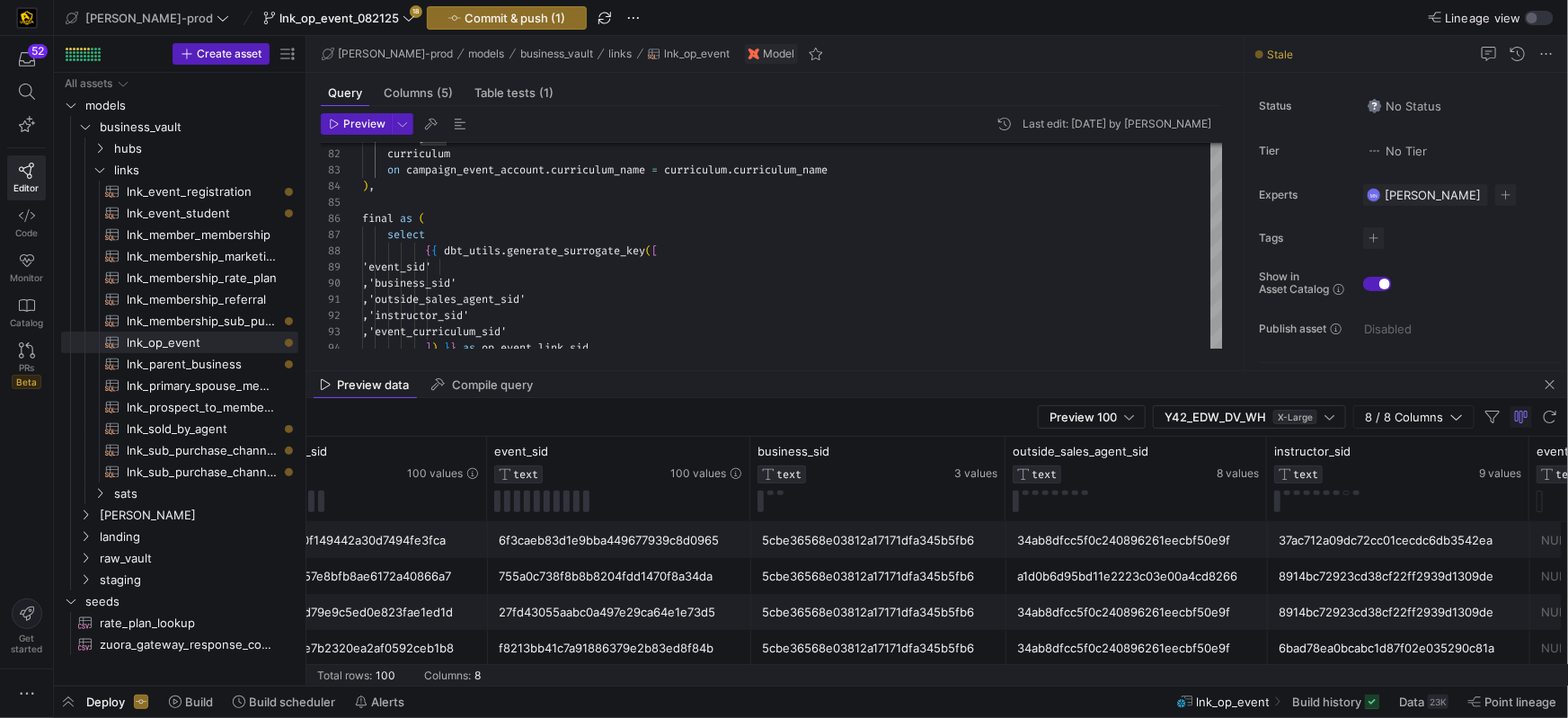
scroll to position [0, 0]
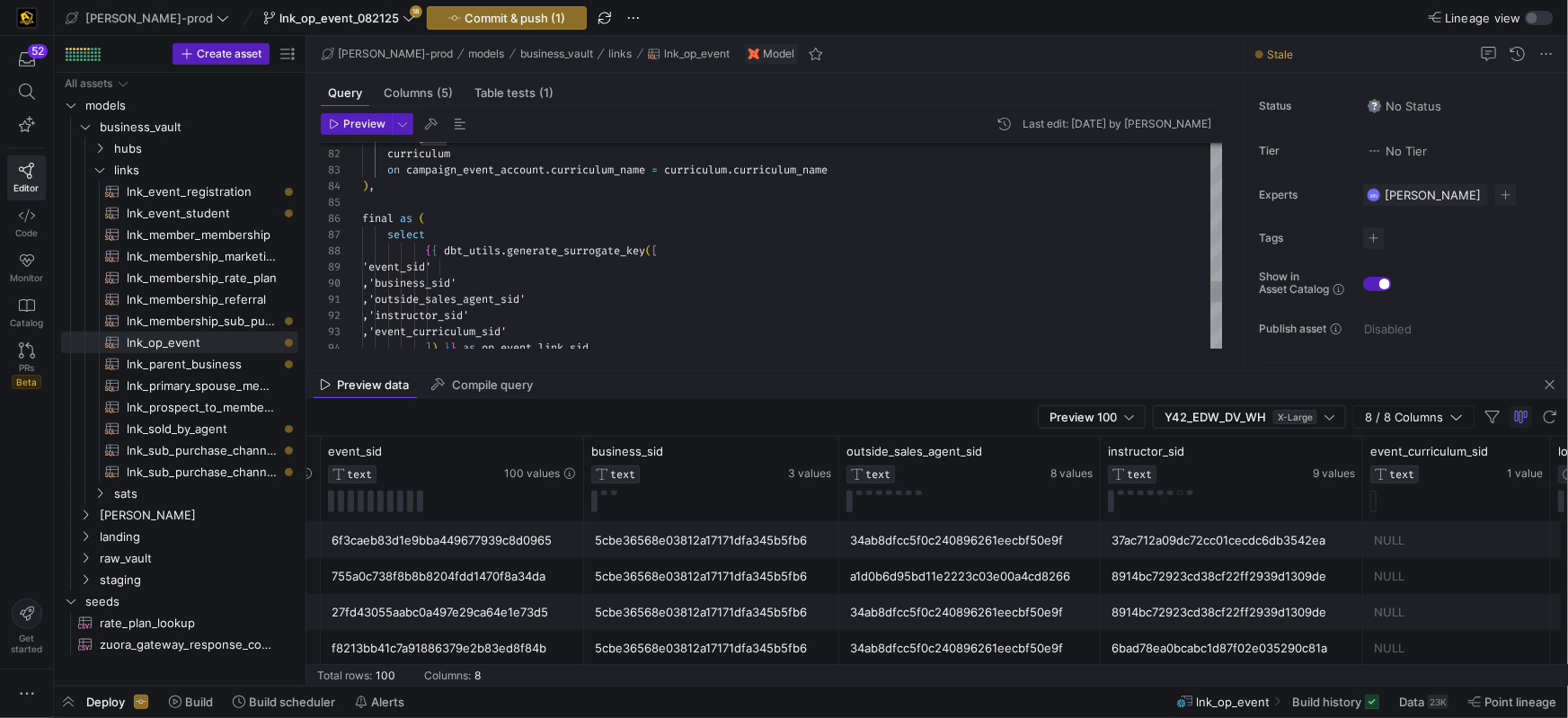
type textarea ",'outside_sales_agent_sid' ,'instructor_sid' ,'event_curriculum_sid' ]) }} as o…"
click at [503, 387] on span "Compile query" at bounding box center [492, 384] width 81 height 12
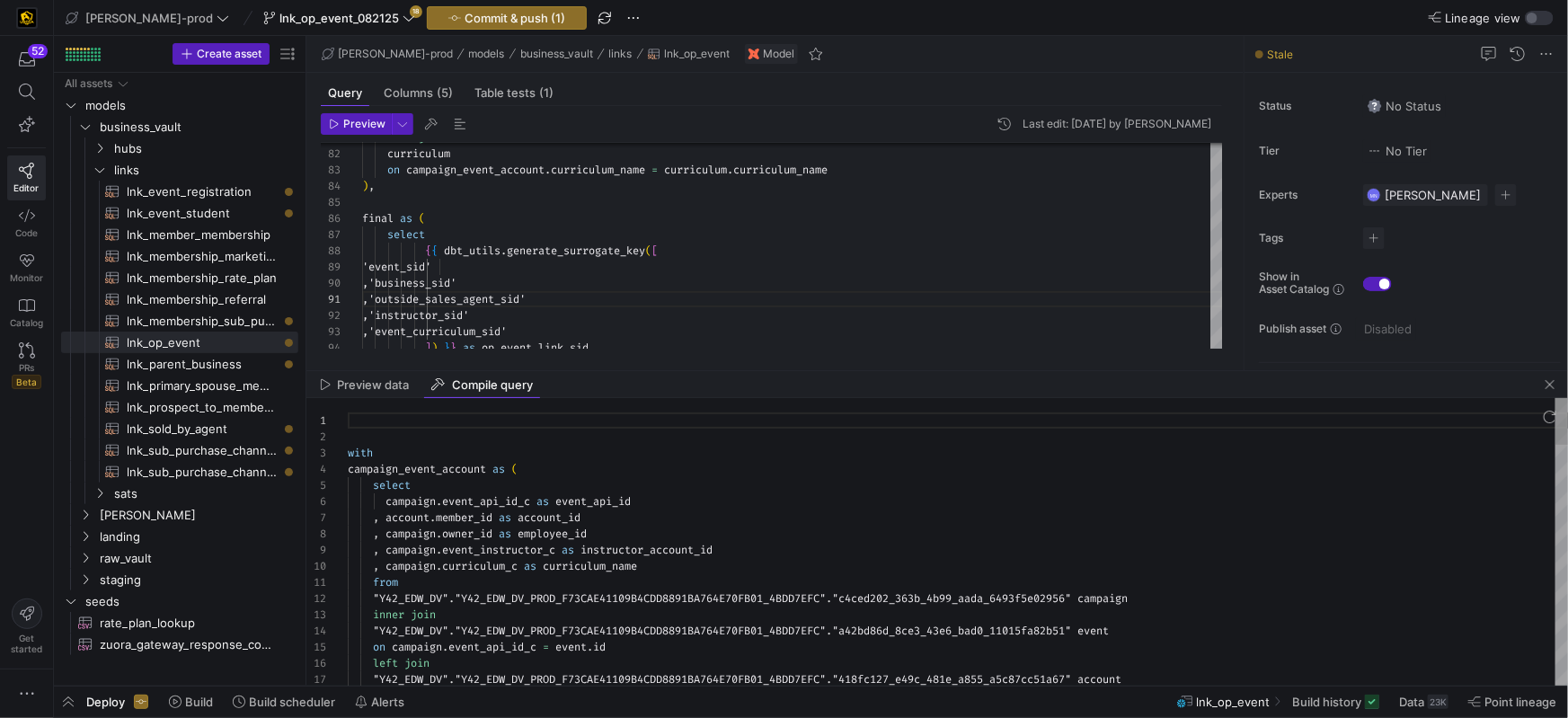
click at [719, 509] on div ", account . member_id as account_id" at bounding box center [958, 517] width 1221 height 16
type textarea "with campaign_event_account as ( select campaign.event_api_id_c as event_api_id…"
